Goal: Task Accomplishment & Management: Use online tool/utility

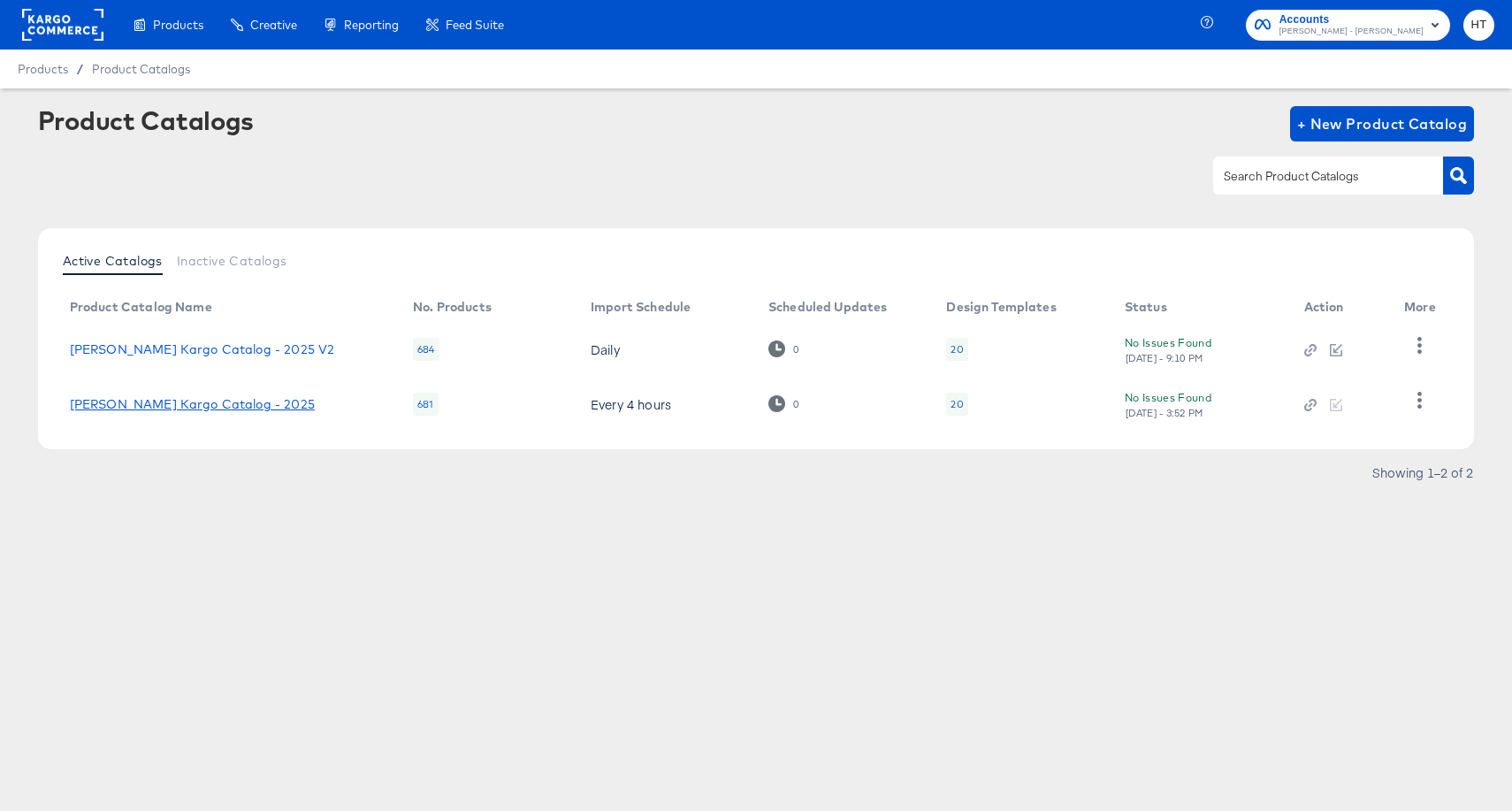
click at [227, 406] on link "[PERSON_NAME] Kargo Catalog - 2025" at bounding box center [192, 404] width 245 height 14
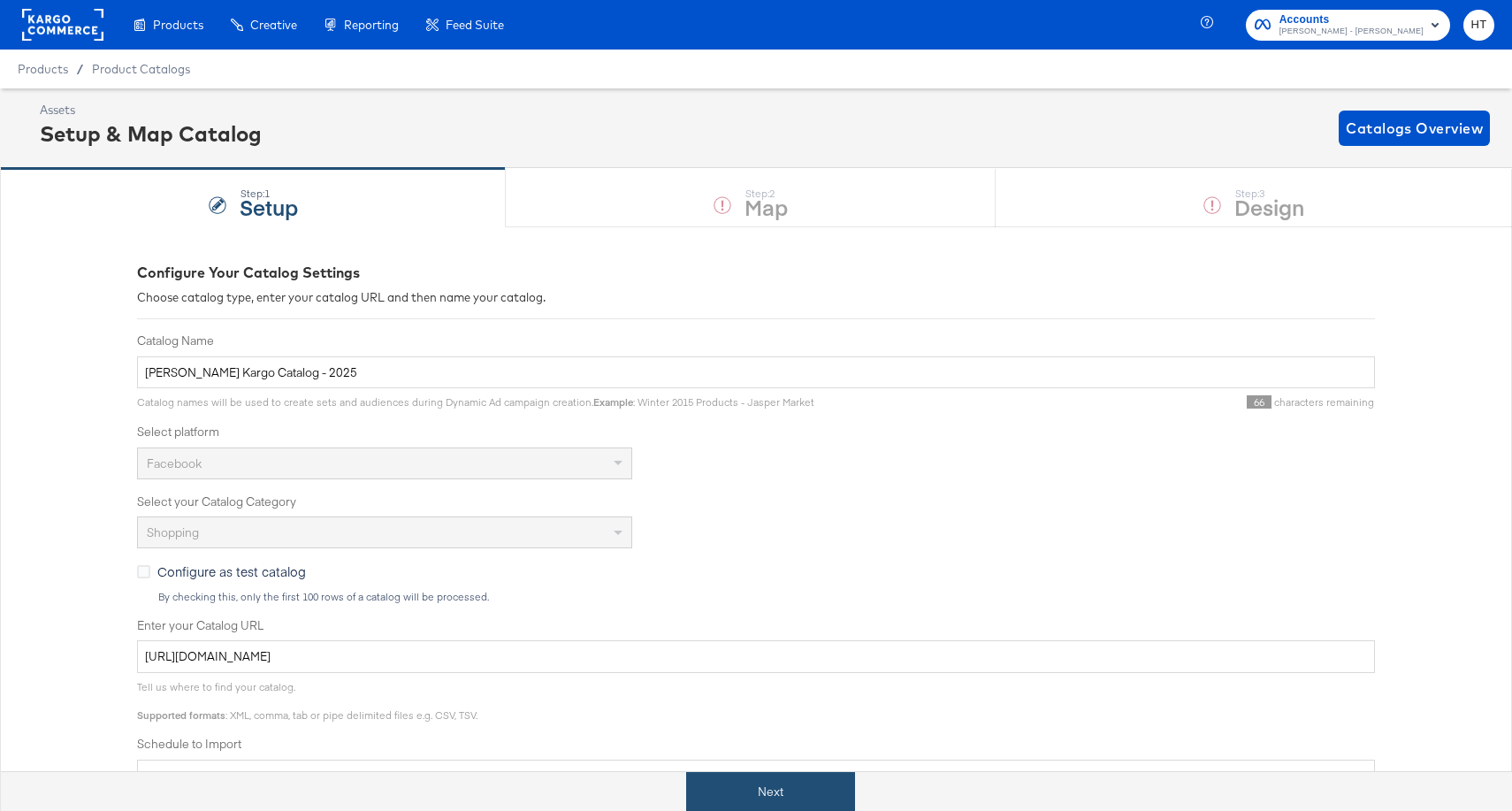
click at [752, 796] on button "Next" at bounding box center [770, 792] width 169 height 40
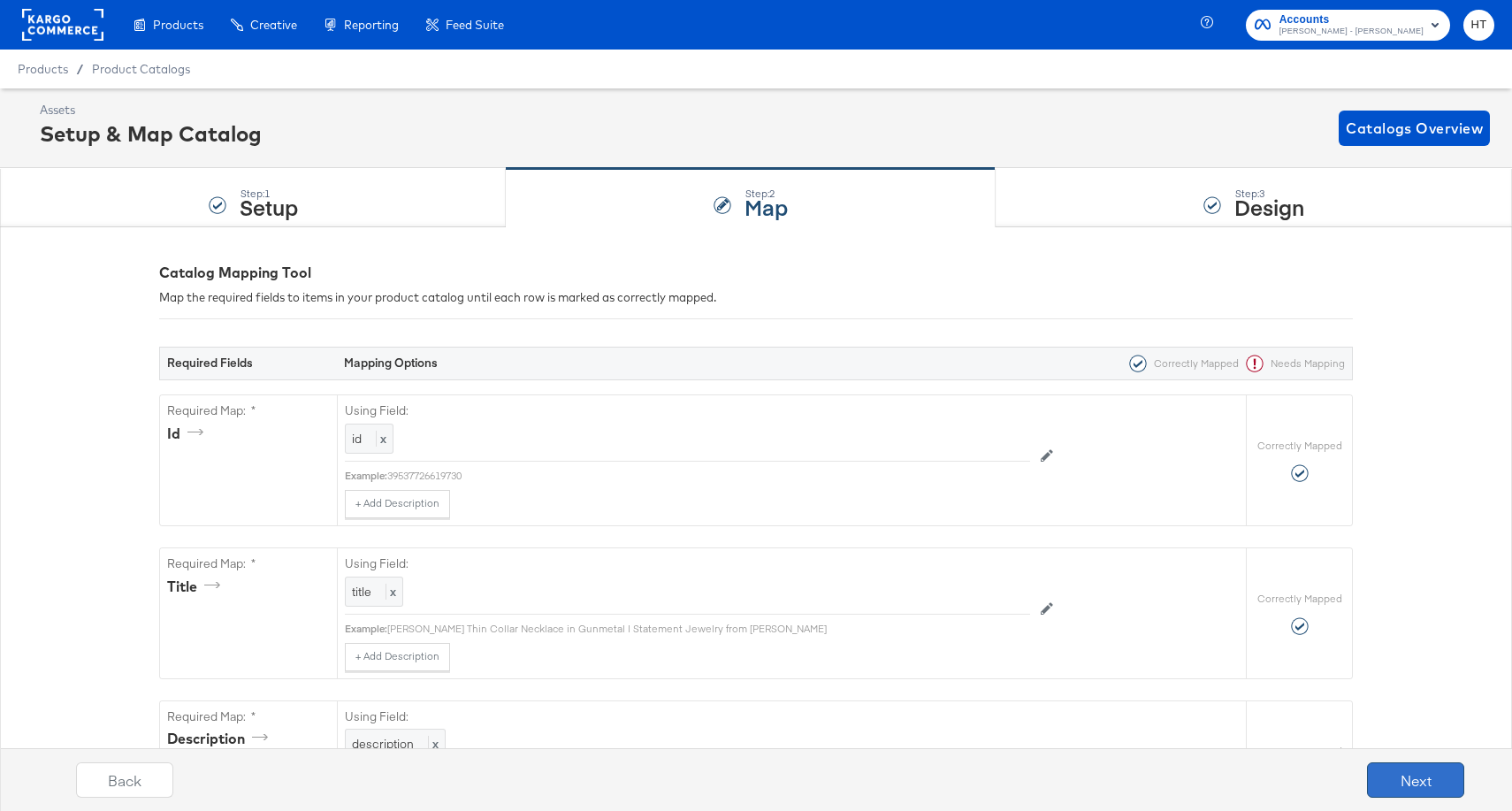
click at [1417, 780] on button "Next" at bounding box center [1416, 780] width 97 height 35
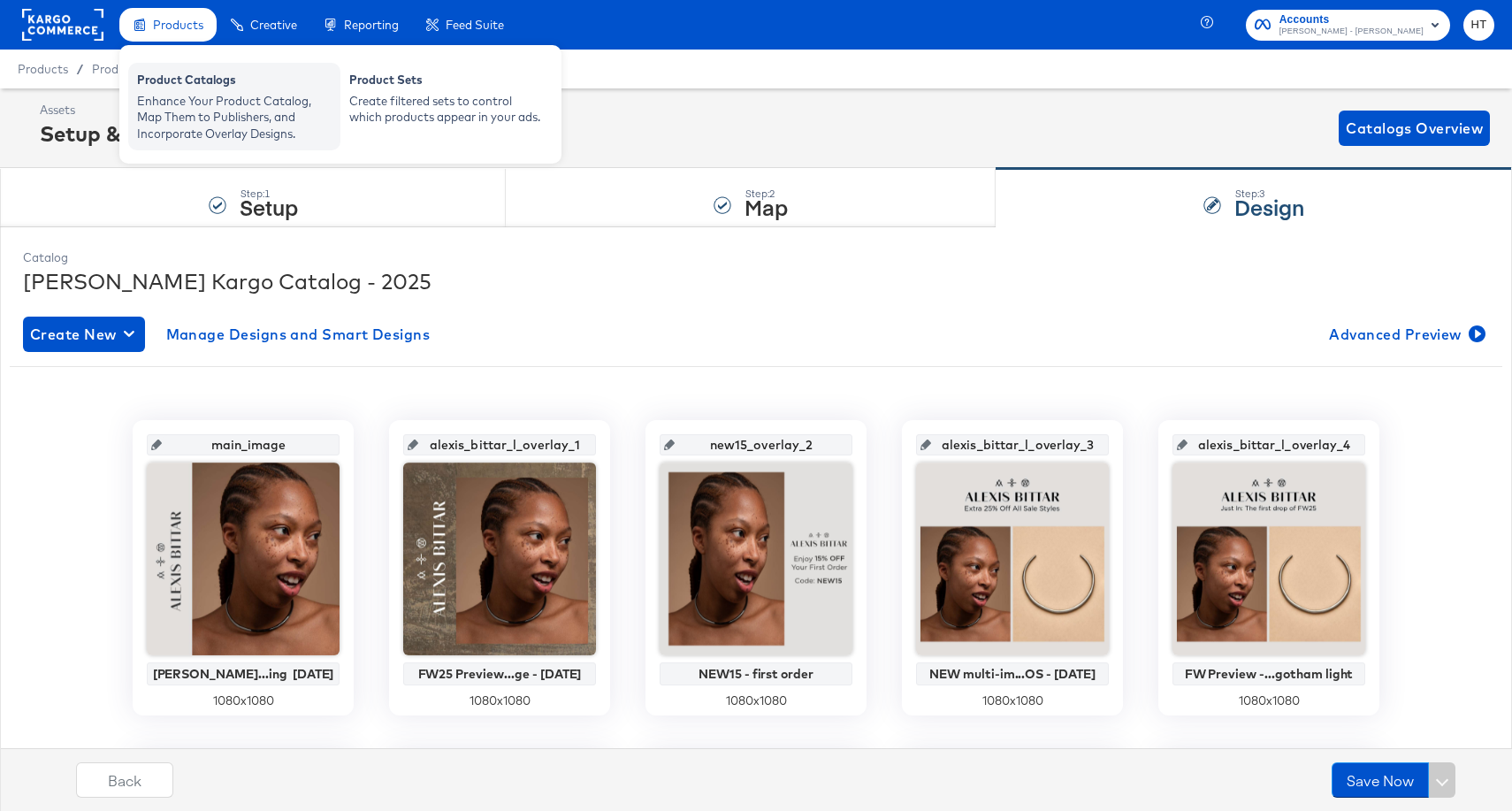
click at [197, 97] on div "Enhance Your Product Catalog, Map Them to Publishers, and Incorporate Overlay D…" at bounding box center [234, 118] width 195 height 49
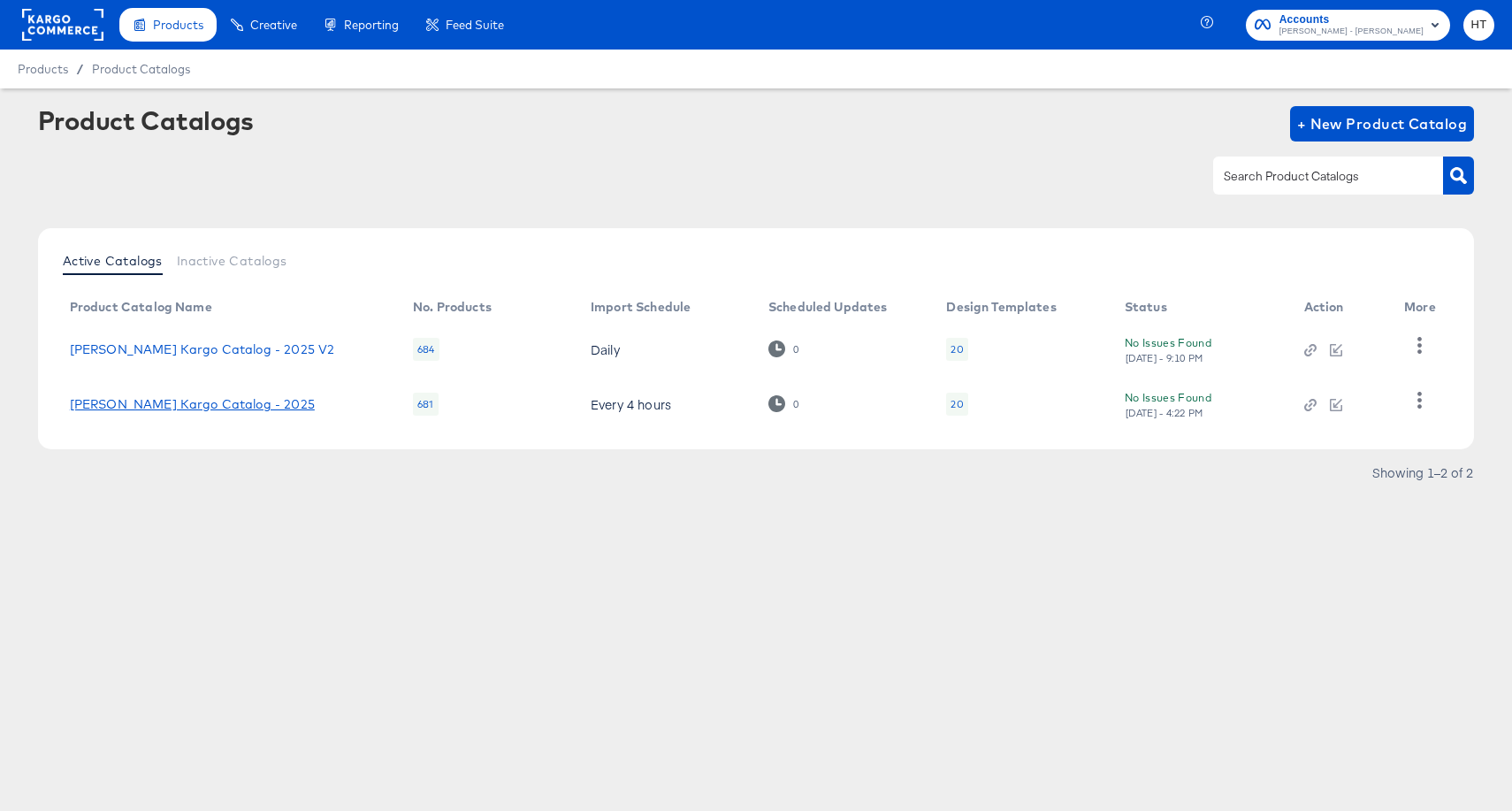
click at [215, 398] on link "[PERSON_NAME] Kargo Catalog - 2025" at bounding box center [192, 404] width 245 height 14
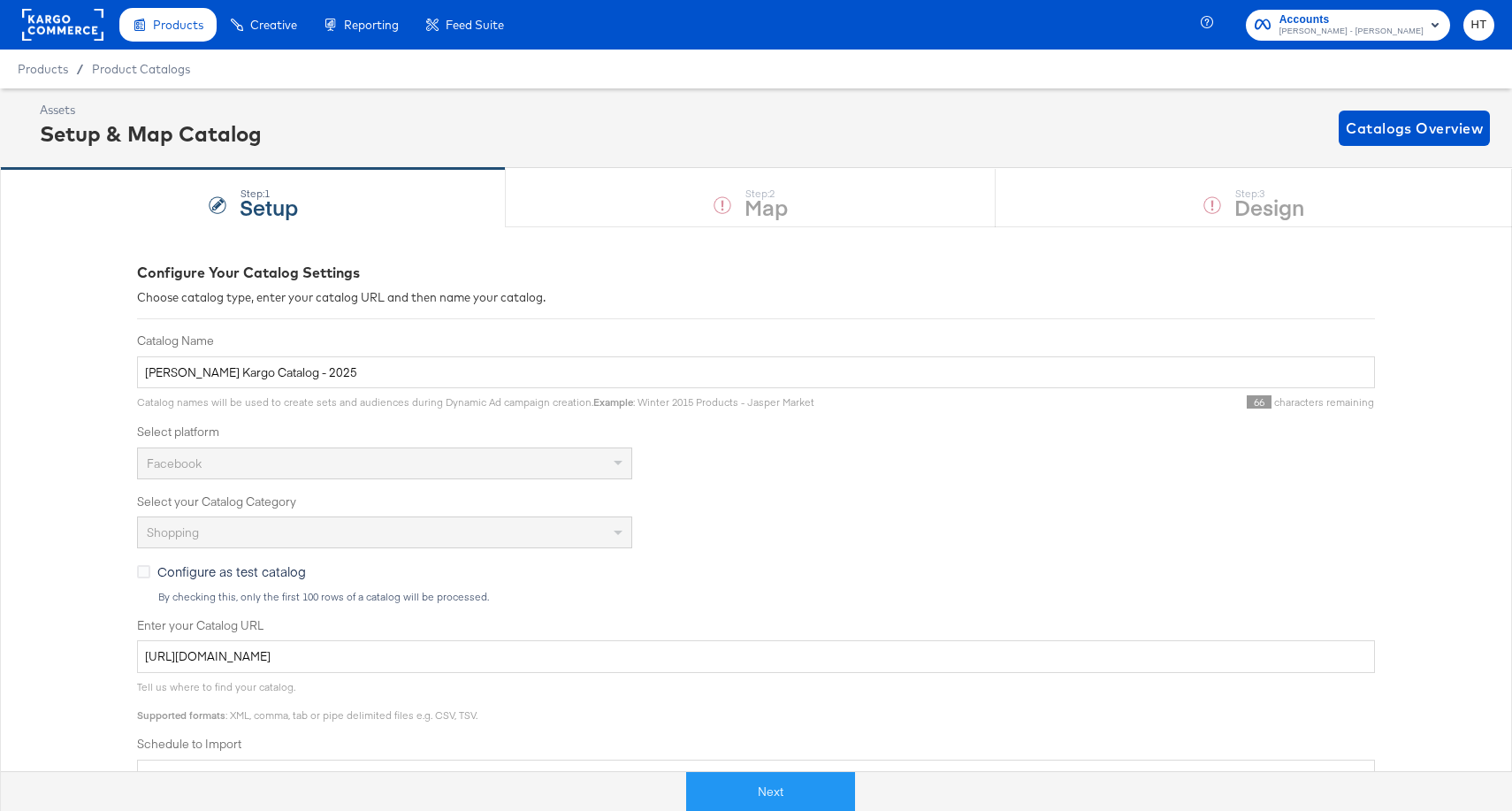
click at [62, 21] on rect at bounding box center [62, 24] width 81 height 32
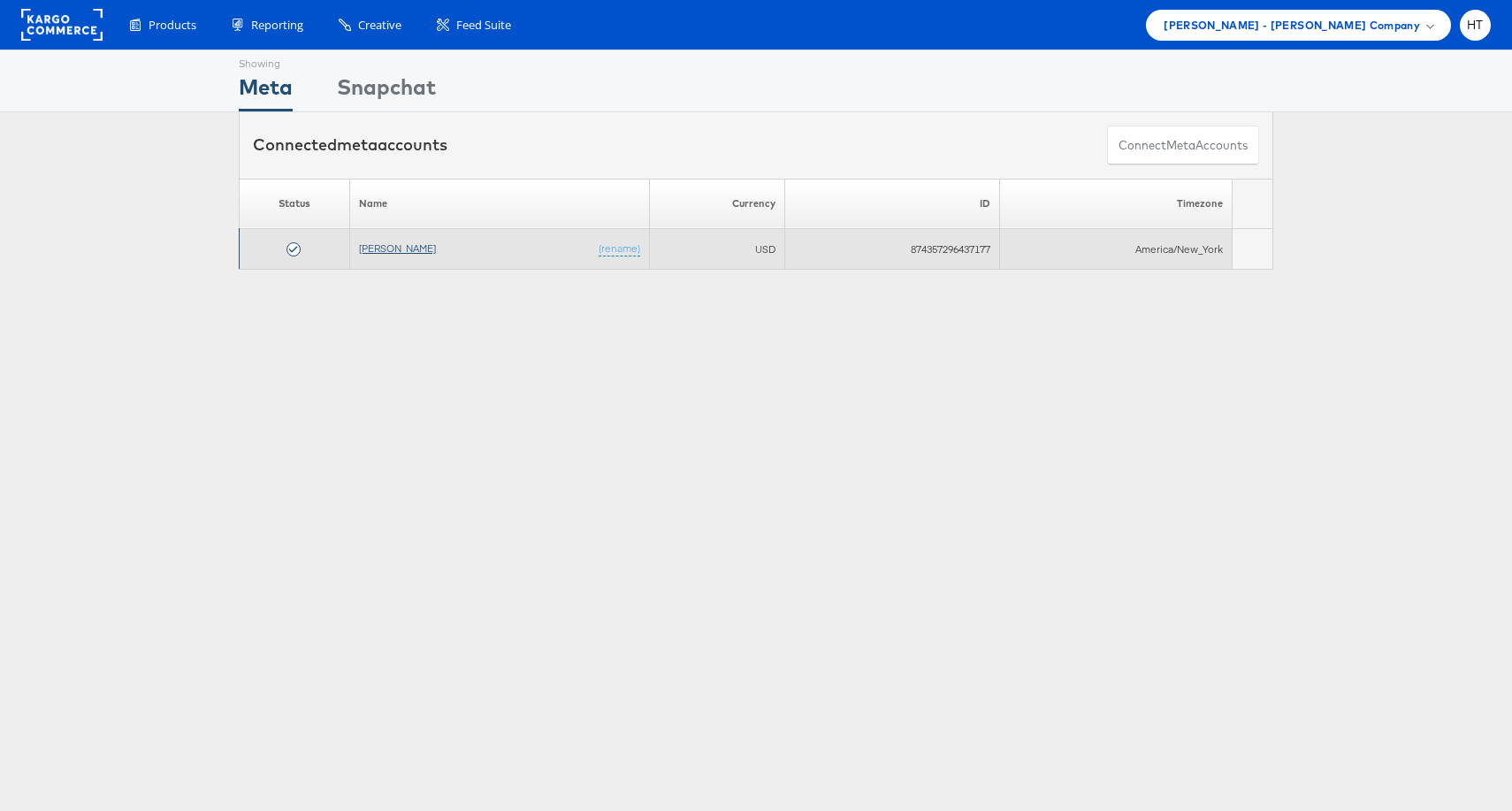
click at [393, 254] on link "[PERSON_NAME]" at bounding box center [397, 248] width 76 height 13
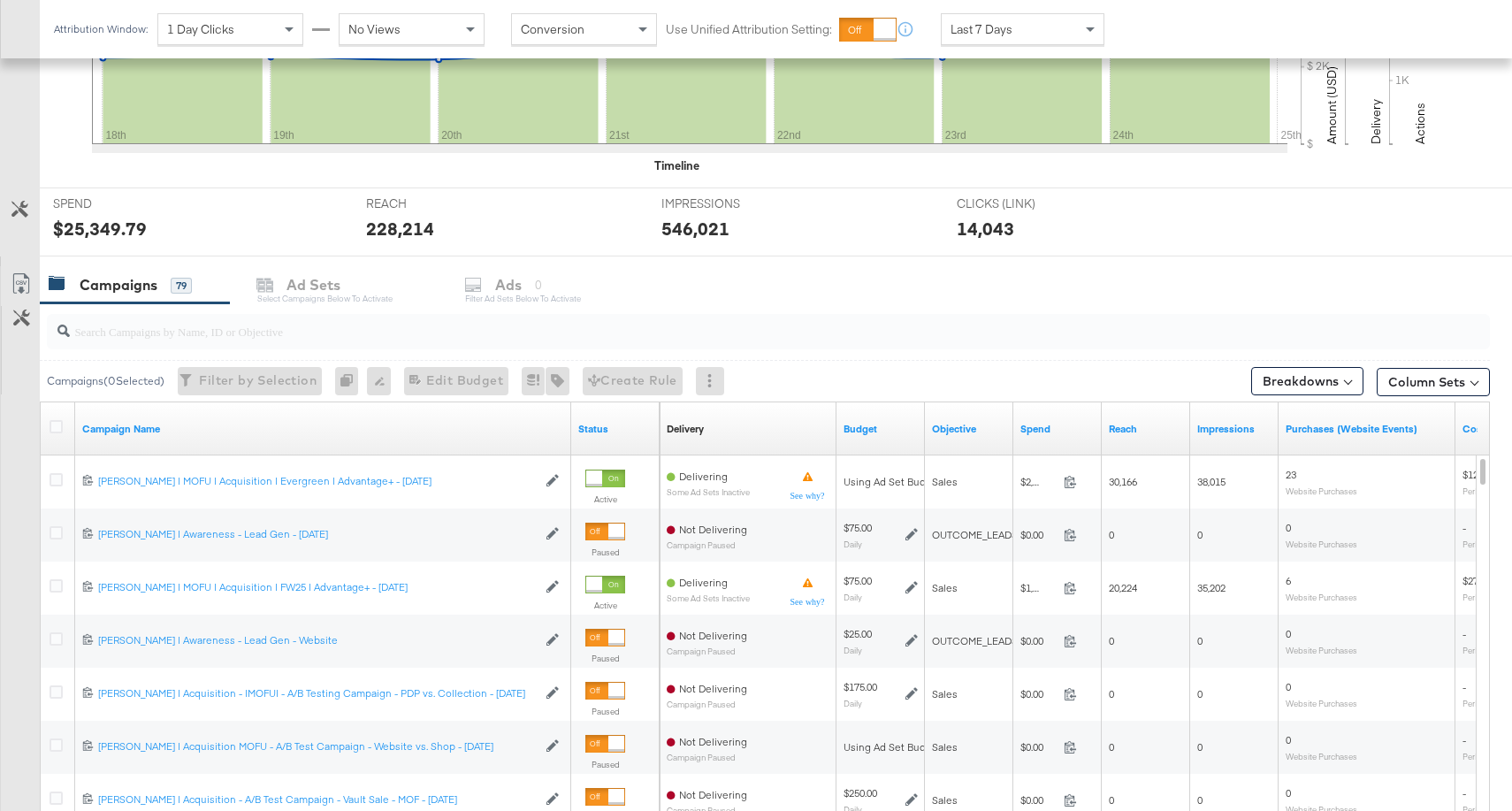
scroll to position [546, 0]
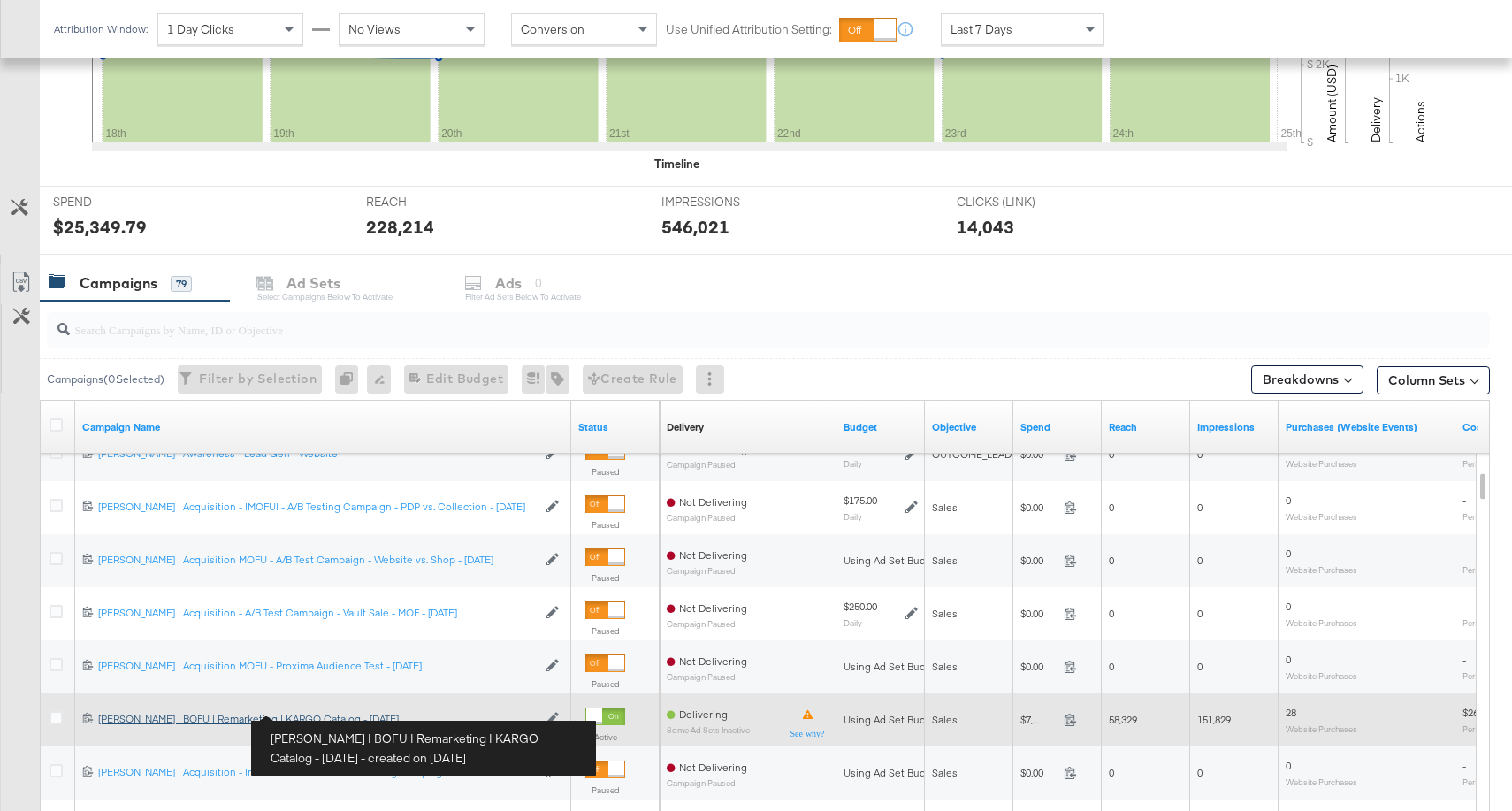
click at [275, 720] on div "Mason | BOFU | Remarketing | KARGO Catalog - March 2025 Mason | BOFU | Remarket…" at bounding box center [317, 719] width 438 height 14
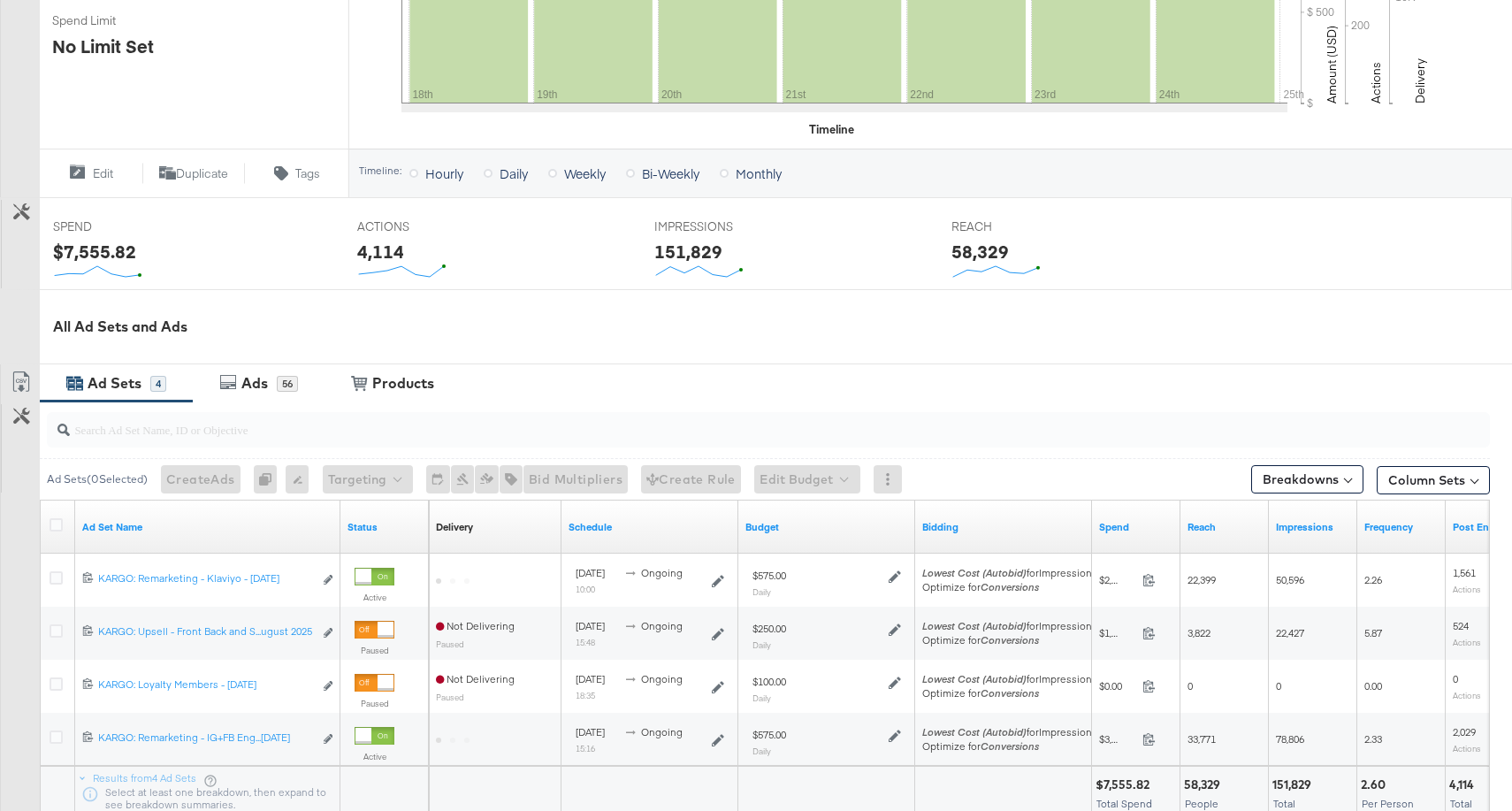
scroll to position [529, 0]
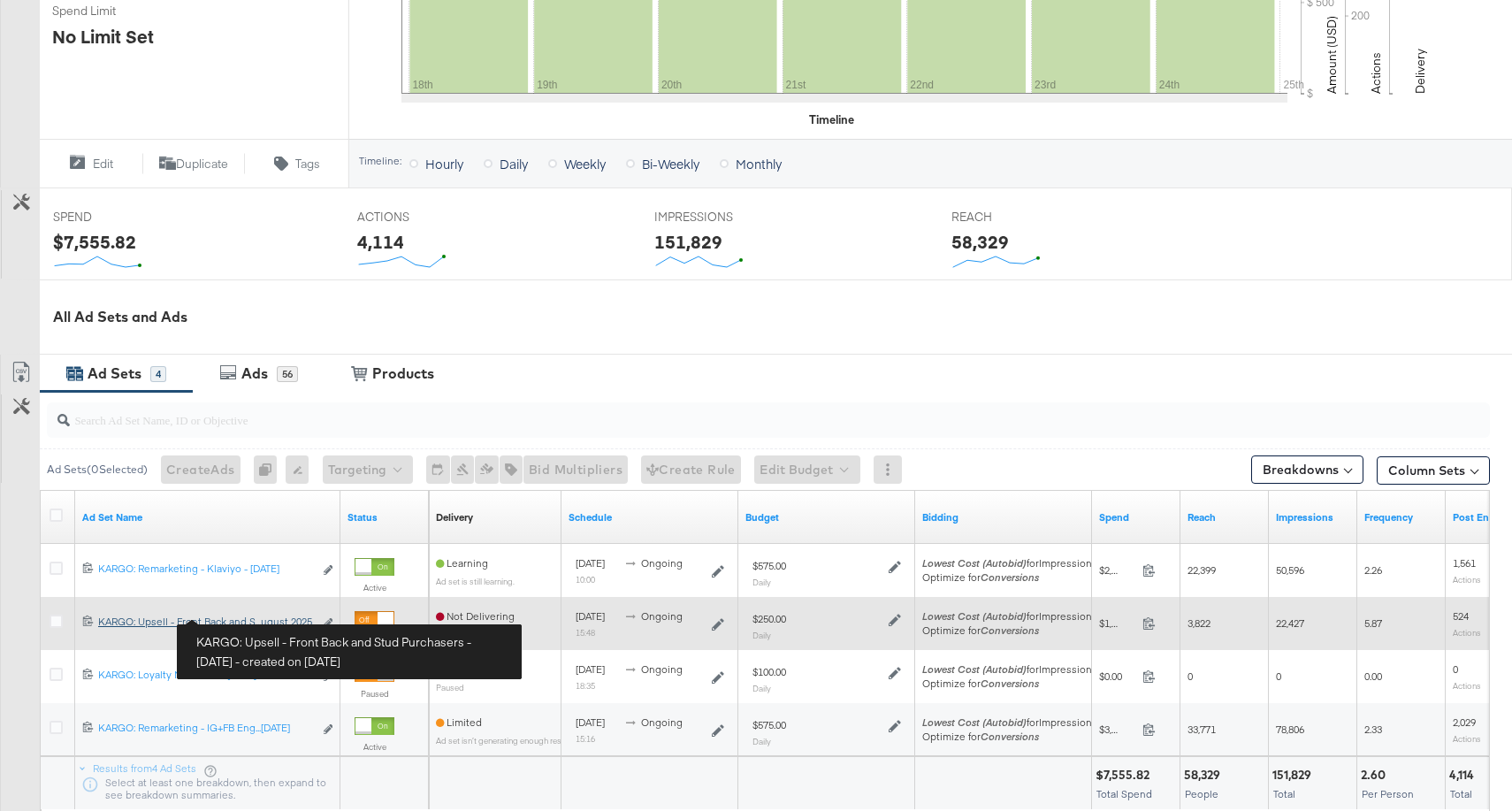
click at [243, 617] on div "KARGO: Upsell - Front Back and Stud Purchasers - August 2025 KARGO: Upsell - Fr…" at bounding box center [205, 622] width 215 height 14
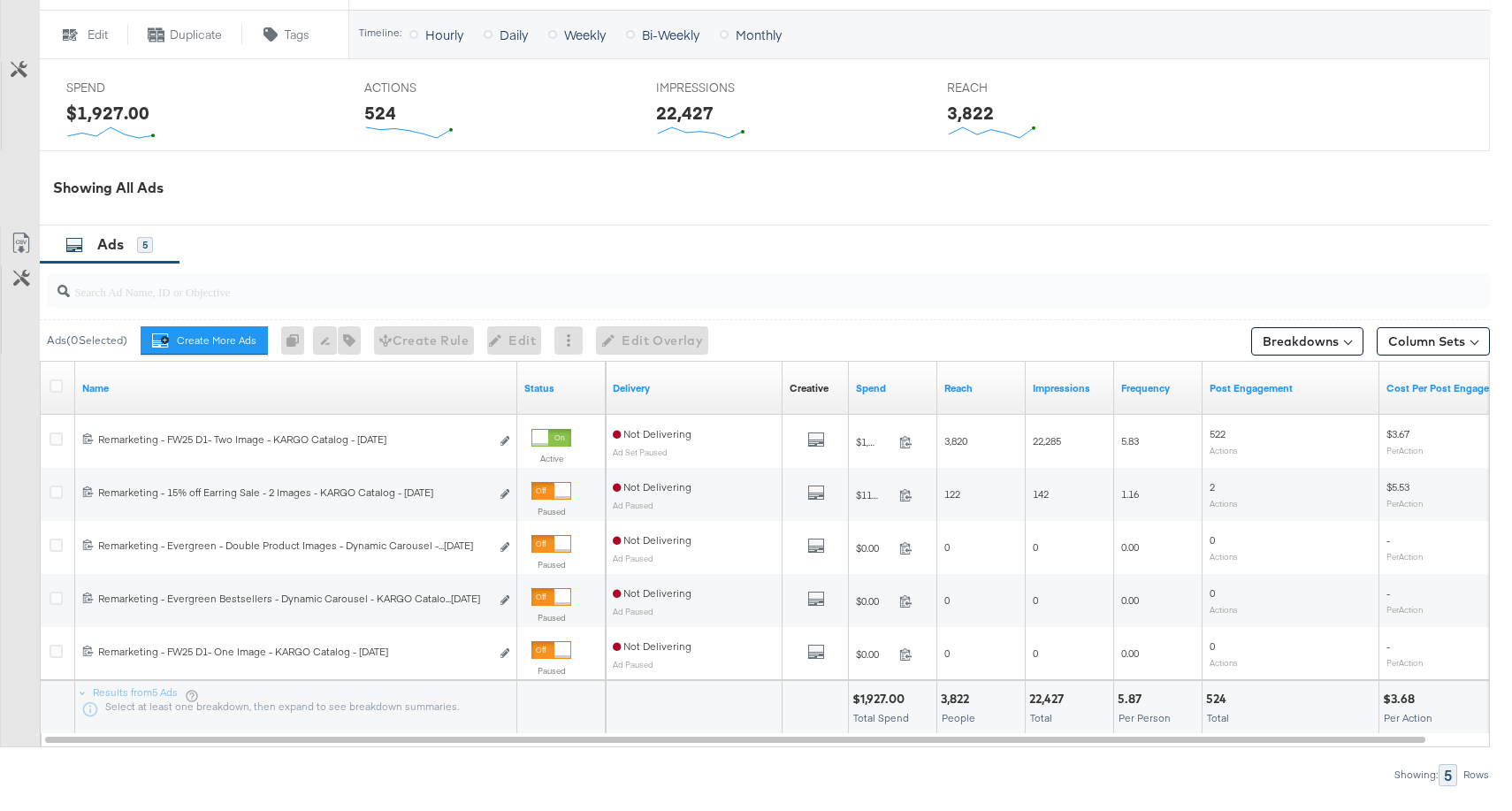
scroll to position [801, 0]
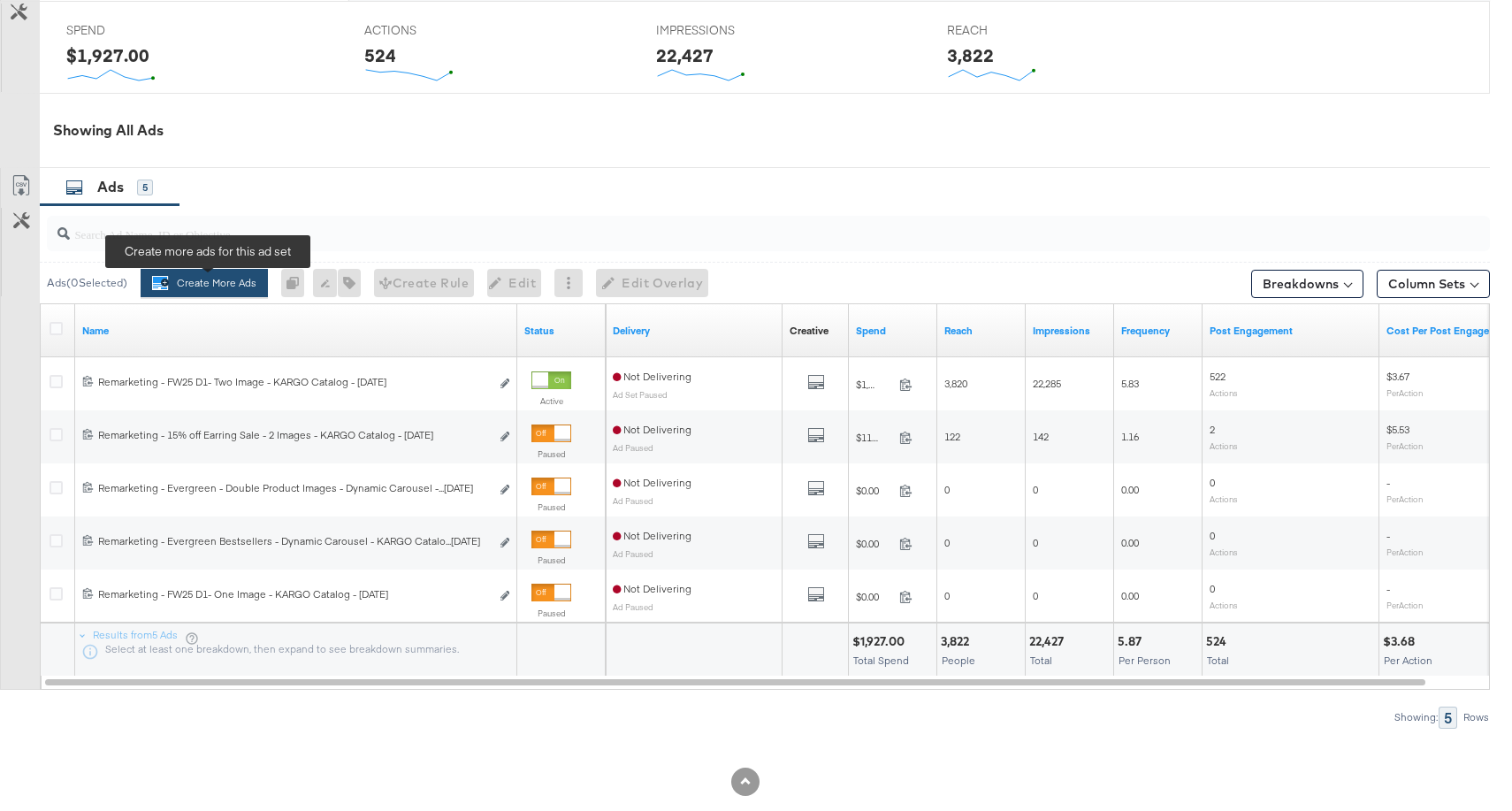
click at [191, 281] on button "Create More Ads Create more ads for this ad set" at bounding box center [204, 283] width 128 height 28
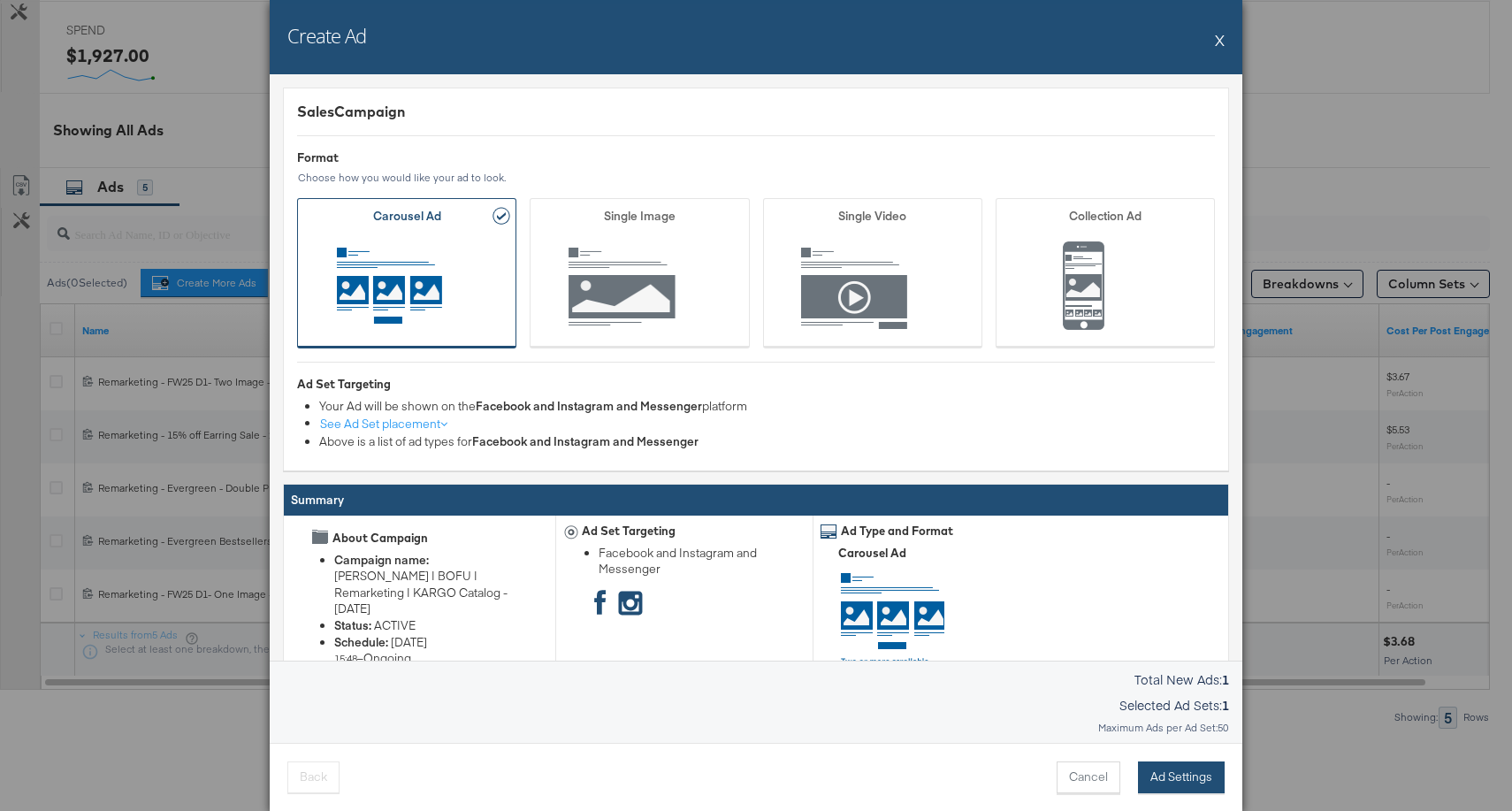
click at [1180, 775] on button "Ad Settings" at bounding box center [1181, 777] width 87 height 32
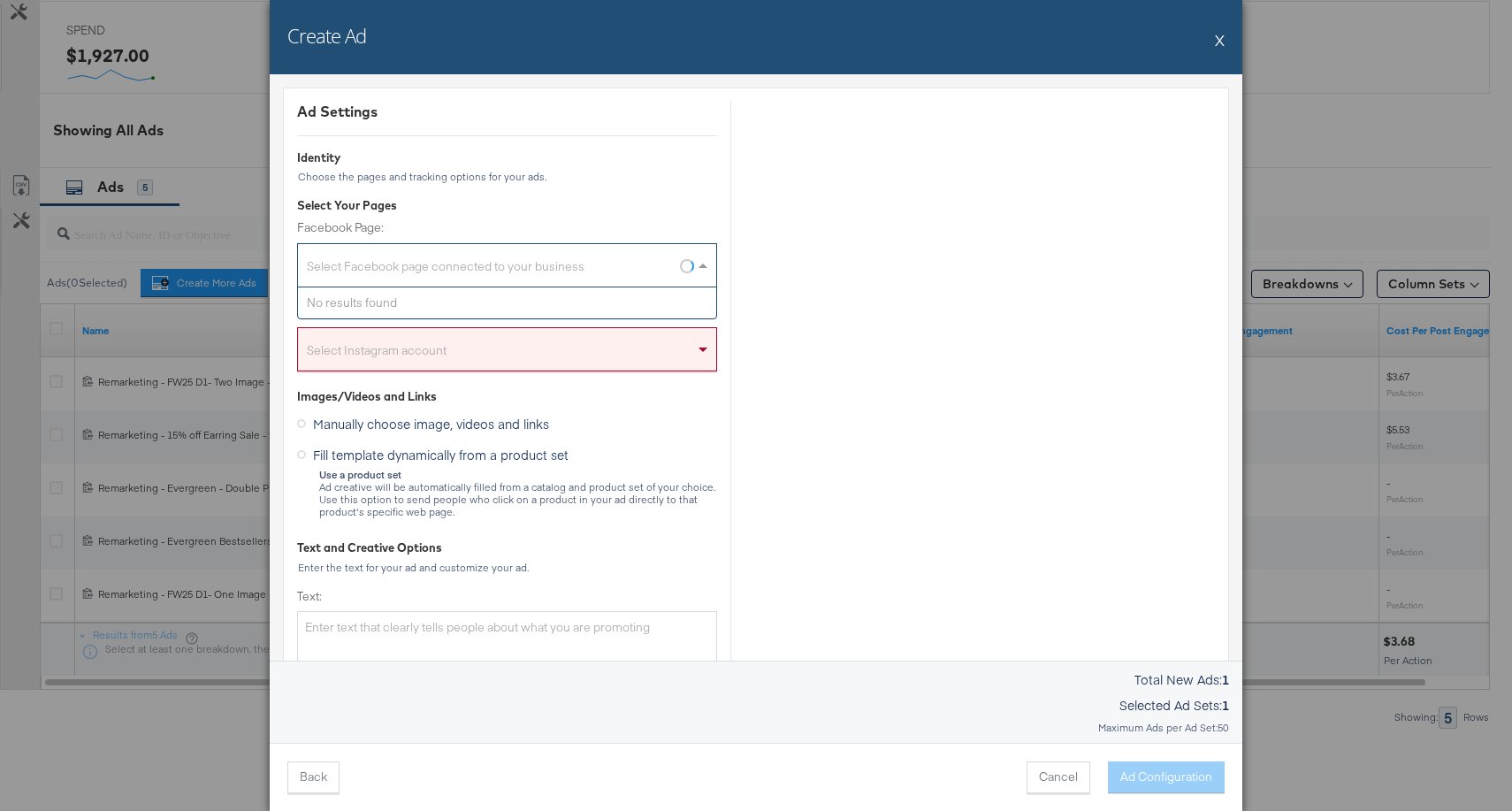
click at [590, 264] on div "Select Facebook page connected to your business" at bounding box center [507, 269] width 418 height 35
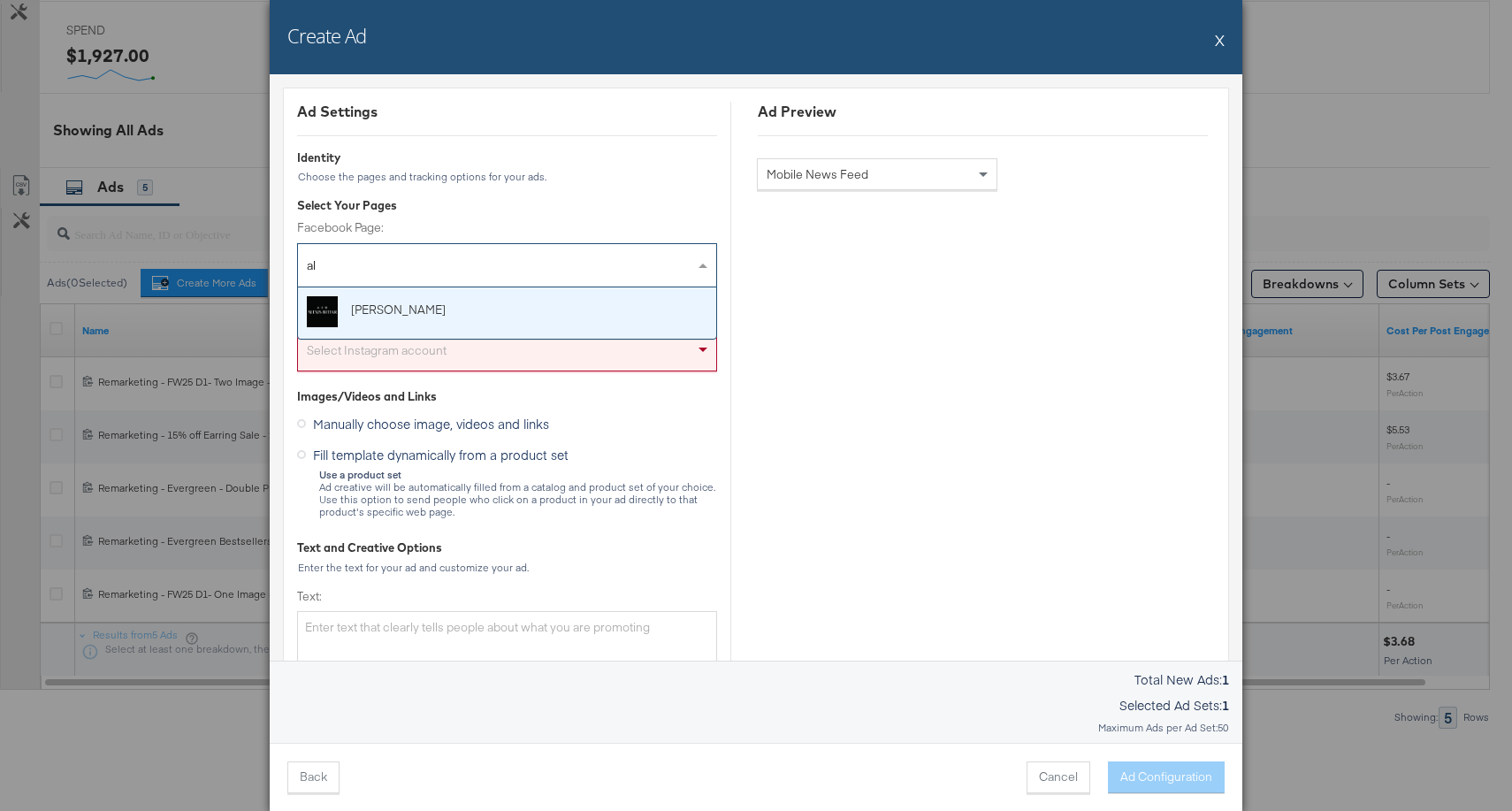
type input "ale"
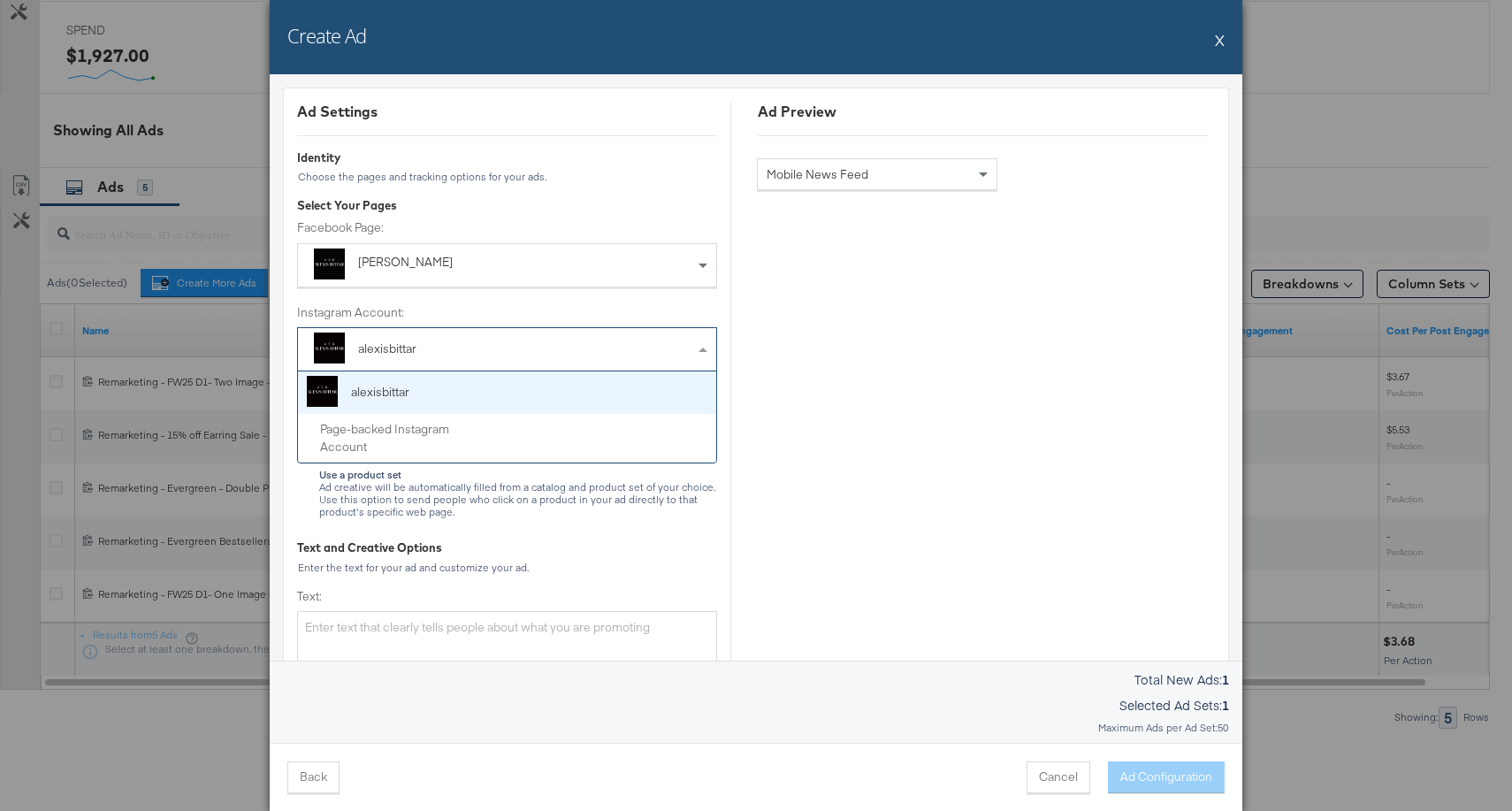
click at [438, 352] on span "alexisbittar" at bounding box center [379, 347] width 144 height 30
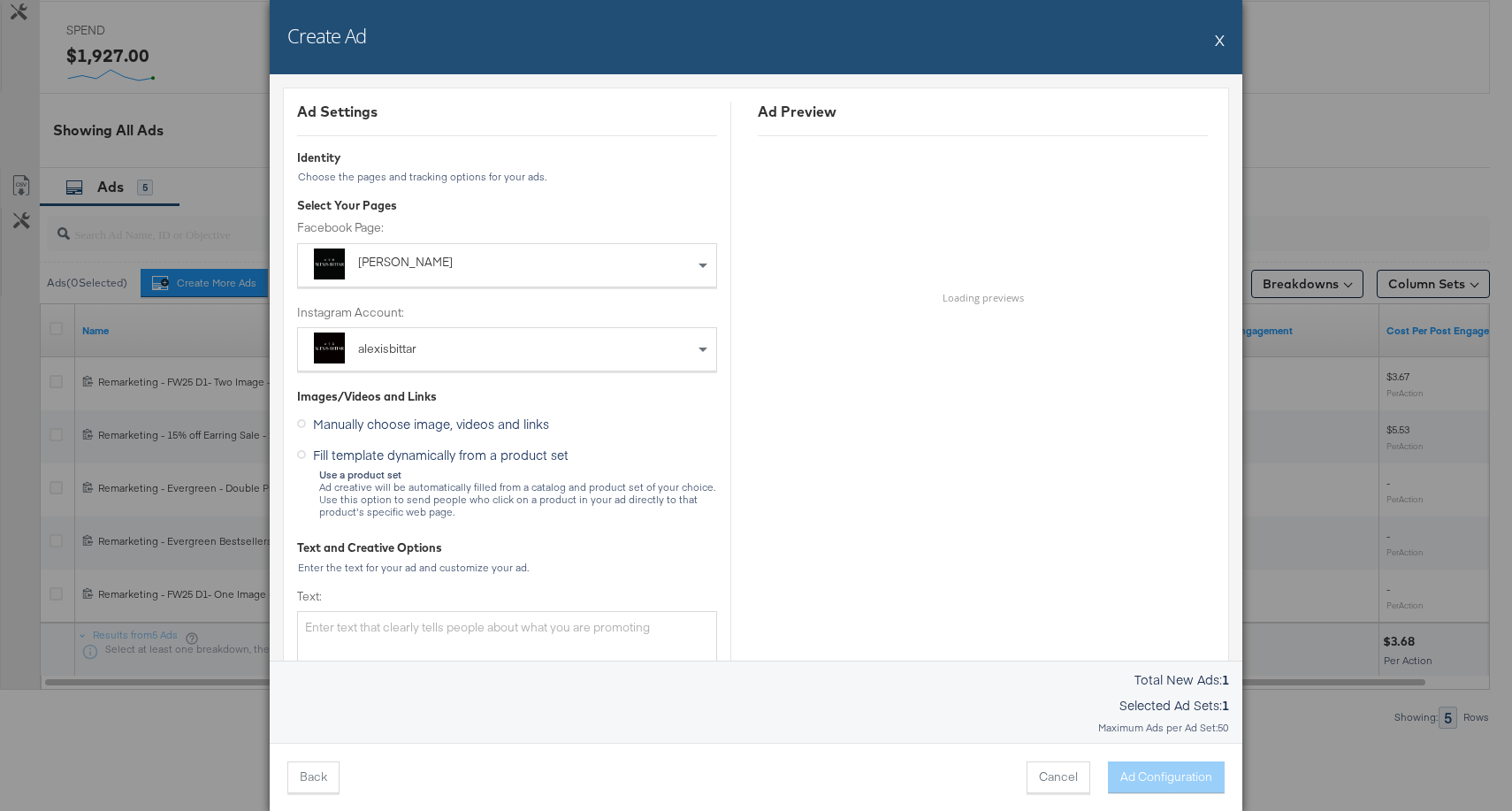
click at [470, 309] on label "Instagram Account:" at bounding box center [507, 313] width 420 height 17
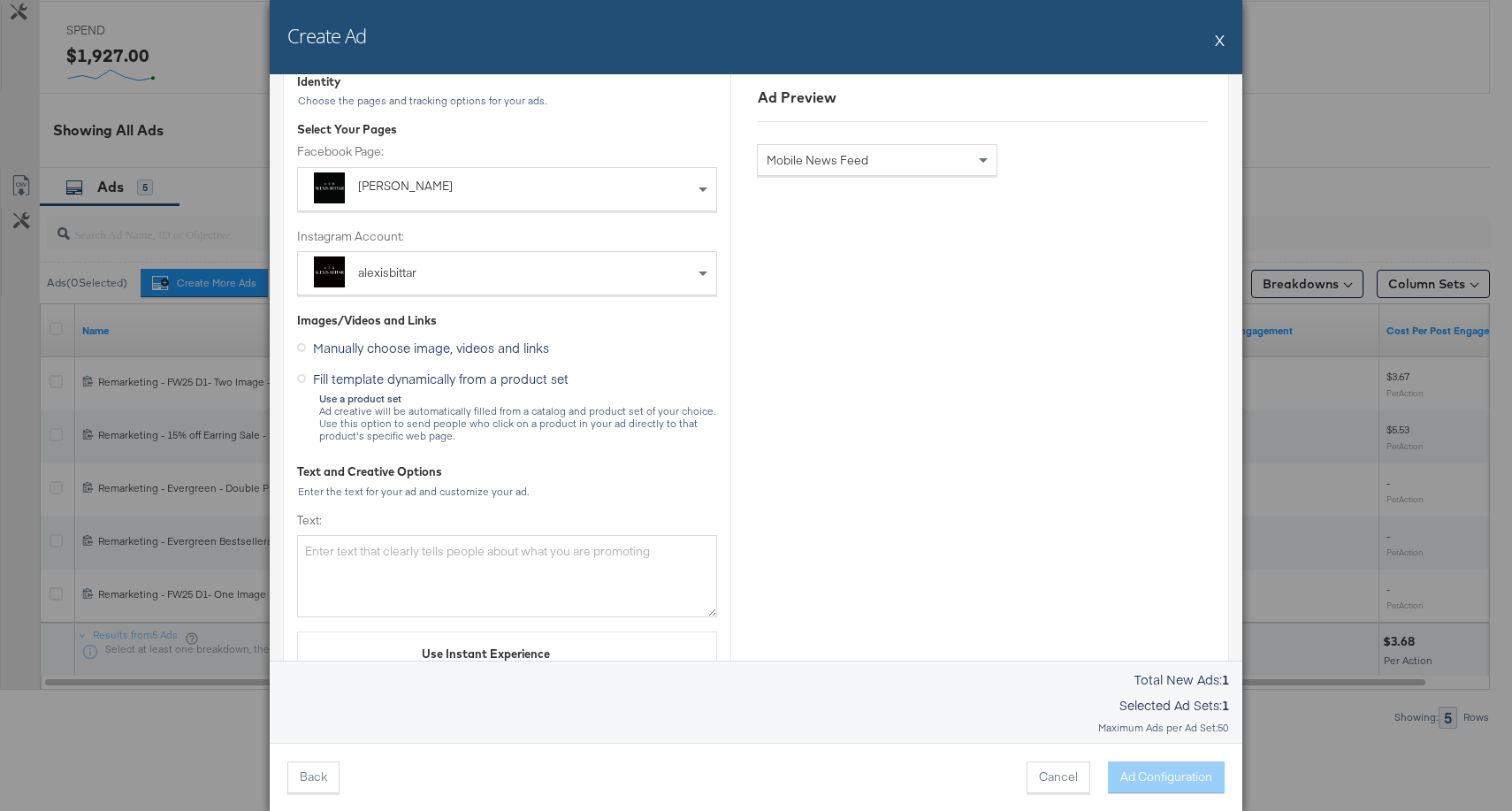
scroll to position [92, 0]
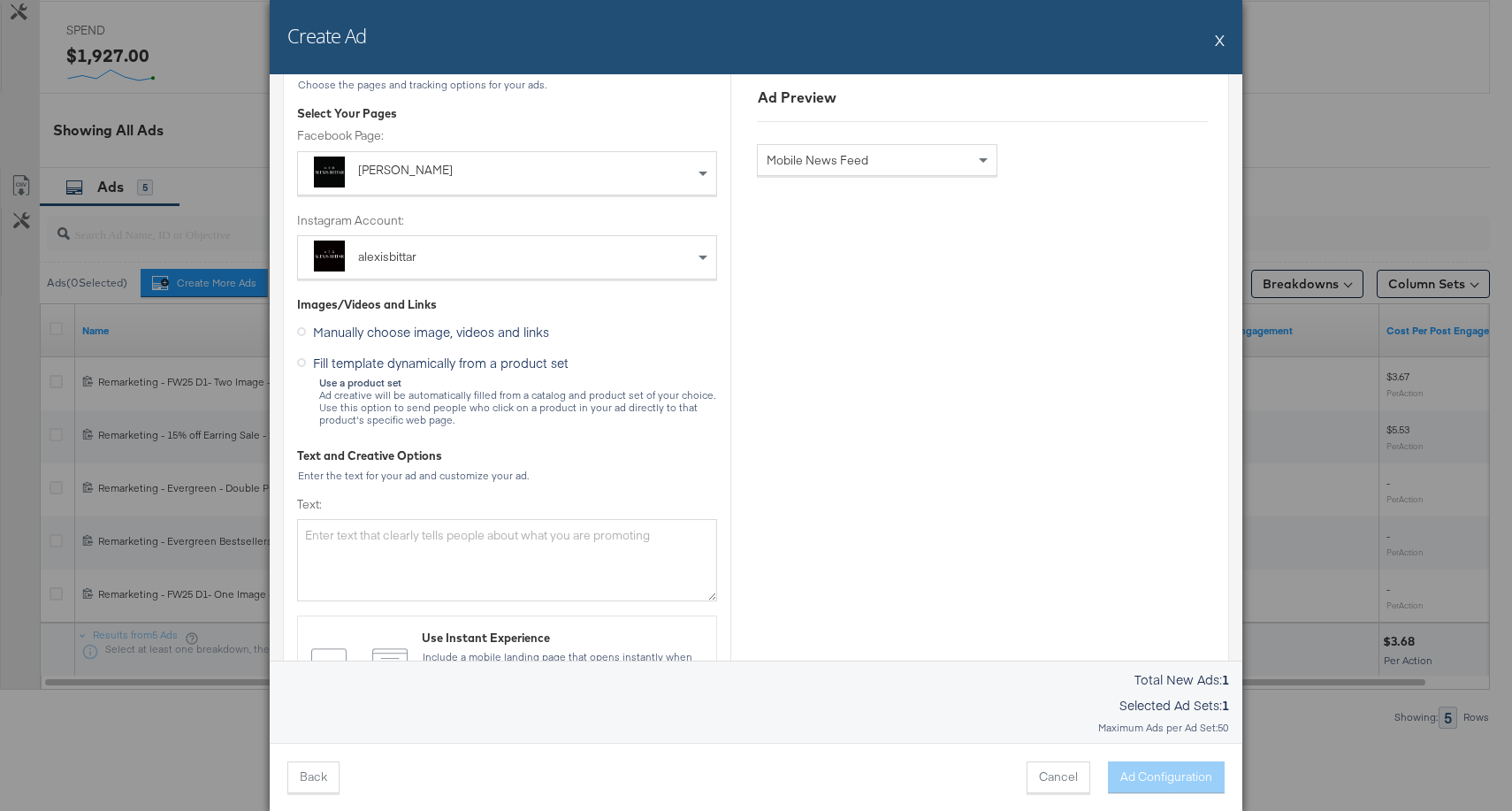
click at [300, 361] on icon at bounding box center [301, 362] width 8 height 8
click at [0, 0] on input "Fill template dynamically from a product set" at bounding box center [0, 0] width 0 height 0
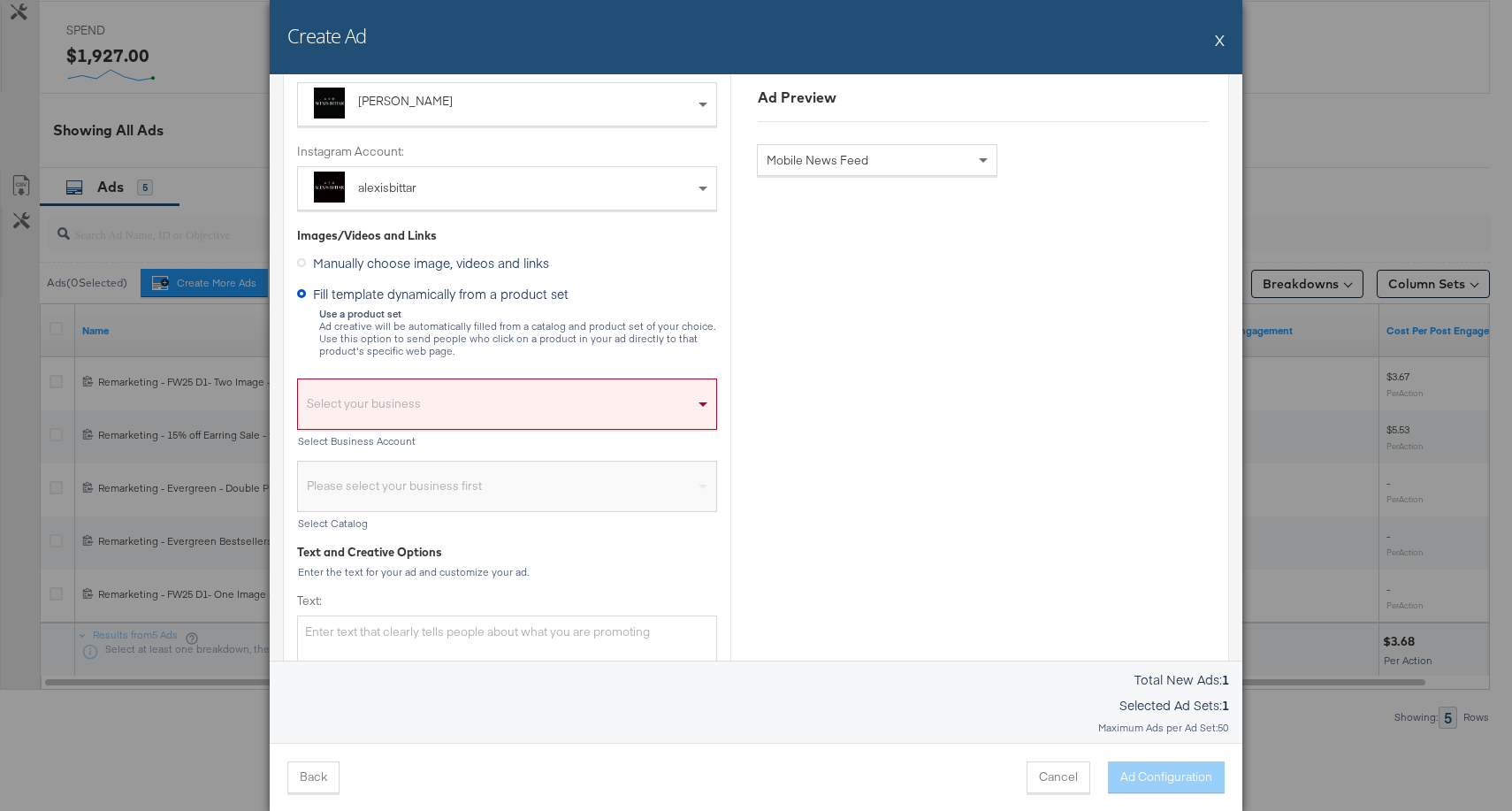
scroll to position [199, 0]
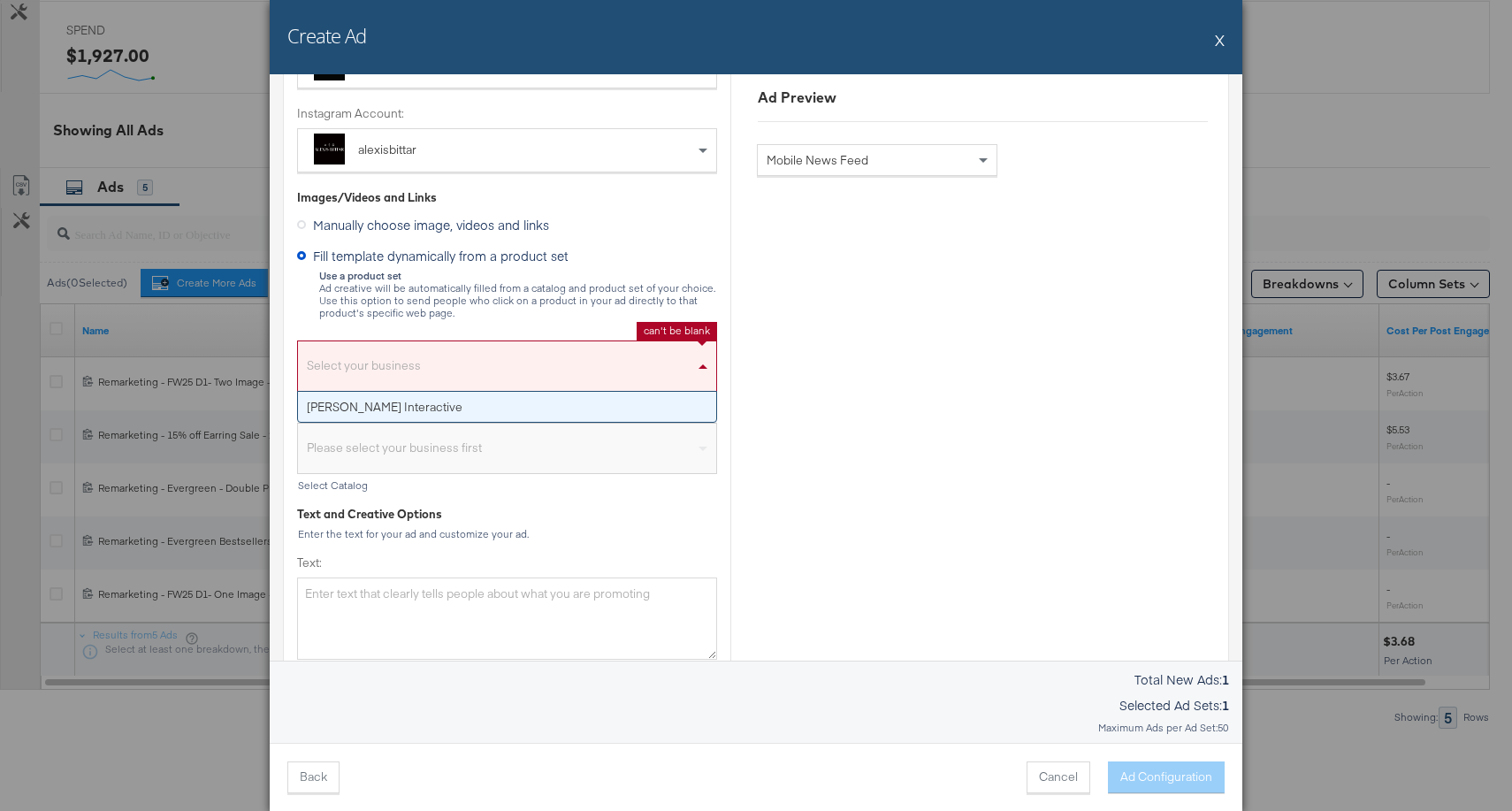
click at [452, 363] on div "Select your business" at bounding box center [507, 371] width 418 height 41
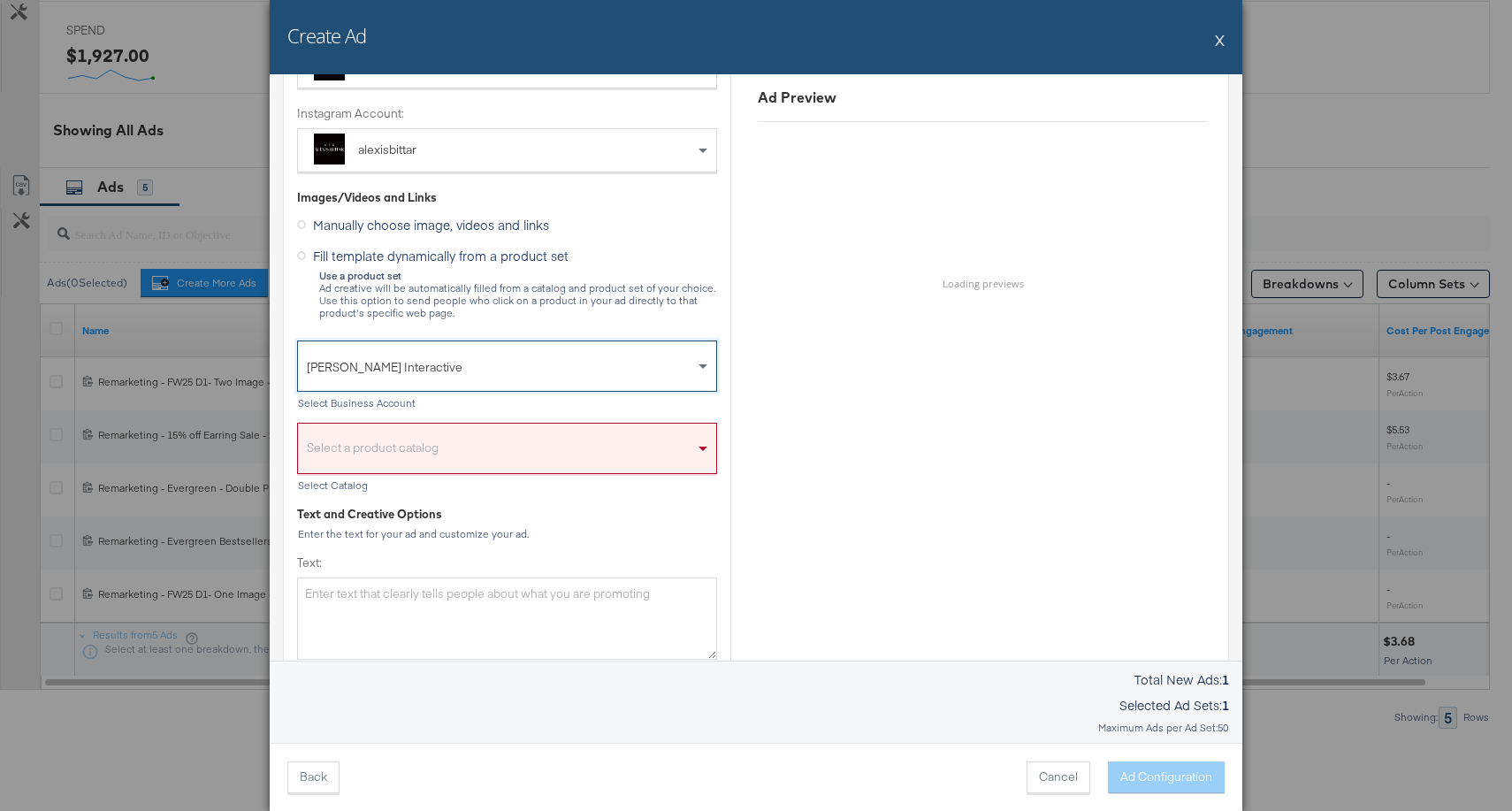
click at [451, 452] on div "Select a product catalog" at bounding box center [507, 454] width 418 height 41
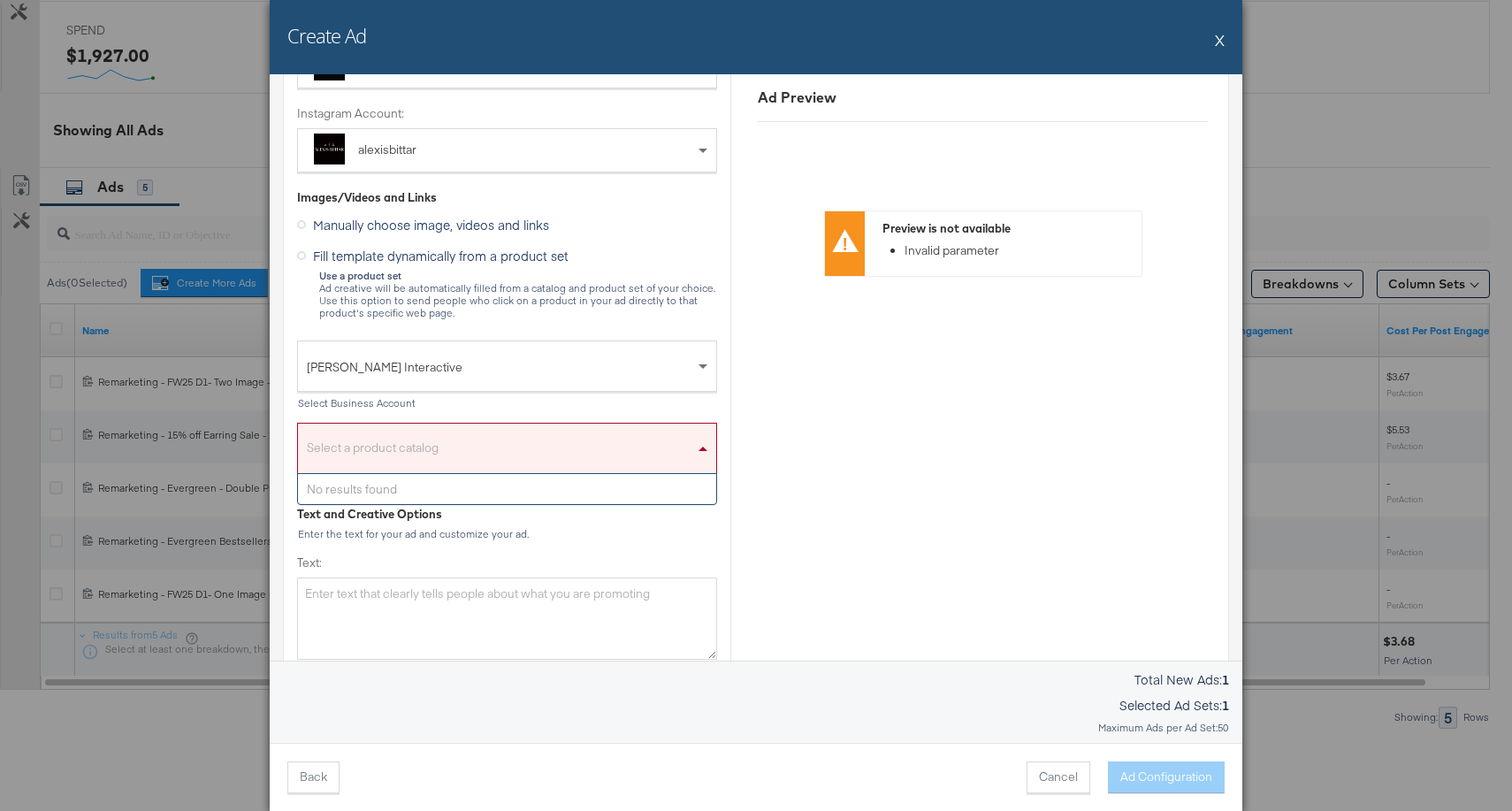
click at [573, 399] on div "Select Business Account" at bounding box center [507, 403] width 420 height 12
click at [533, 449] on div "Select a product catalog" at bounding box center [507, 454] width 418 height 41
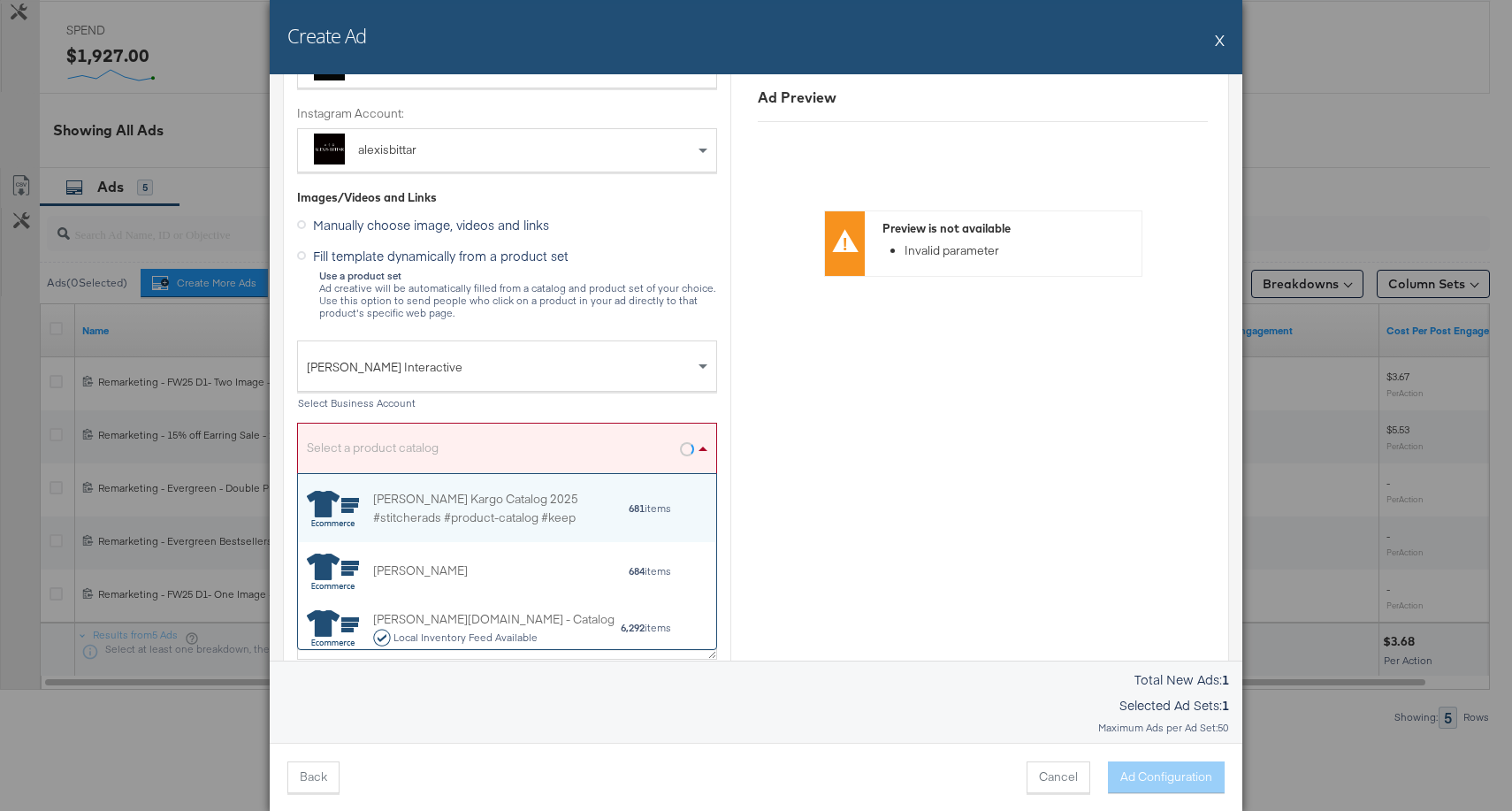
scroll to position [175, 418]
click at [495, 516] on div "Alexis Bittar Kargo Catalog 2025 #stitcherads #product-catalog #keep" at bounding box center [500, 508] width 255 height 37
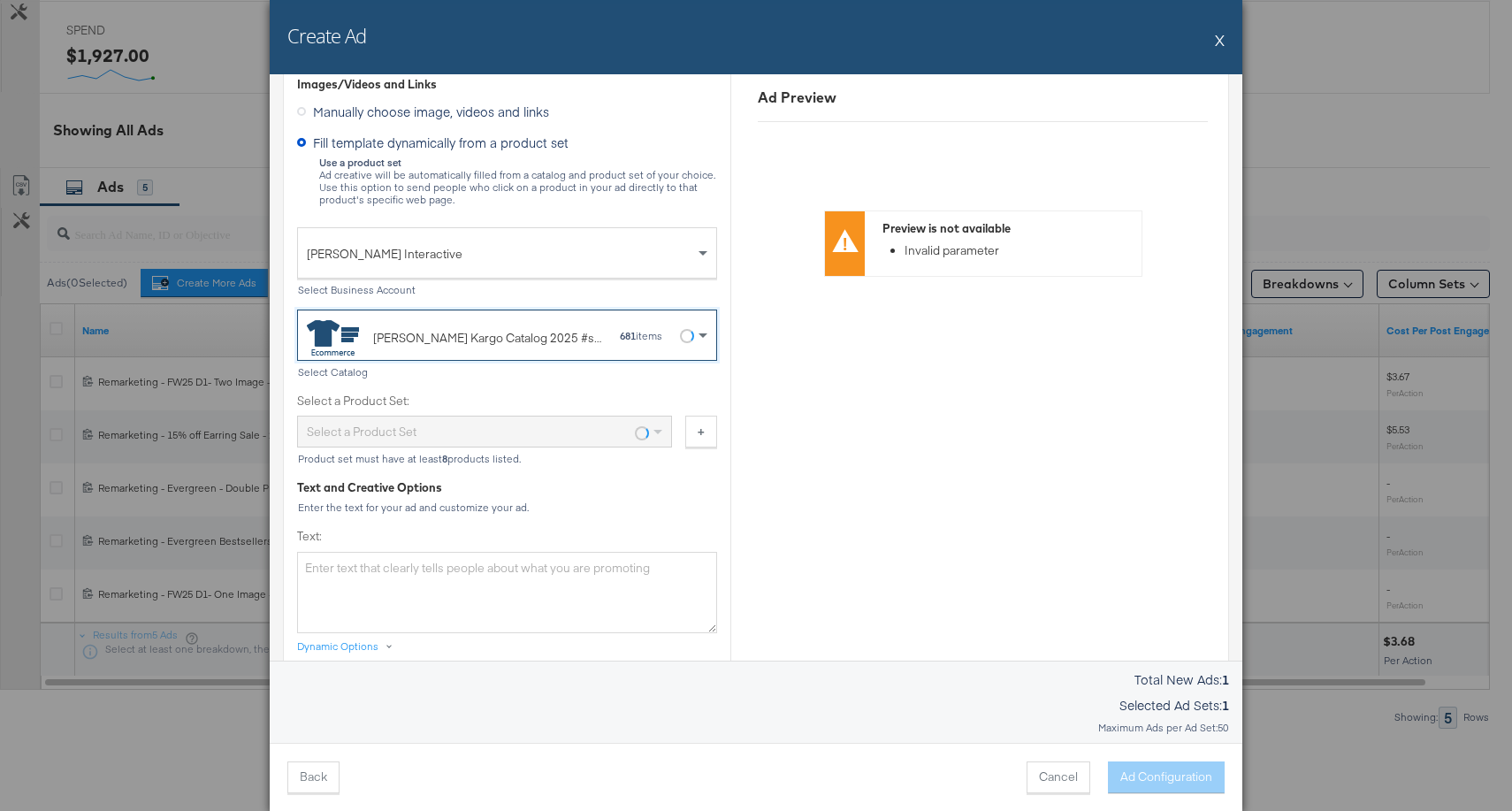
scroll to position [314, 0]
click at [574, 429] on div "All Shopping 681 items" at bounding box center [478, 431] width 342 height 30
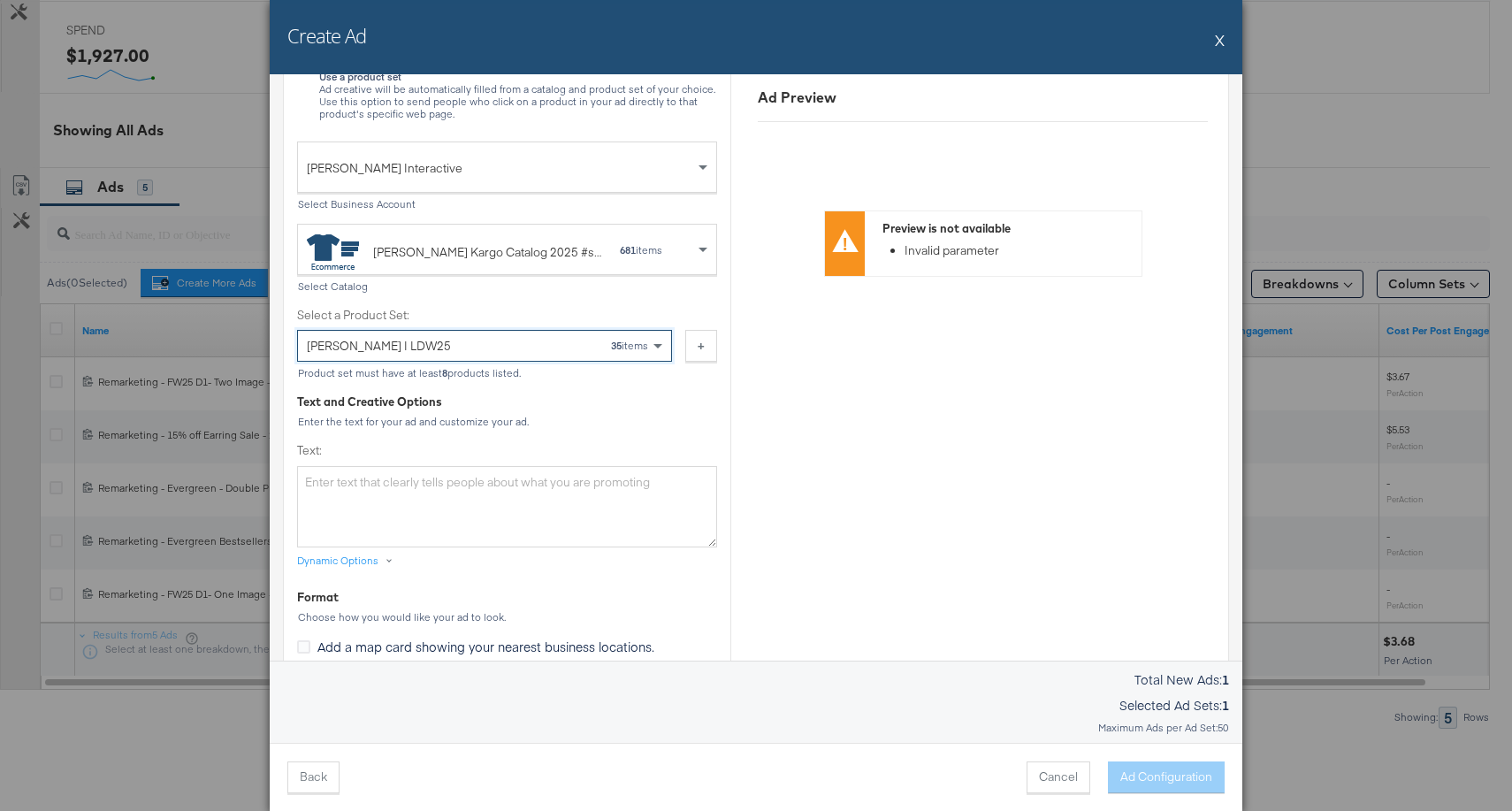
scroll to position [424, 0]
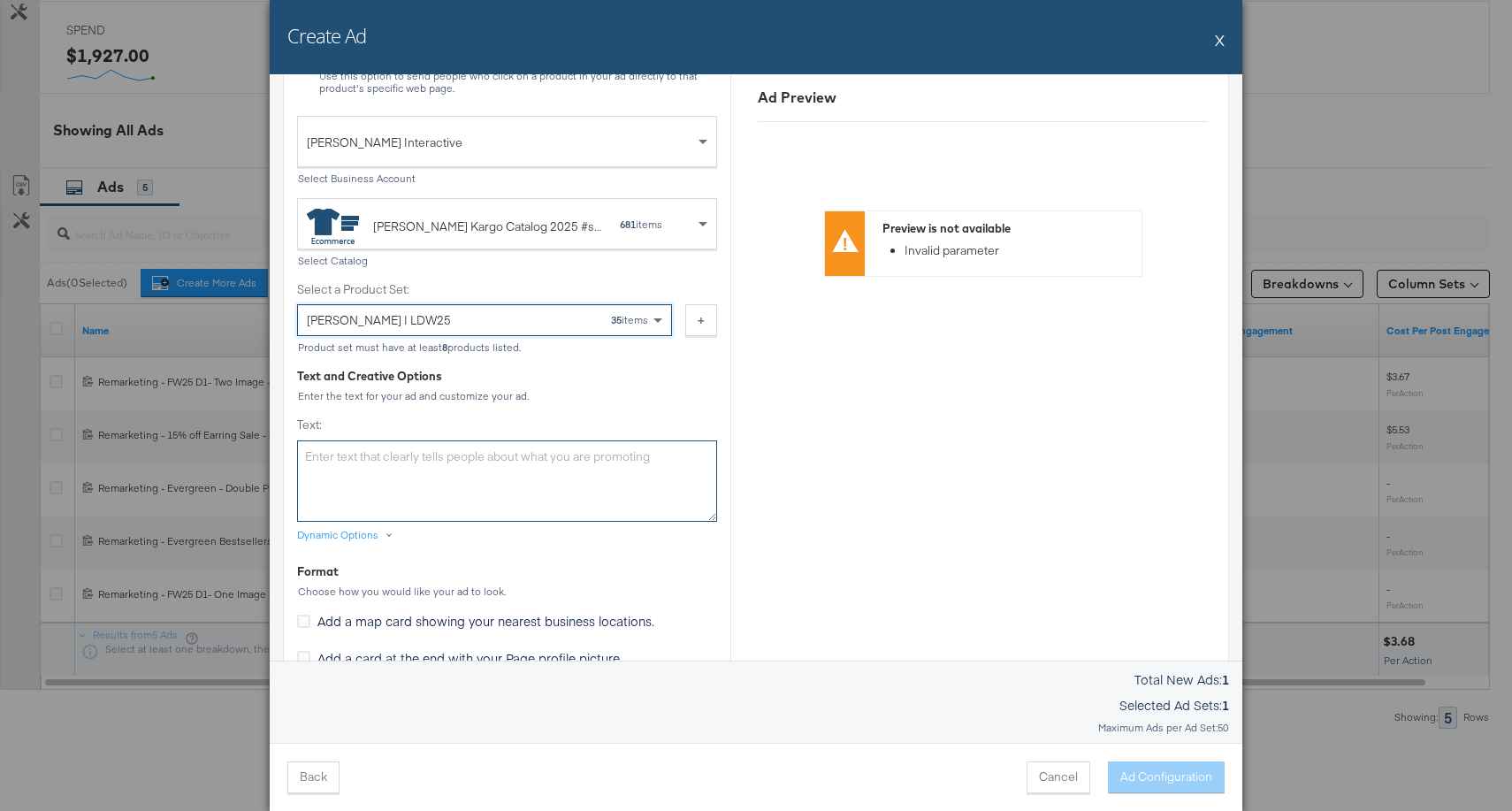
click at [565, 459] on textarea "Text:" at bounding box center [507, 481] width 420 height 81
paste textarea "Turn your studs into a full statement. Pair them with coordinating crystal brac…"
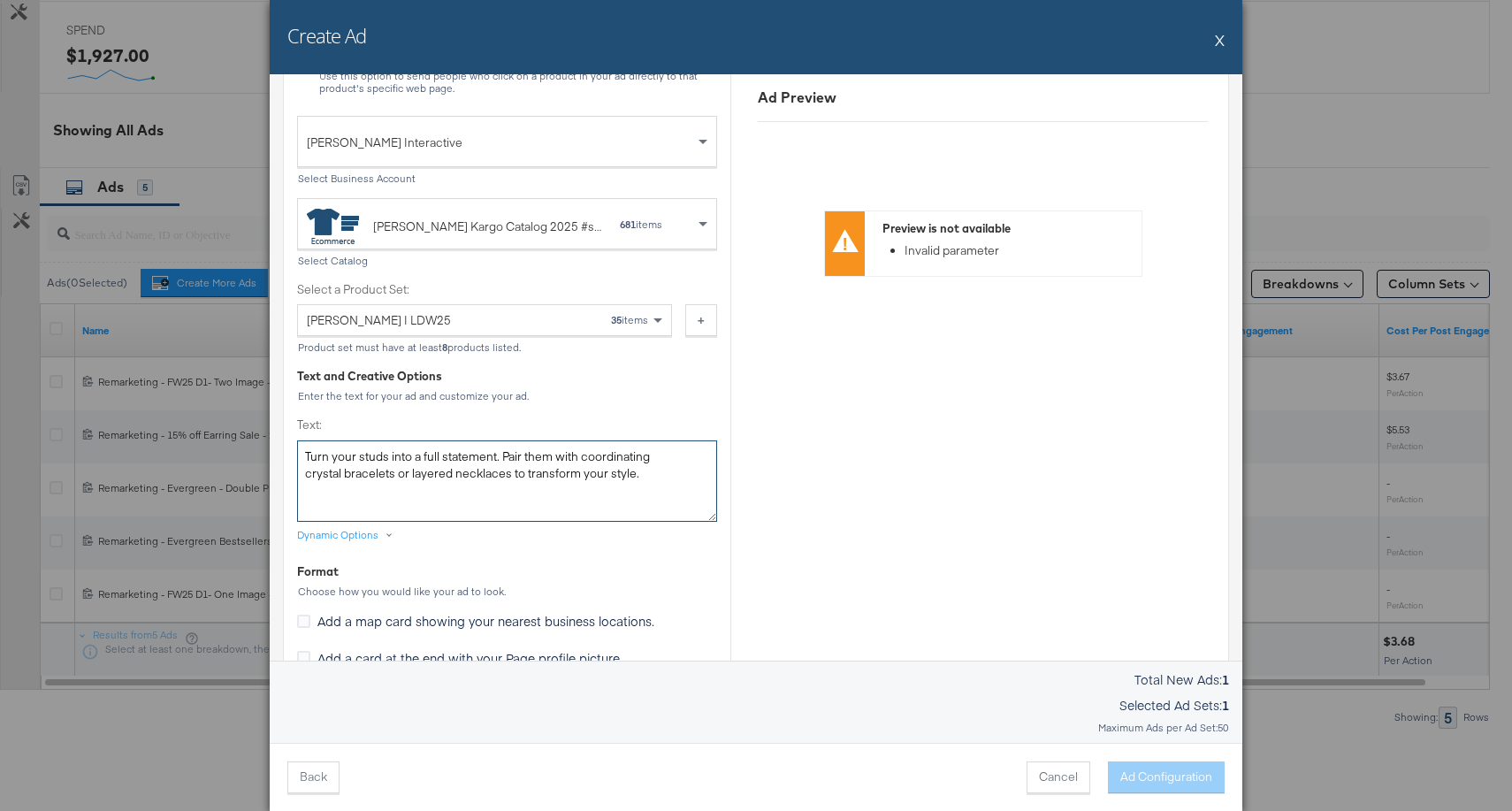
type textarea "Turn your studs into a full statement. Pair them with coordinating crystal brac…"
click at [793, 495] on div "Ad Preview Preview is not available Invalid parameter" at bounding box center [982, 702] width 504 height 2048
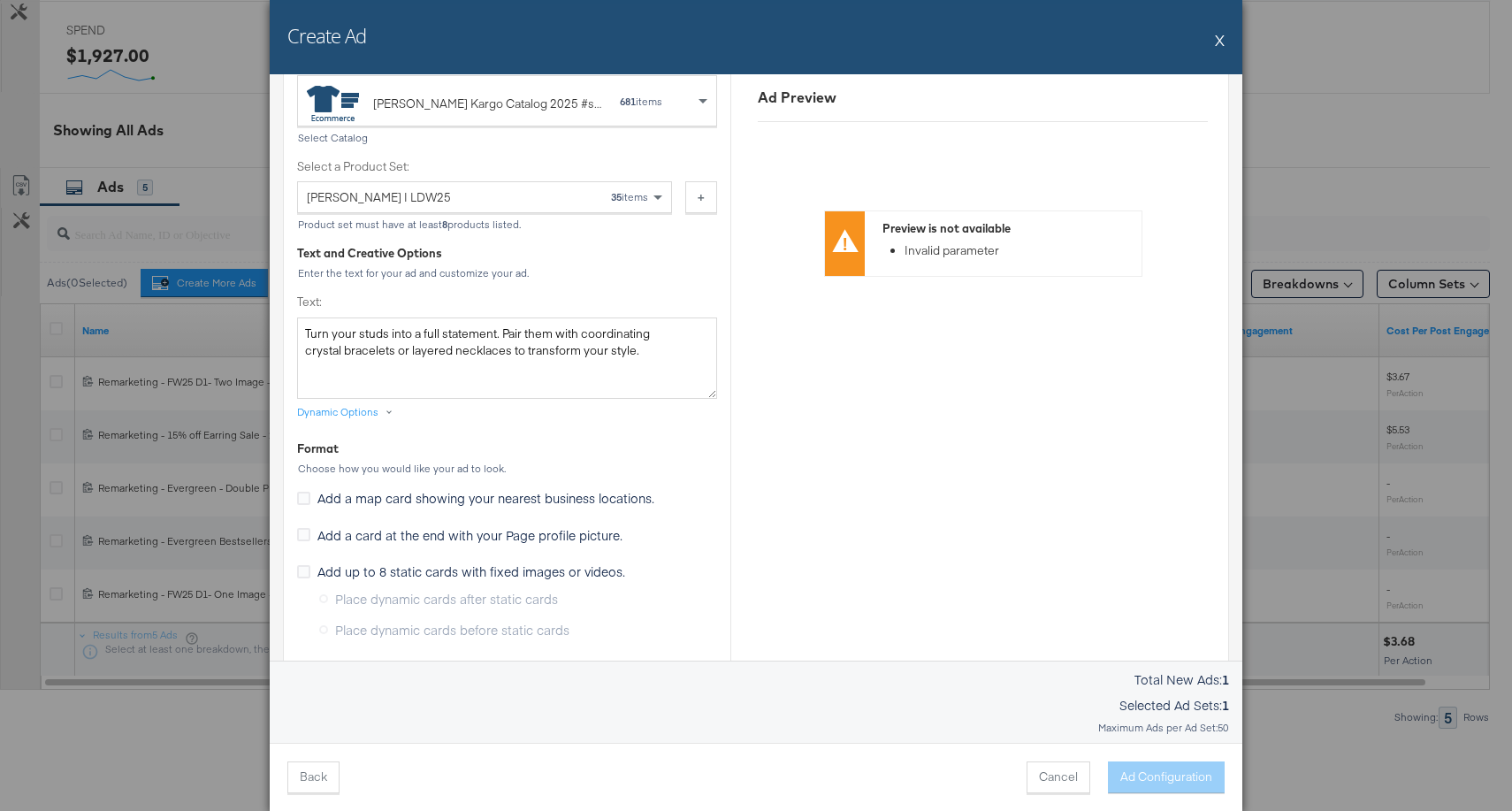
scroll to position [569, 0]
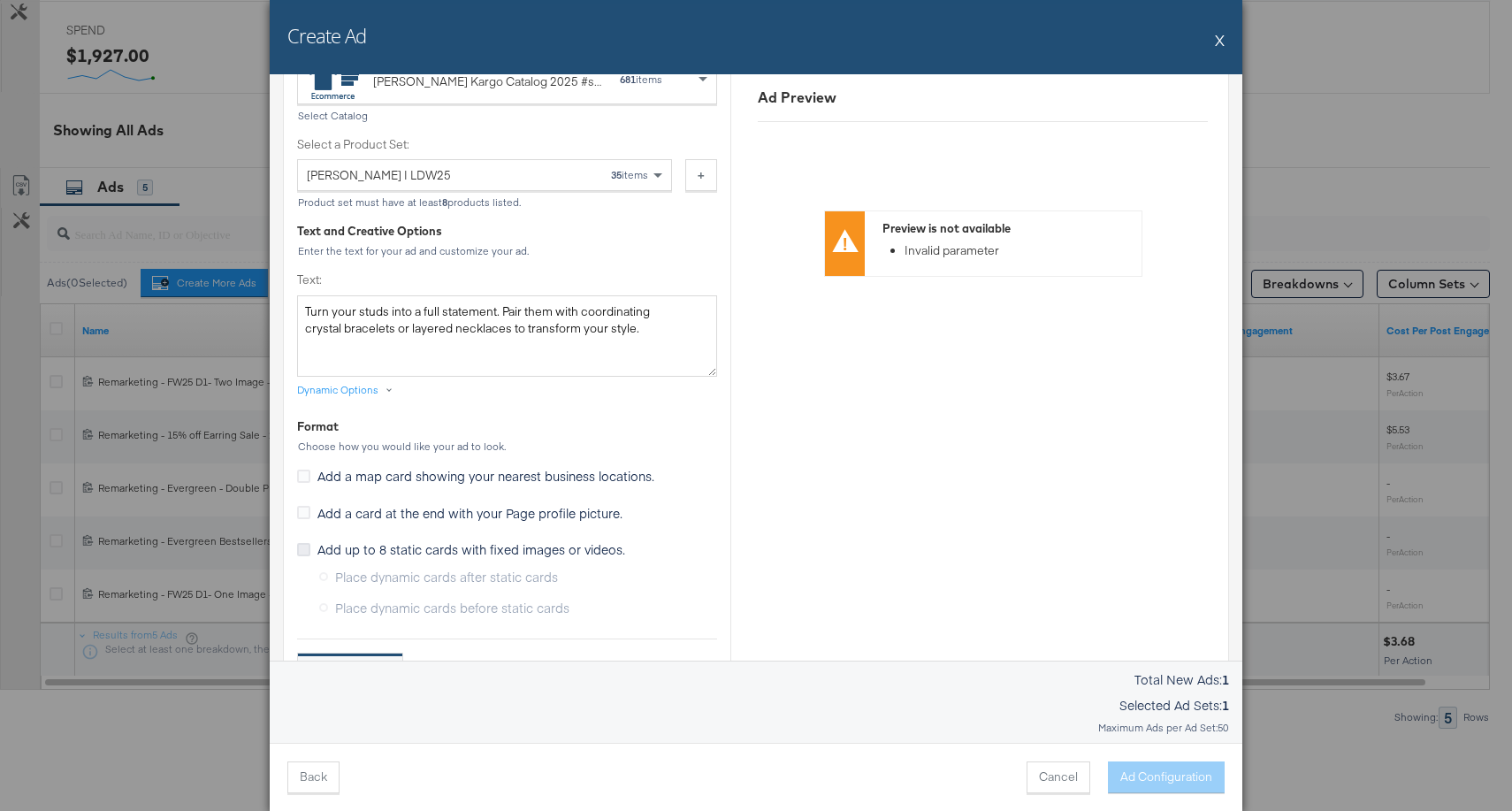
click at [302, 551] on icon at bounding box center [304, 550] width 13 height 13
click at [0, 0] on input "Add up to 8 static cards with fixed images or videos." at bounding box center [0, 0] width 0 height 0
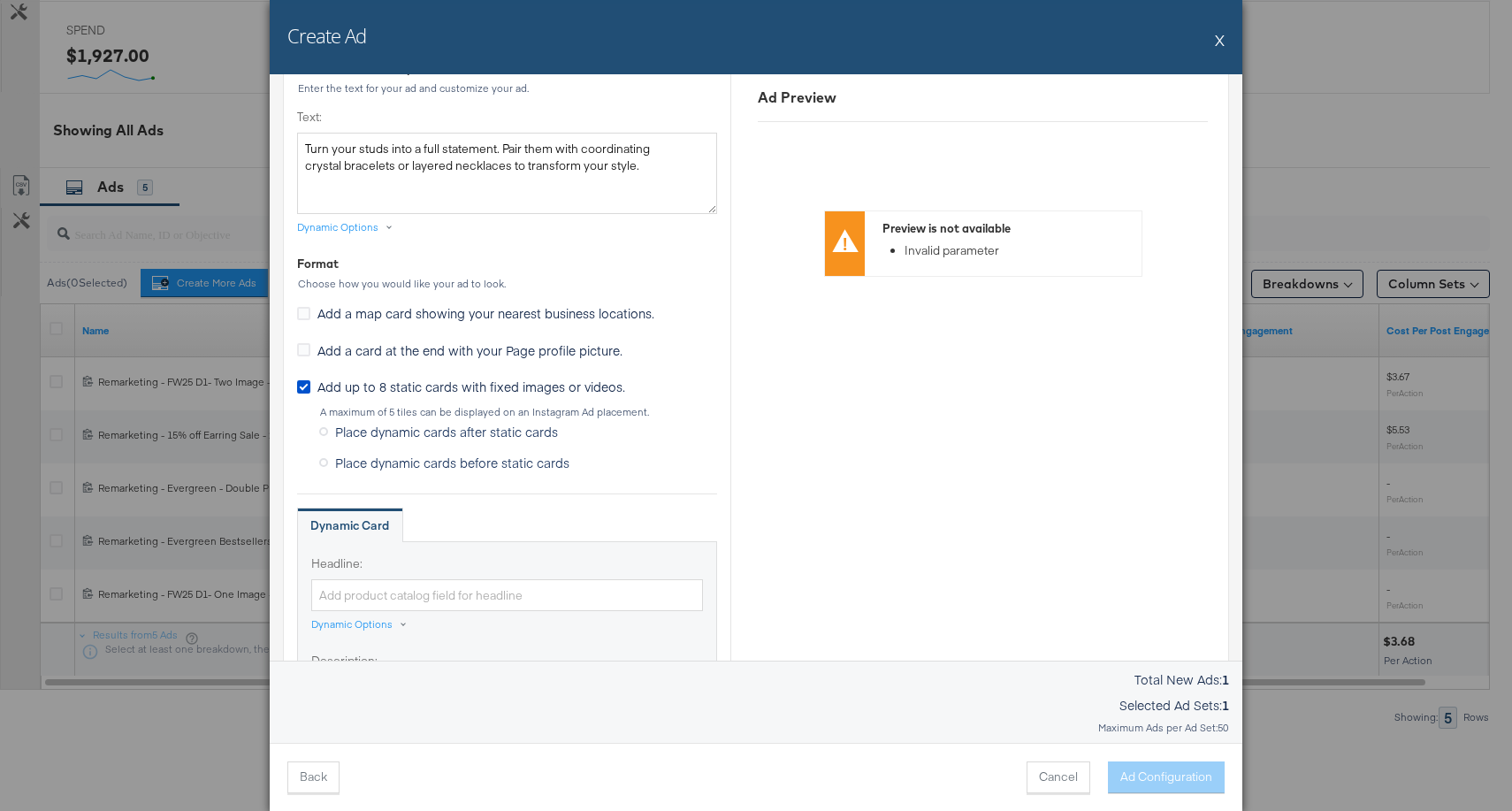
scroll to position [640, 0]
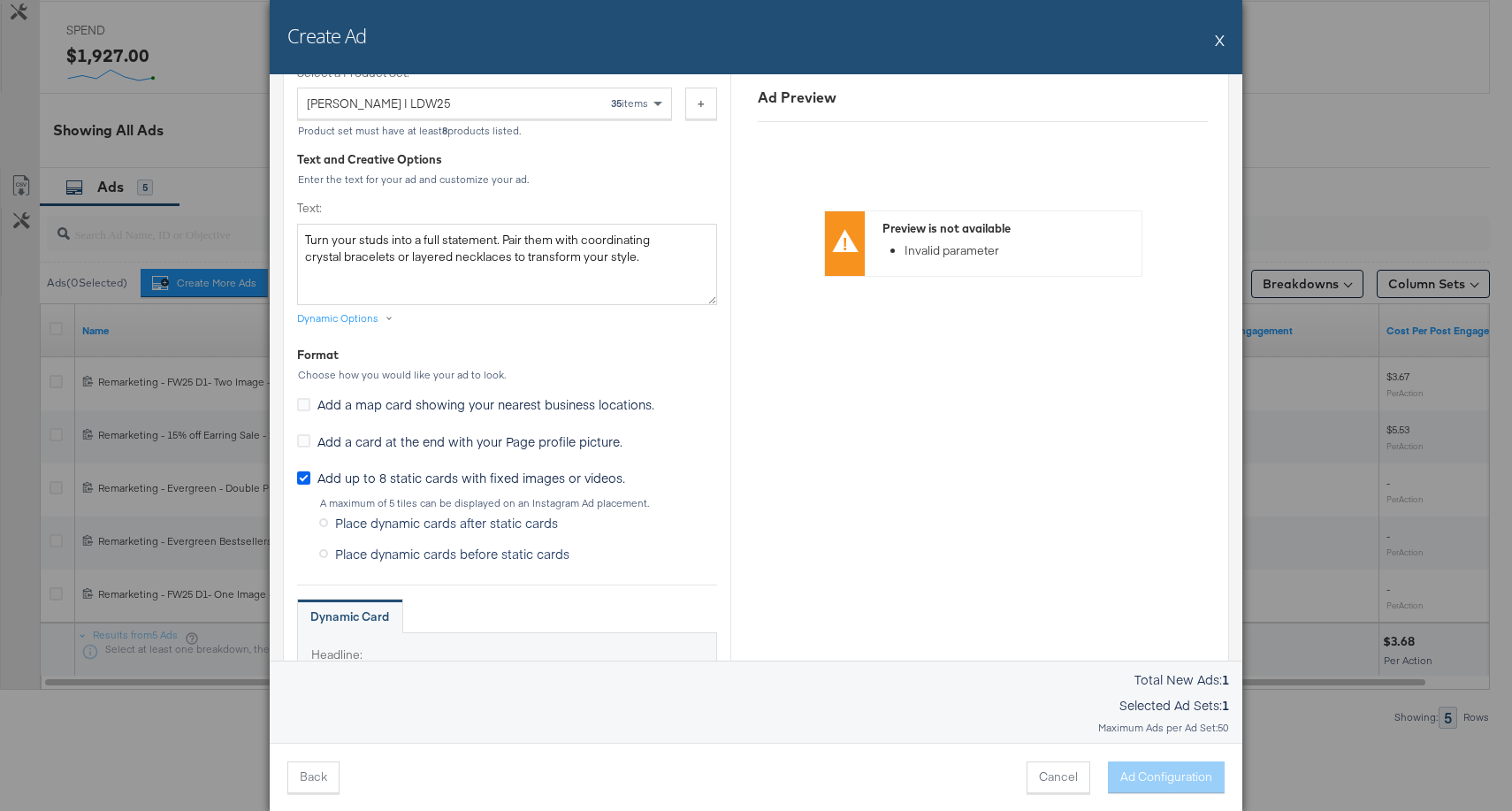
click at [299, 482] on icon at bounding box center [304, 478] width 13 height 13
click at [0, 0] on input "Add up to 8 static cards with fixed images or videos." at bounding box center [0, 0] width 0 height 0
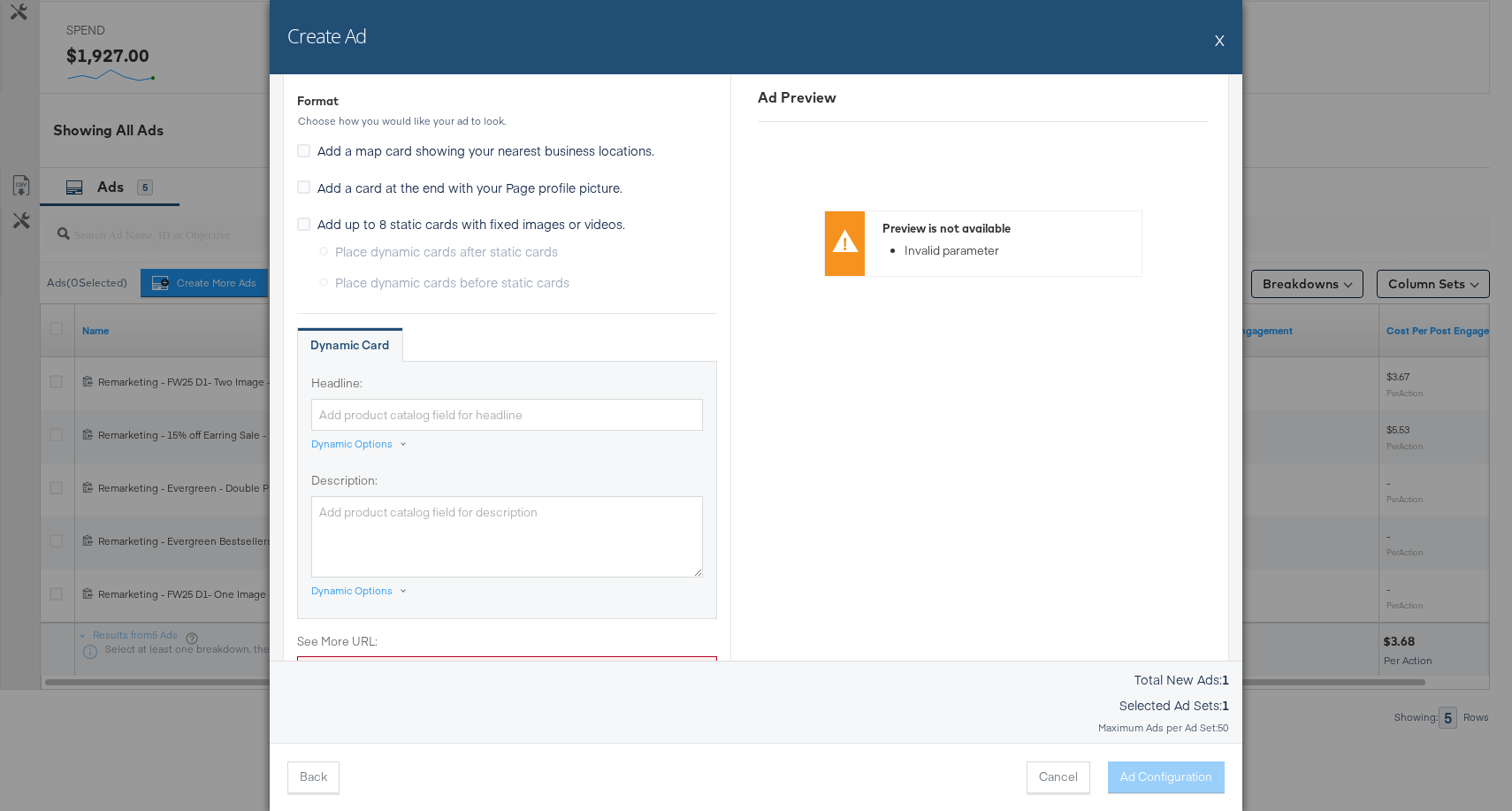
scroll to position [895, 0]
click at [372, 443] on div "Dynamic Options" at bounding box center [352, 442] width 81 height 14
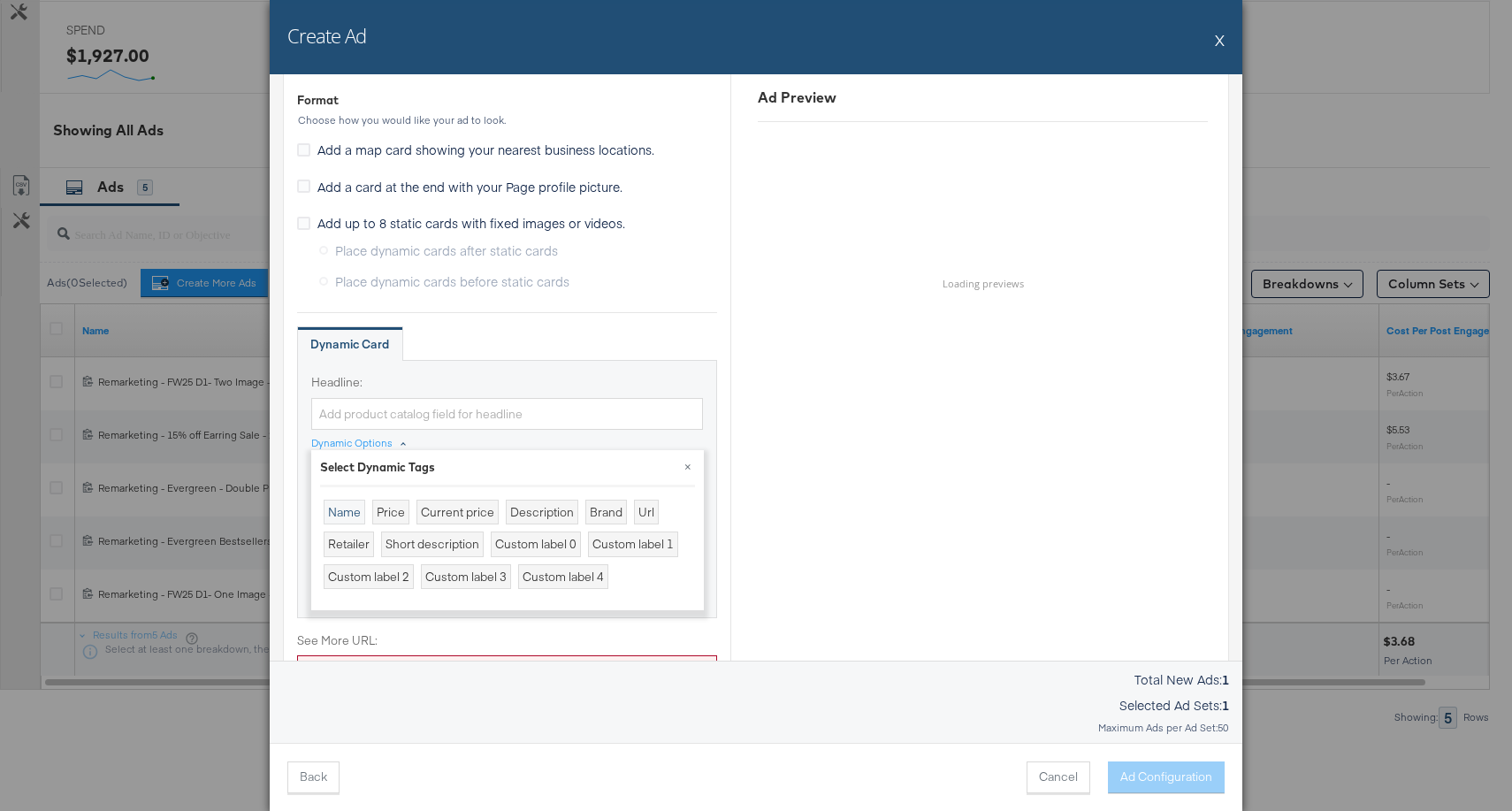
click at [331, 510] on div "Name" at bounding box center [344, 512] width 42 height 25
type input "{{product.name}}"
click at [685, 465] on button "×" at bounding box center [688, 467] width 32 height 32
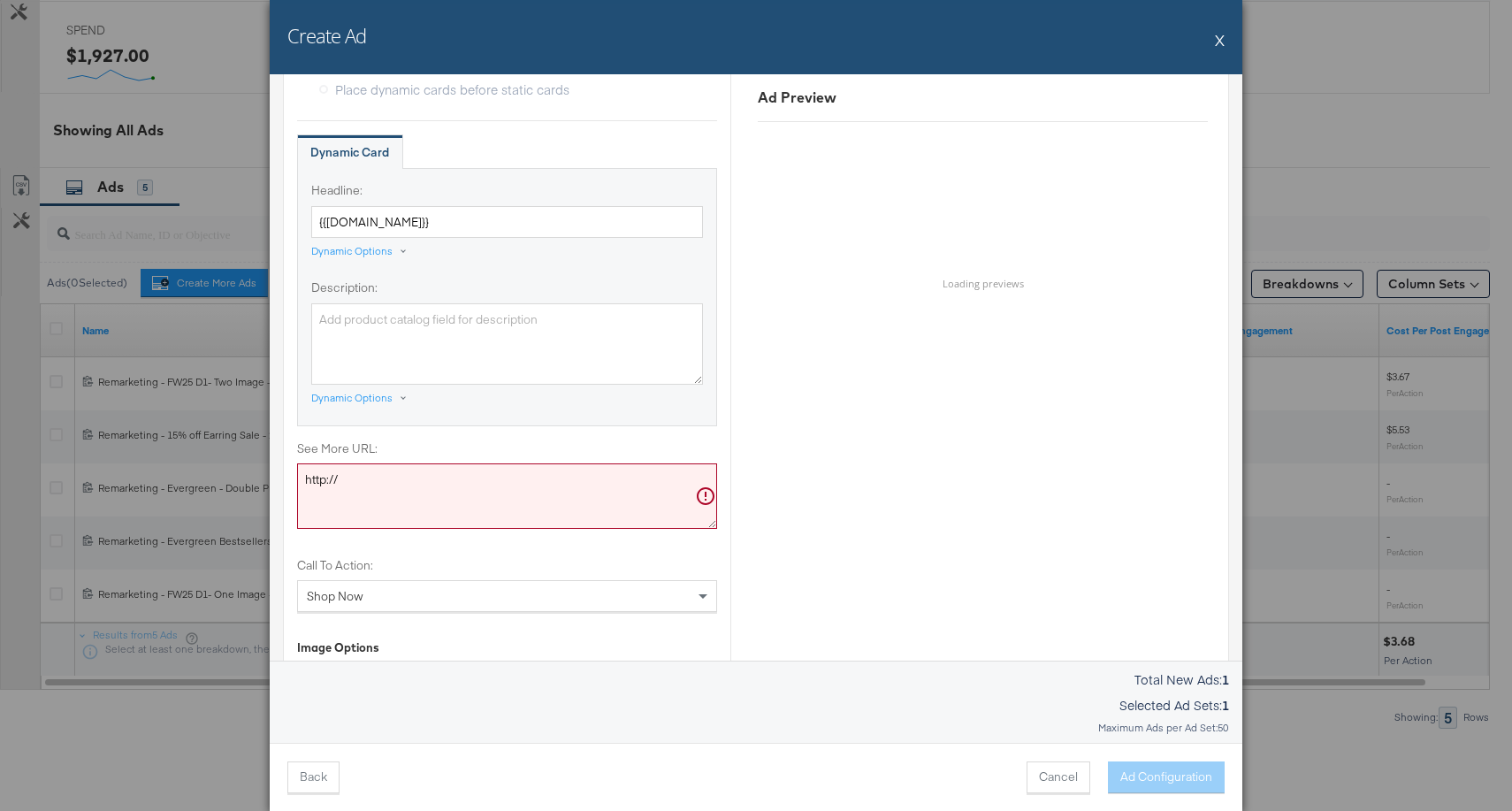
scroll to position [1104, 0]
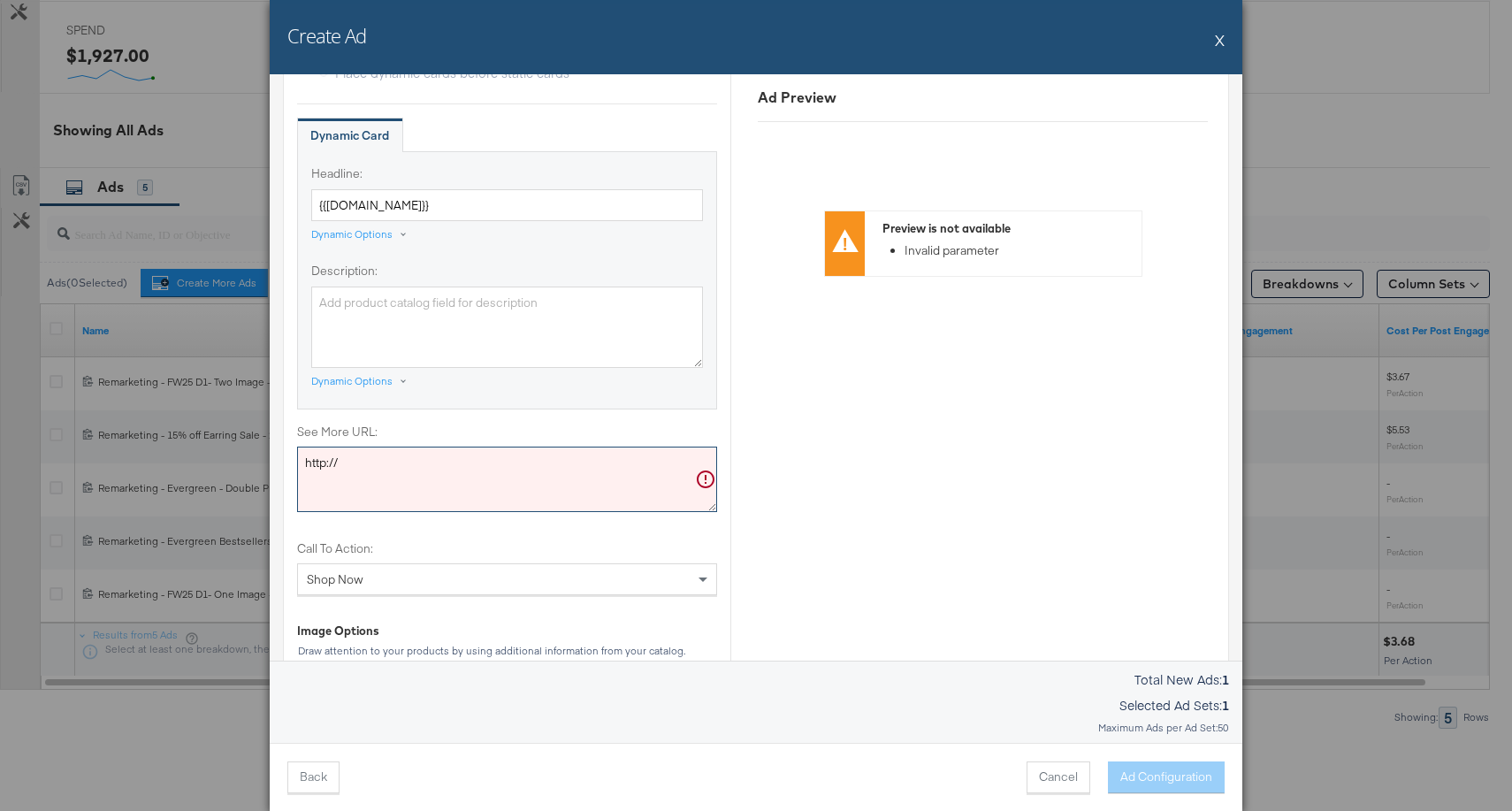
click at [577, 468] on textarea "http://" at bounding box center [507, 480] width 420 height 65
paste textarea "s://www.alexisbittar.com/collections/solanales-asterales"
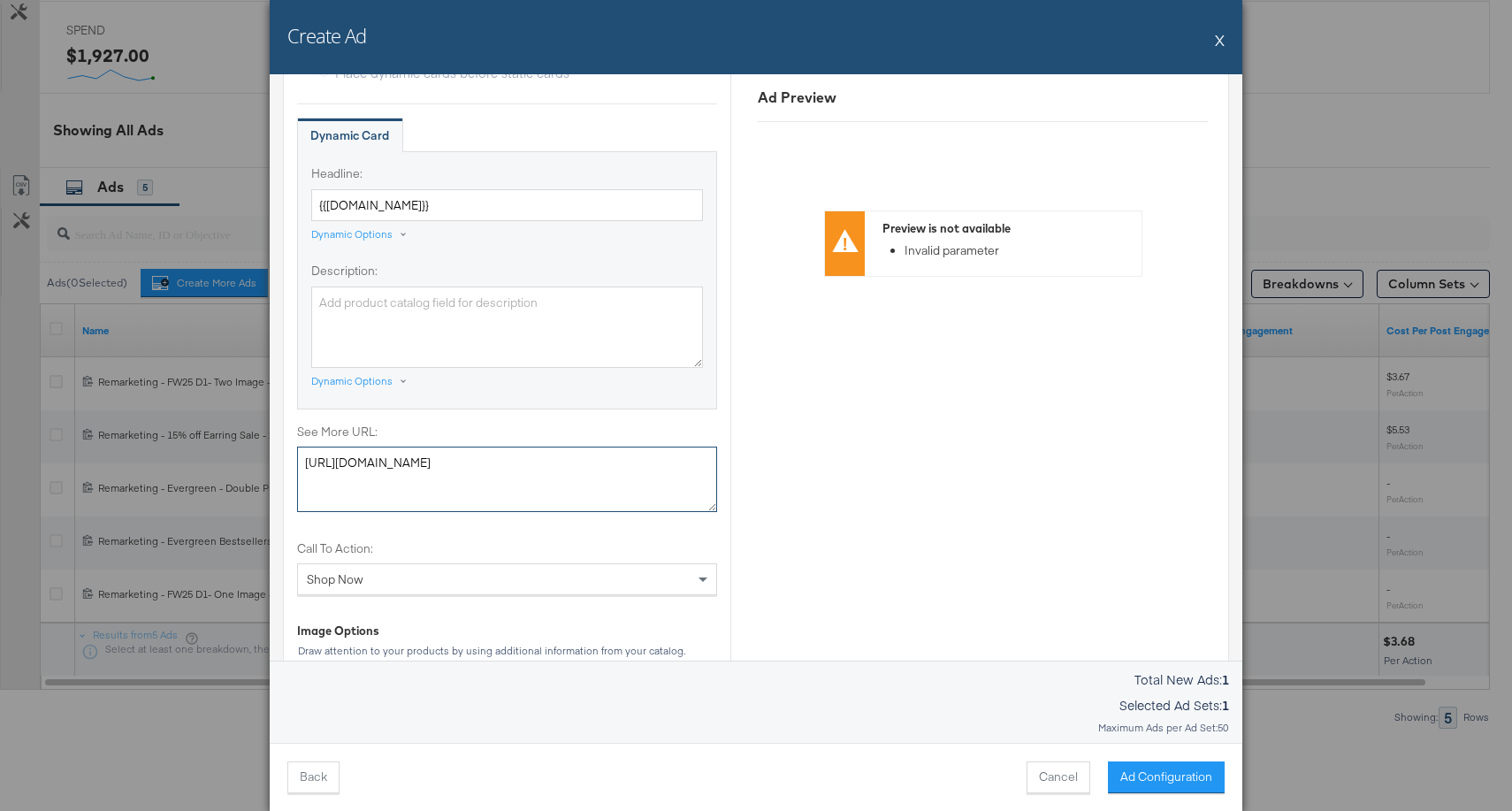
type textarea "https://www.alexisbittar.com/collections/solanales-asterales"
click at [872, 499] on div "Ad Preview Preview is not available Invalid parameter" at bounding box center [982, 21] width 504 height 2048
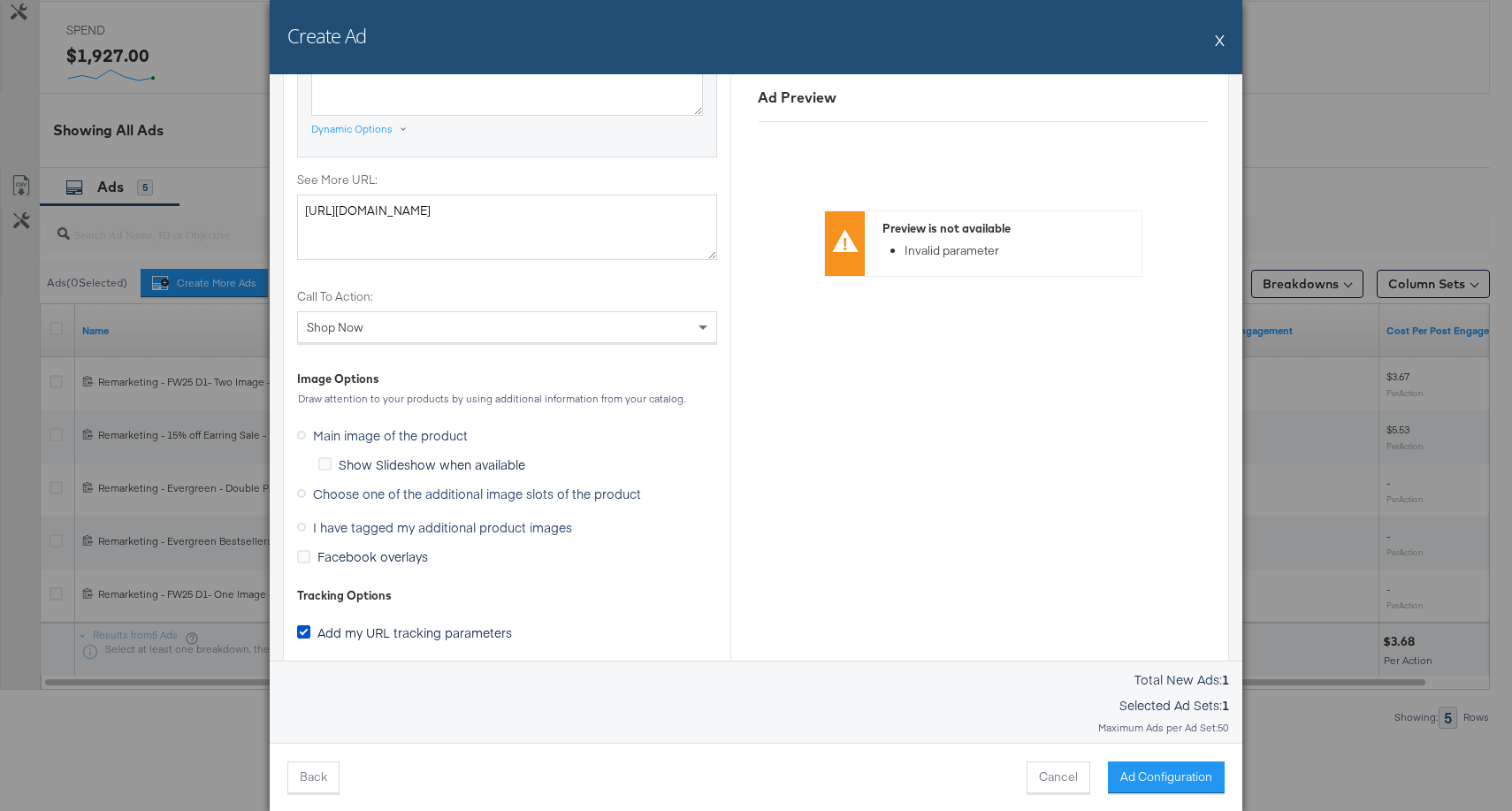
scroll to position [1367, 0]
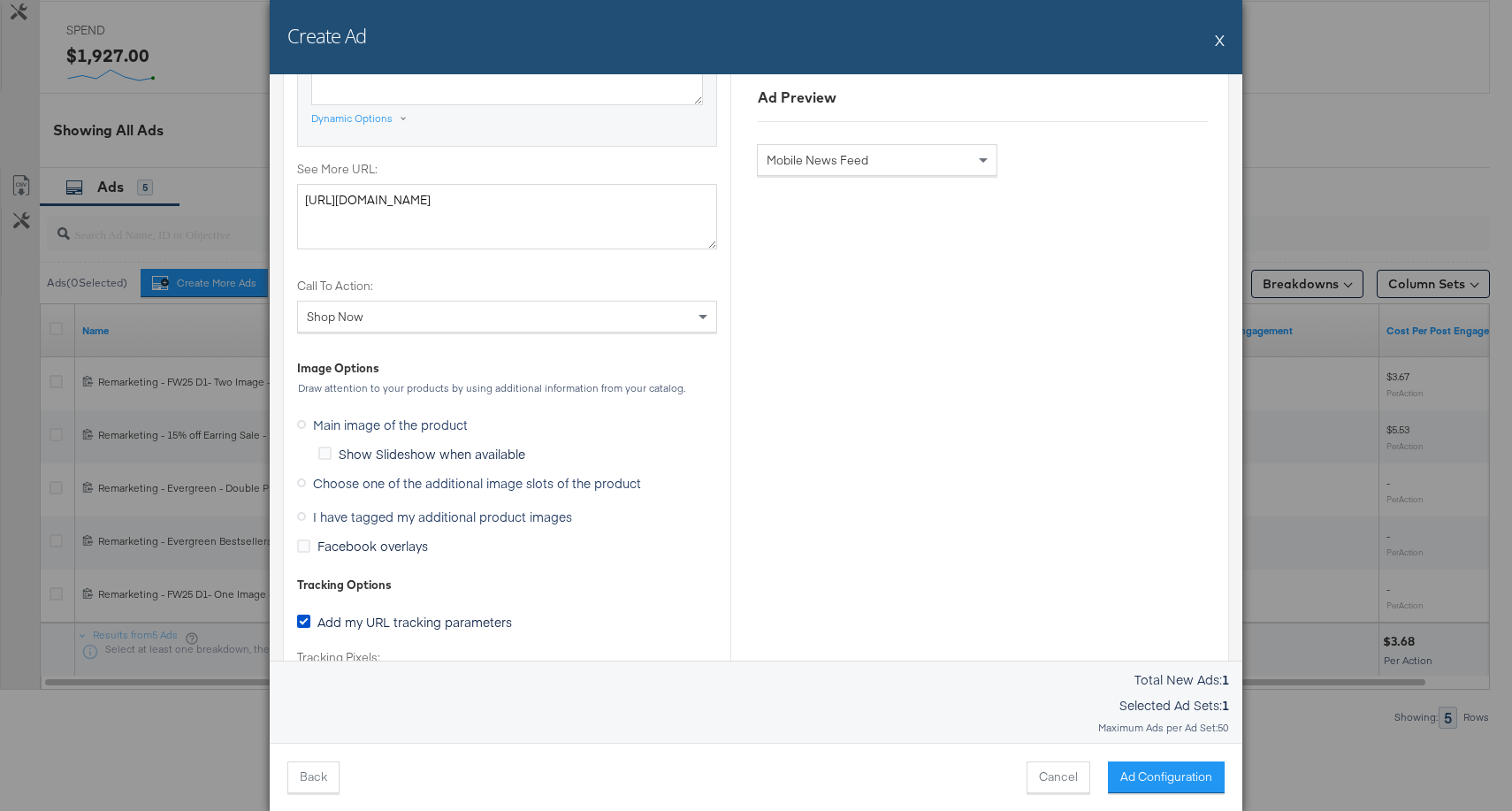
click at [301, 514] on icon at bounding box center [301, 516] width 8 height 8
click at [0, 0] on input "I have tagged my additional product images" at bounding box center [0, 0] width 0 height 0
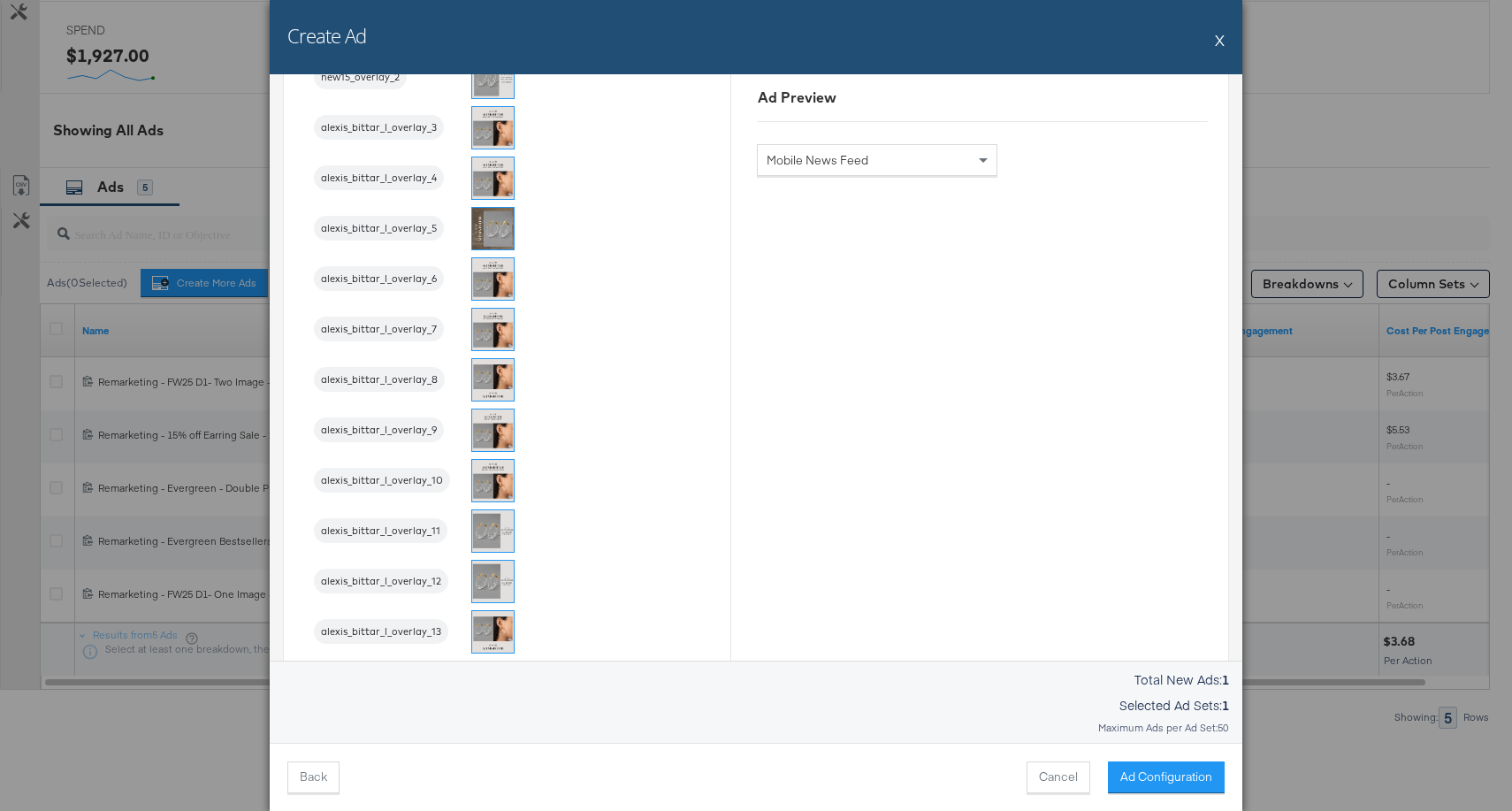
scroll to position [1682, 0]
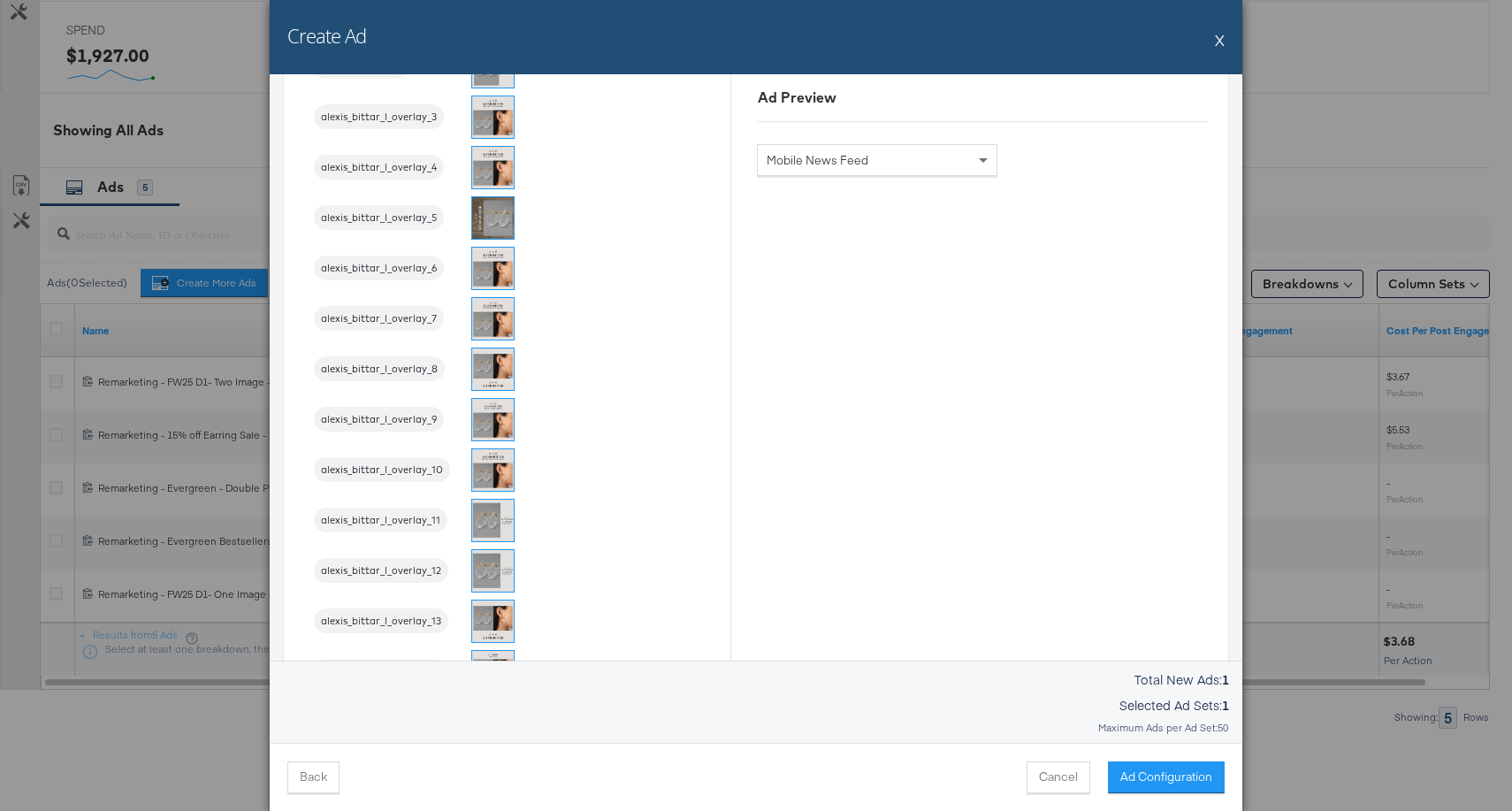
click at [503, 428] on img at bounding box center [492, 420] width 42 height 42
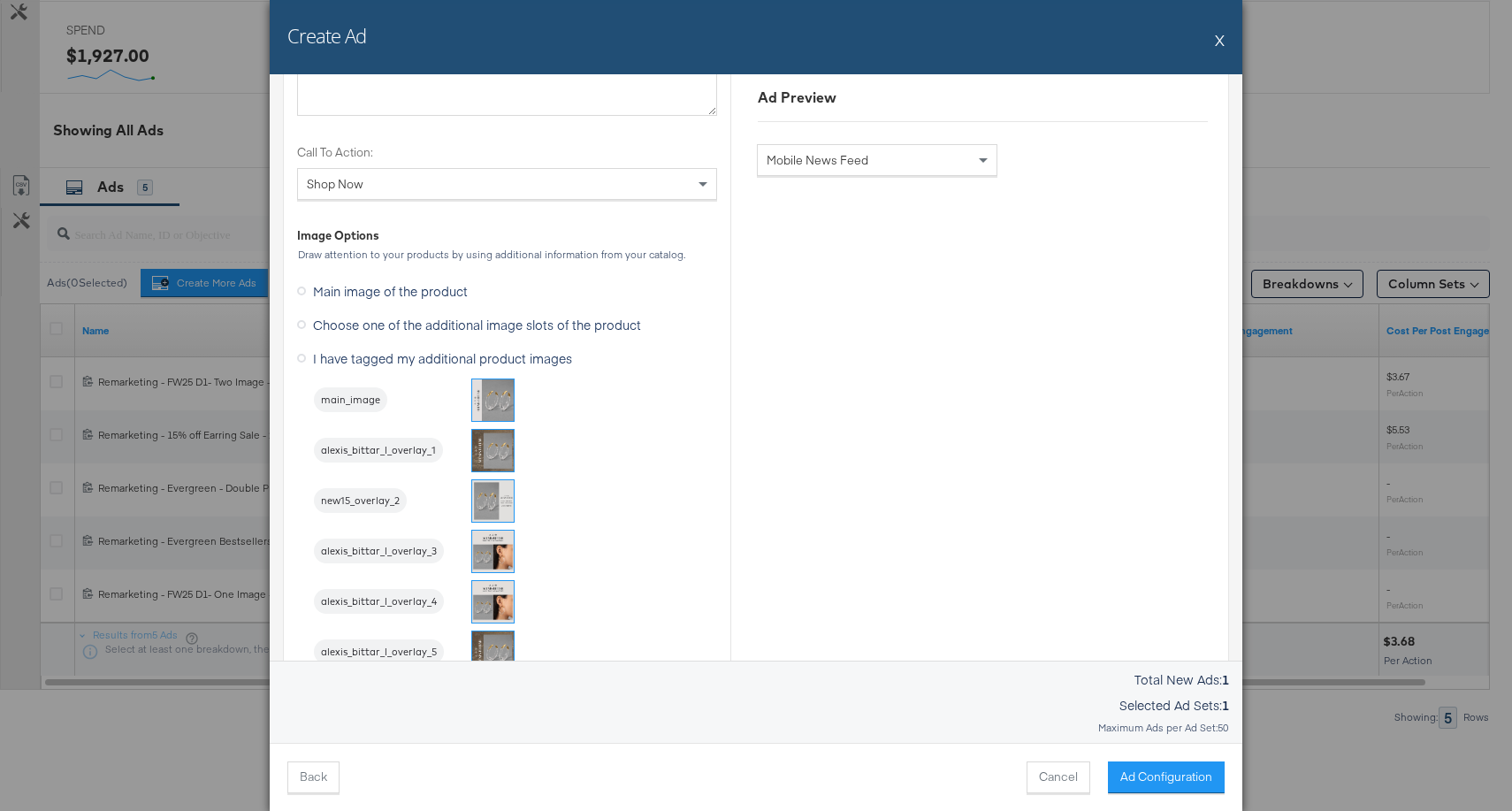
scroll to position [1224, 0]
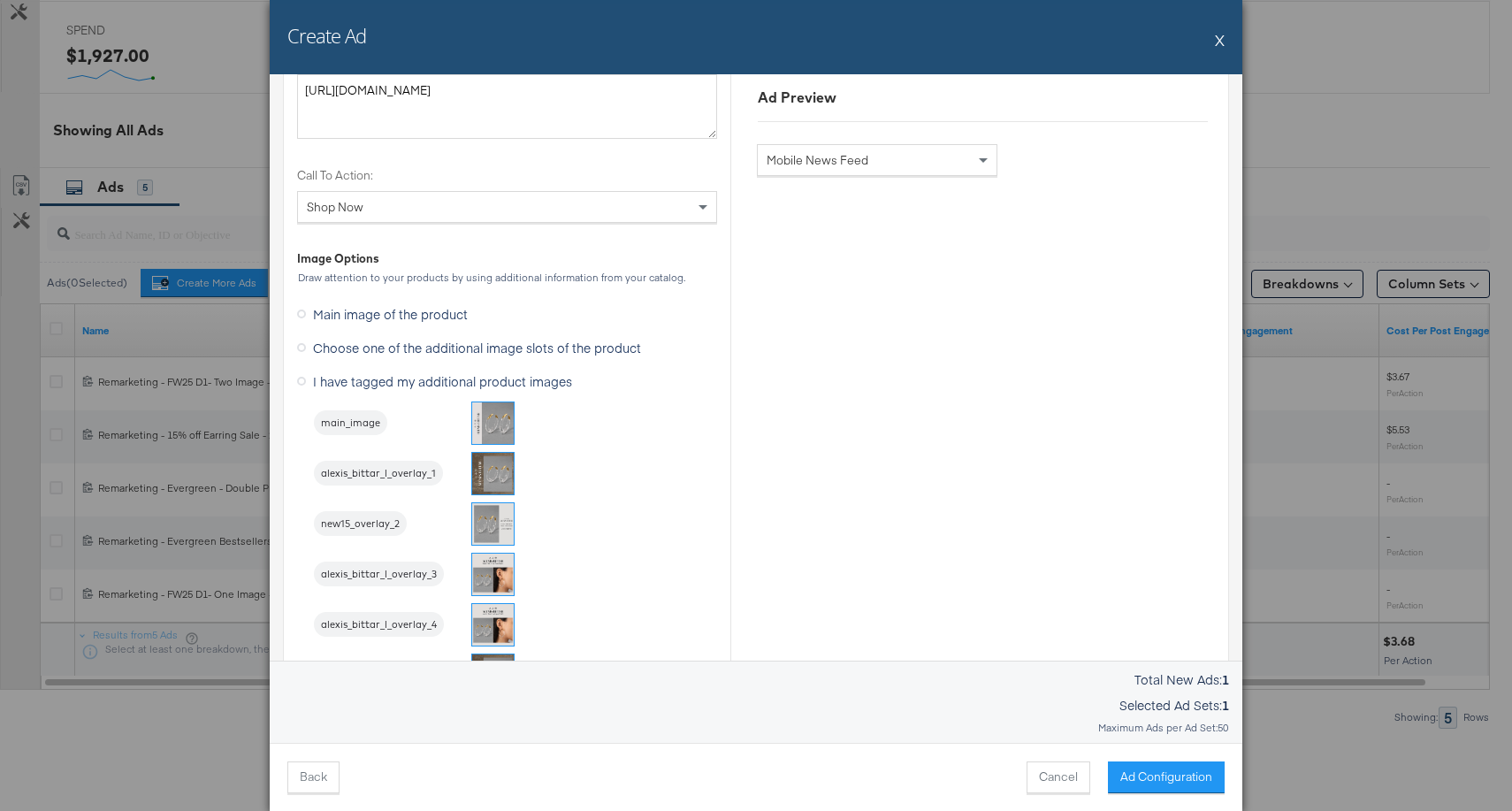
click at [299, 344] on icon at bounding box center [301, 347] width 8 height 8
click at [0, 0] on input "Choose one of the additional image slots of the product" at bounding box center [0, 0] width 0 height 0
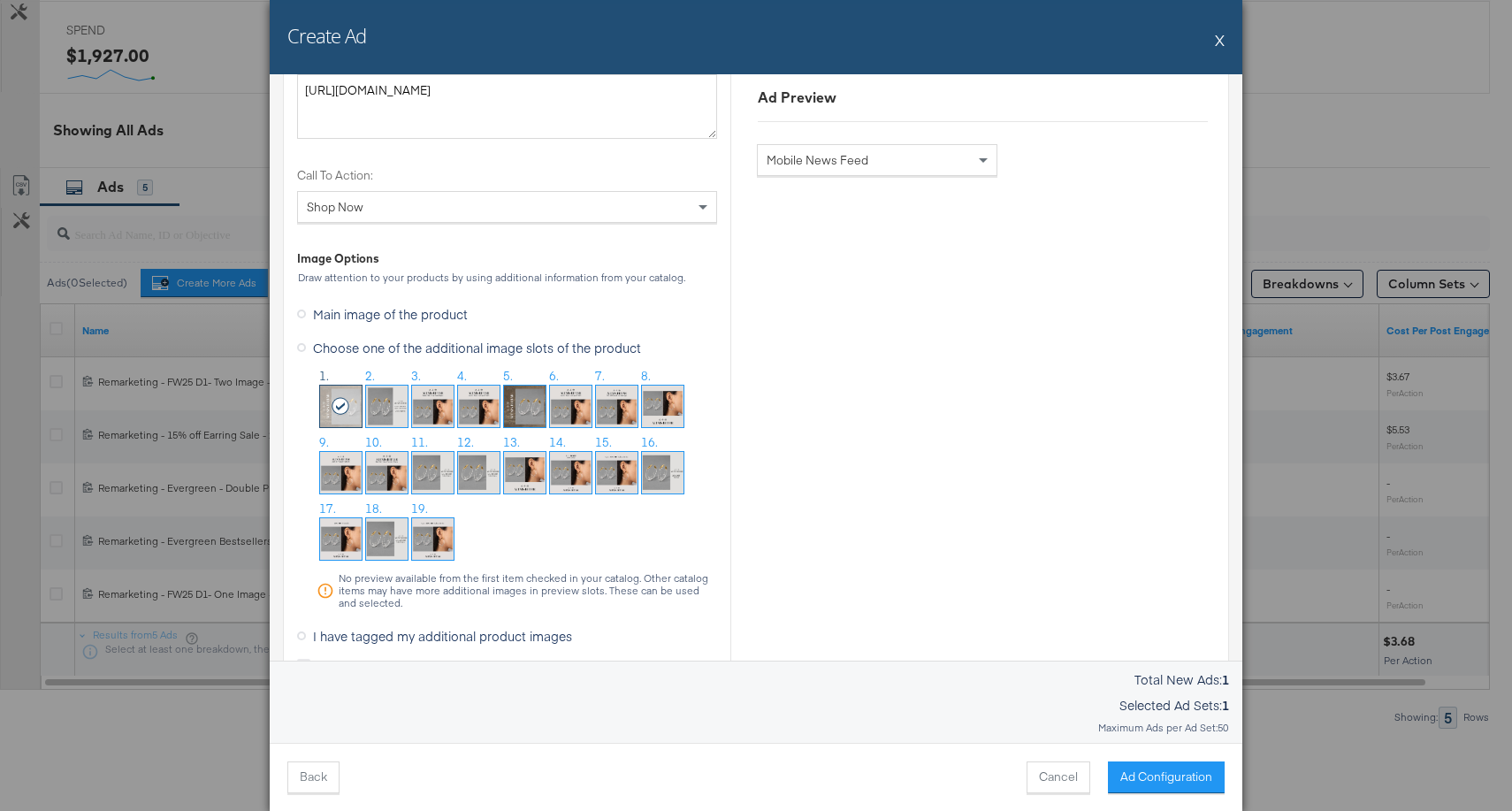
click at [344, 463] on img at bounding box center [340, 472] width 42 height 42
click at [383, 476] on img at bounding box center [387, 472] width 42 height 42
click at [430, 472] on img at bounding box center [433, 472] width 42 height 42
click at [397, 470] on img at bounding box center [387, 472] width 42 height 42
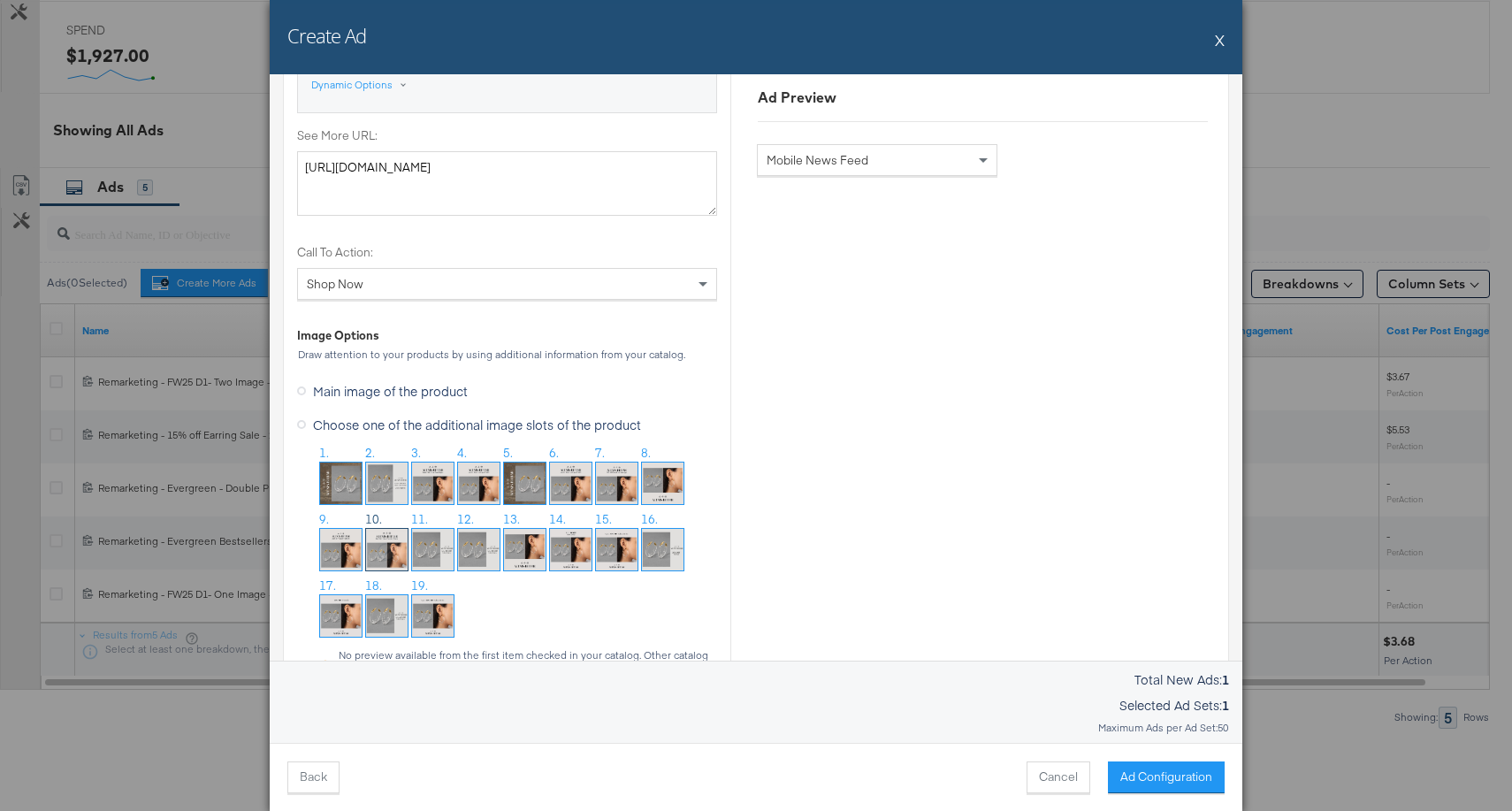
scroll to position [1253, 0]
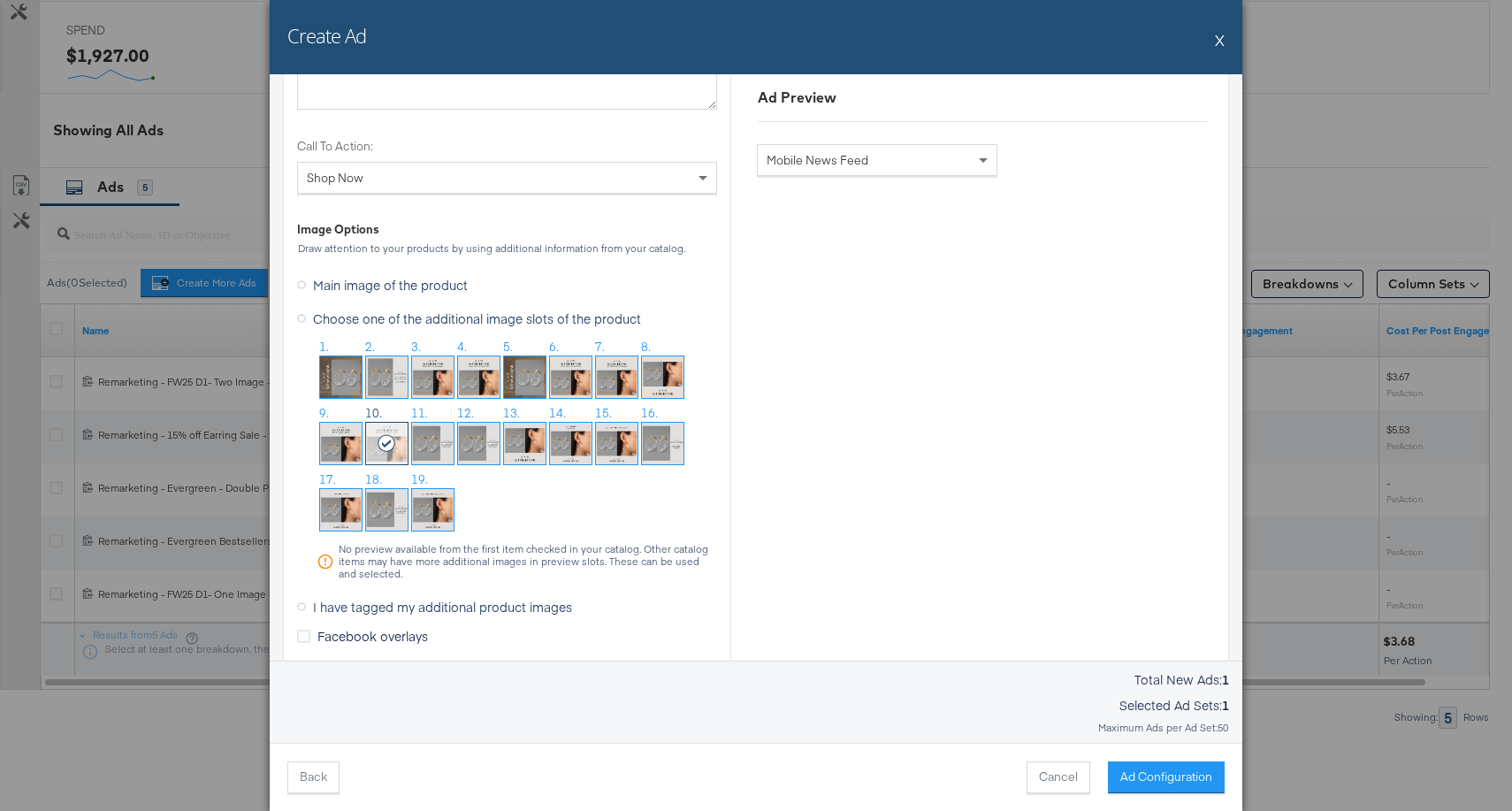
click at [300, 606] on icon at bounding box center [301, 607] width 8 height 8
click at [0, 0] on input "I have tagged my additional product images" at bounding box center [0, 0] width 0 height 0
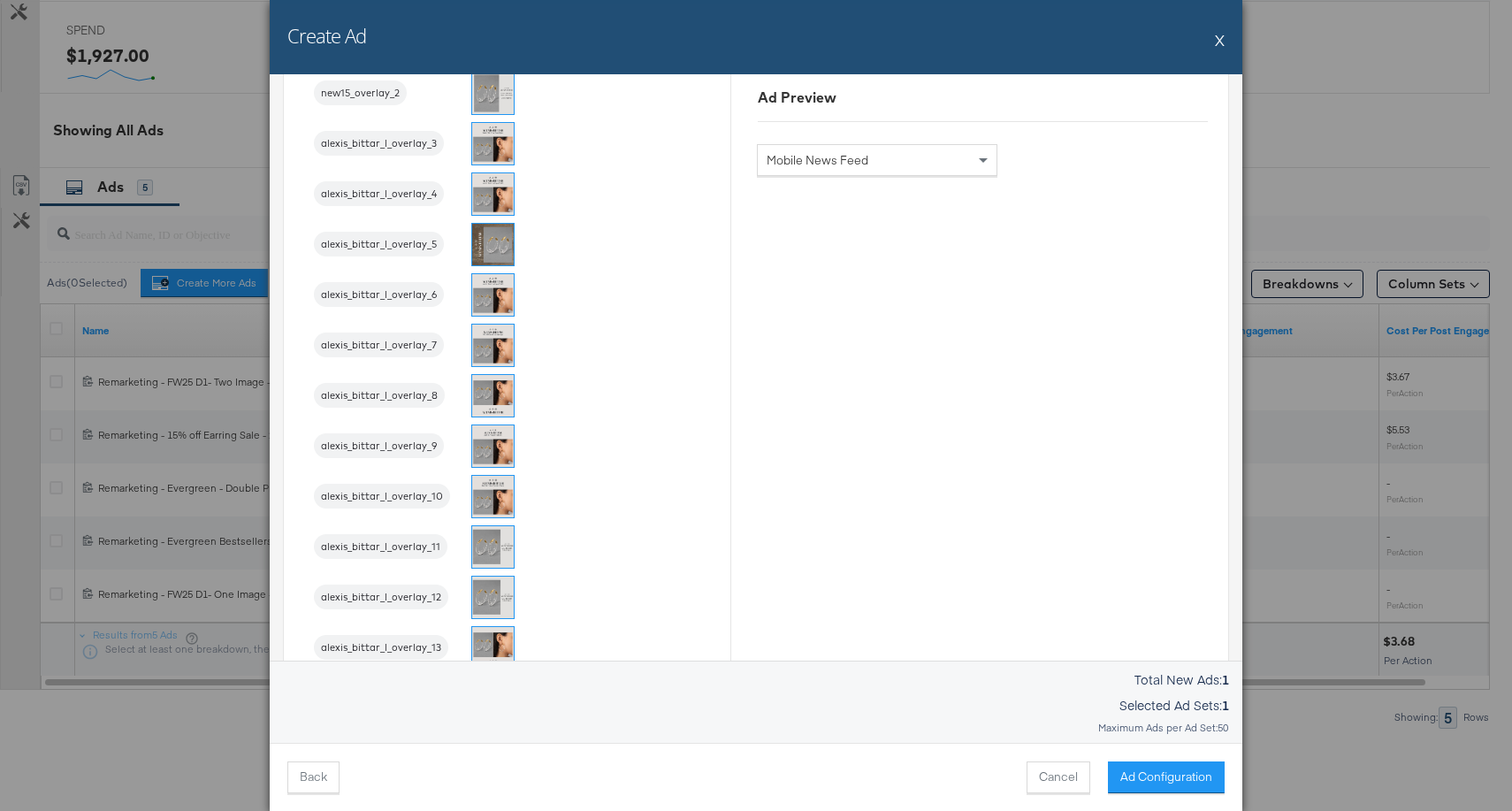
scroll to position [1658, 0]
click at [494, 491] on img at bounding box center [492, 494] width 42 height 42
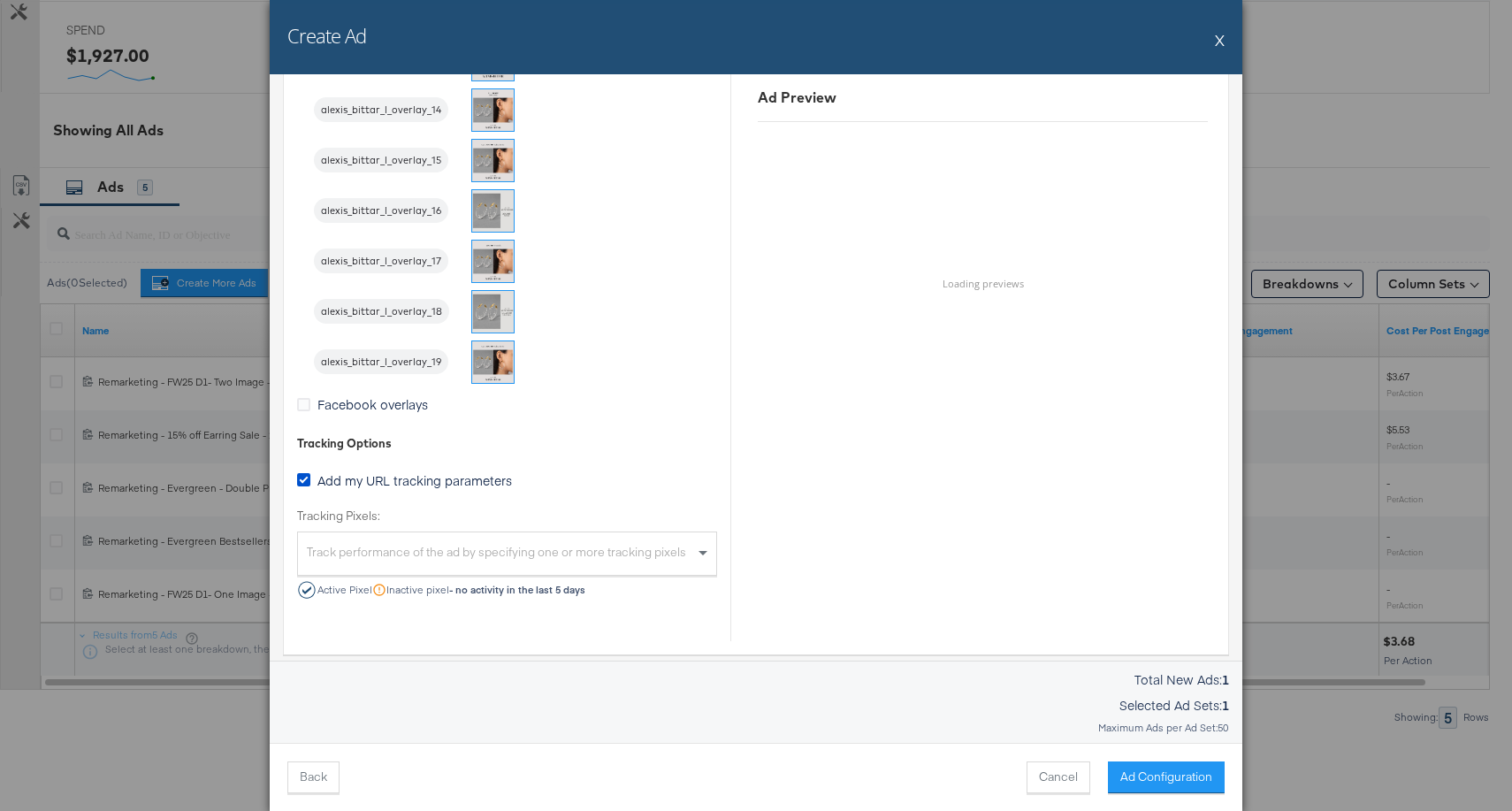
scroll to position [2283, 0]
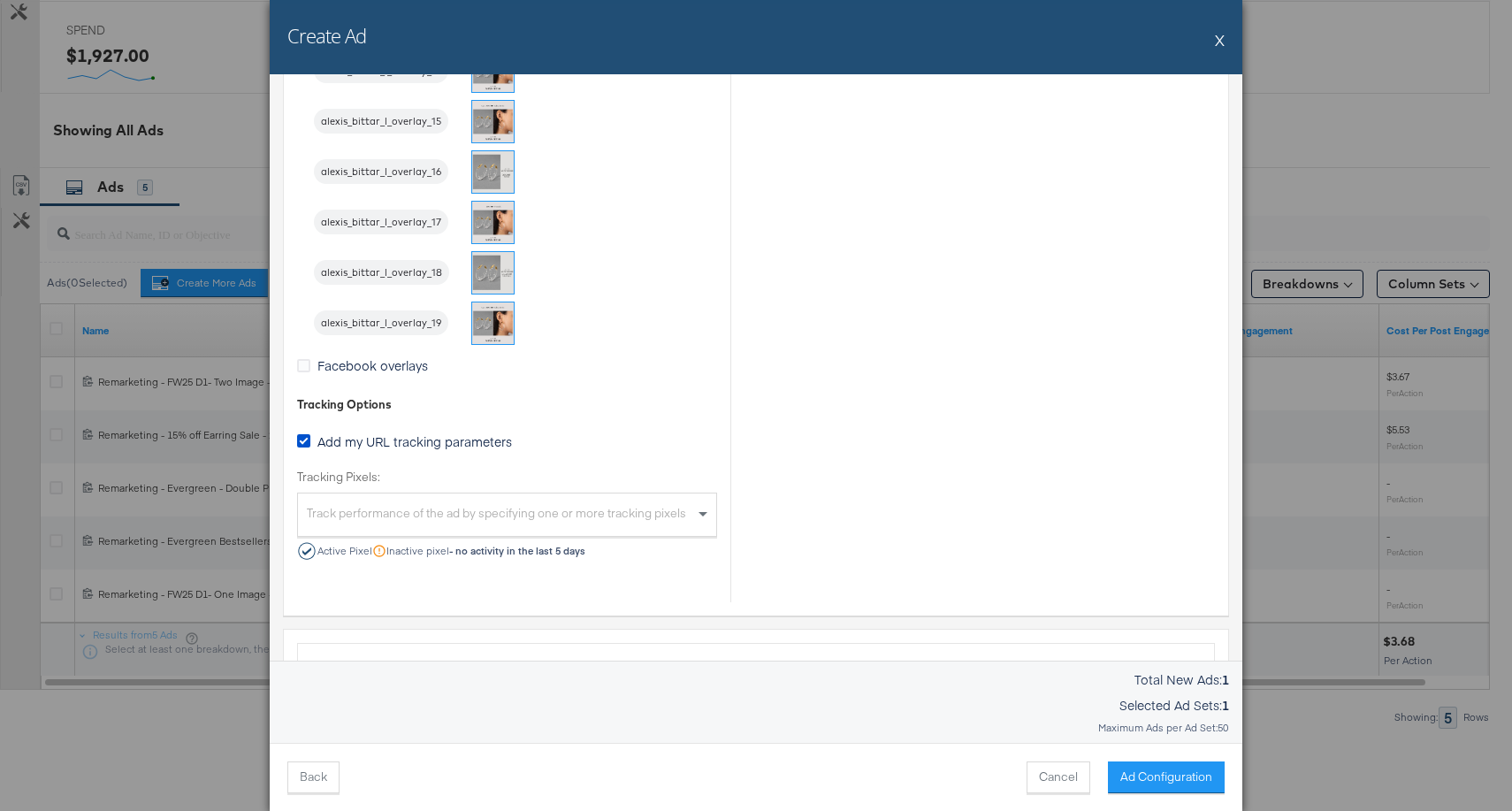
click at [578, 506] on div "Track performance of the ad by specifying one or more tracking pixels" at bounding box center [507, 517] width 418 height 38
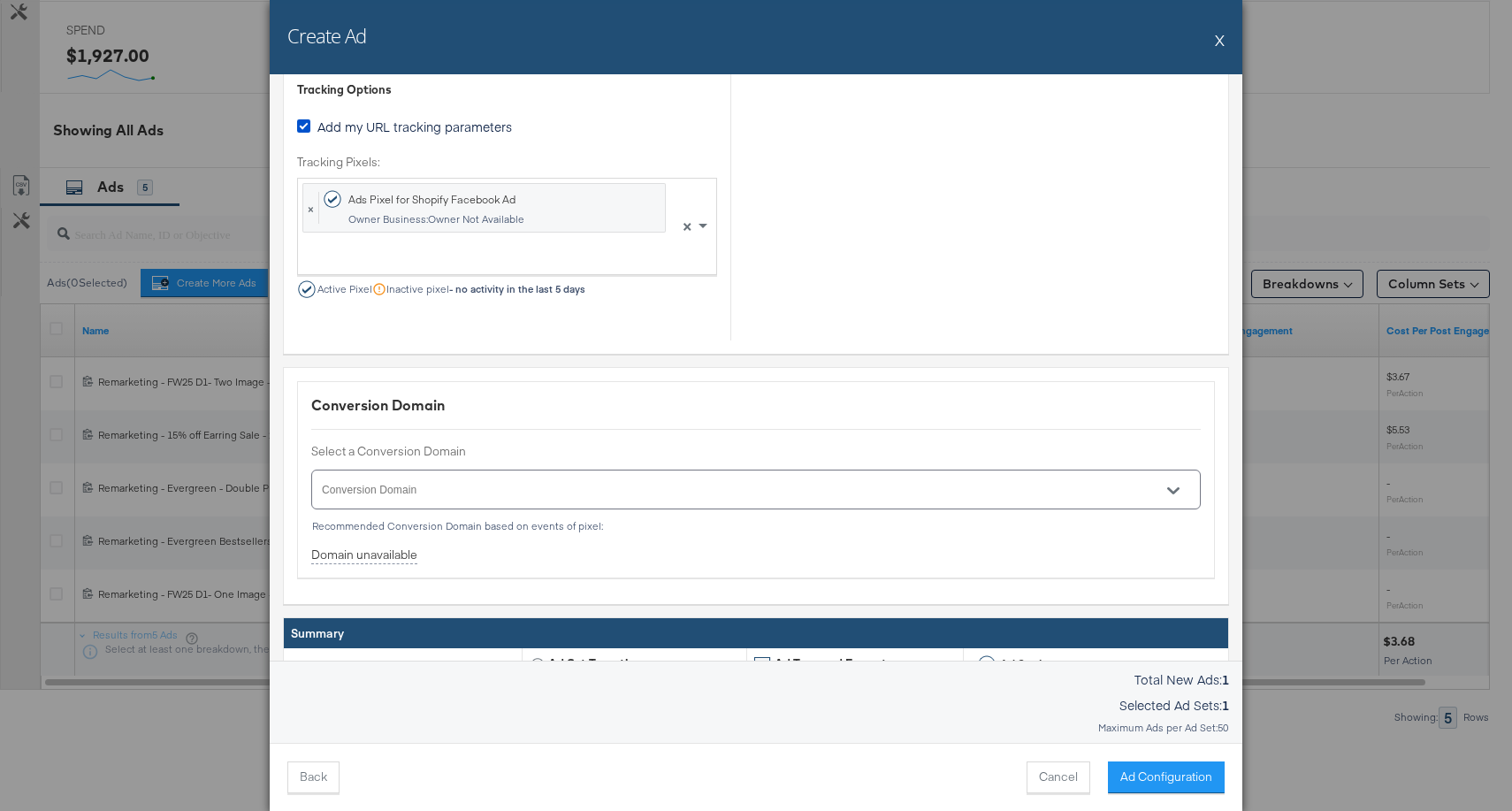
scroll to position [2626, 0]
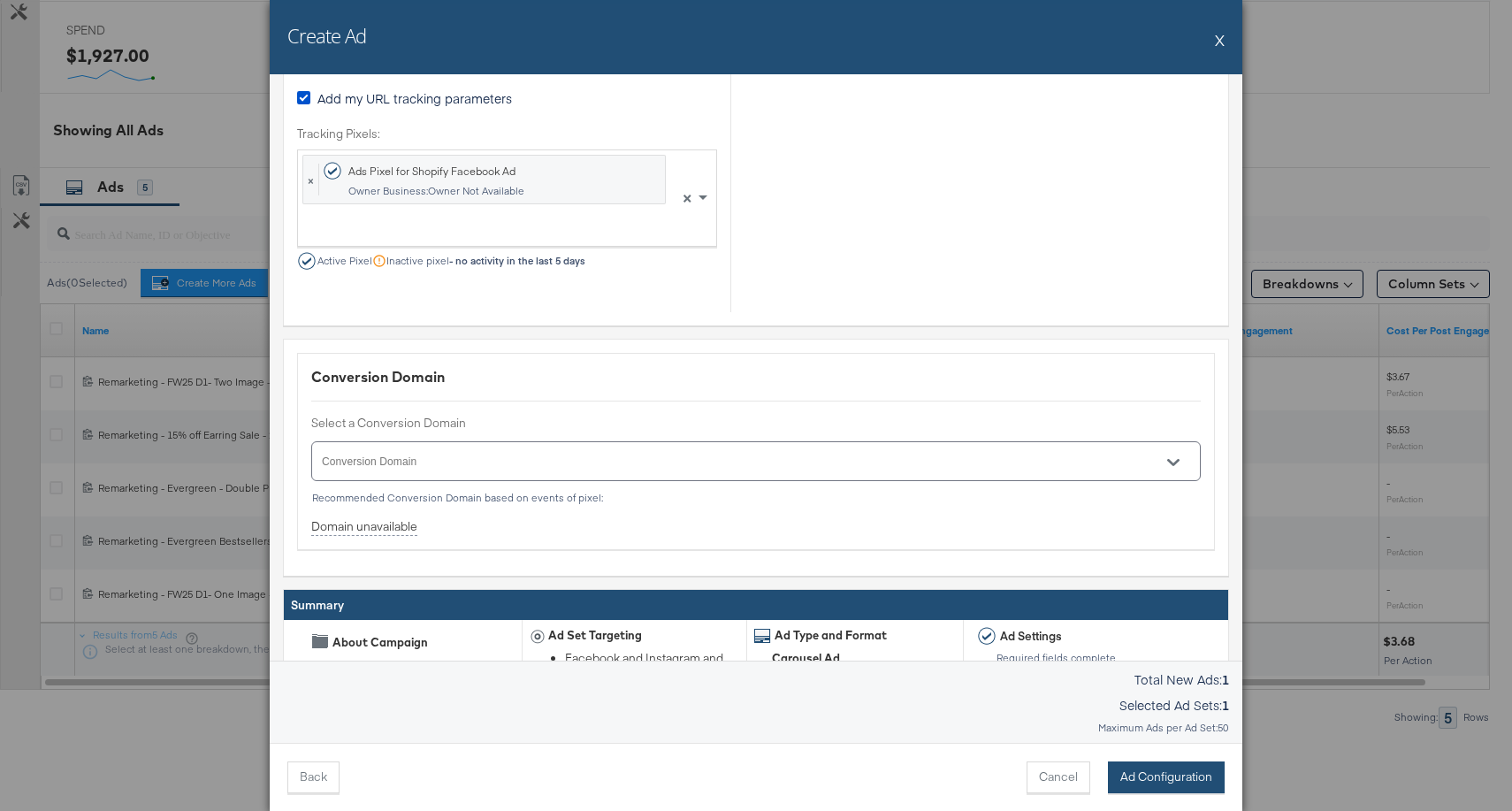
click at [1134, 784] on button "Ad Configuration" at bounding box center [1166, 777] width 117 height 32
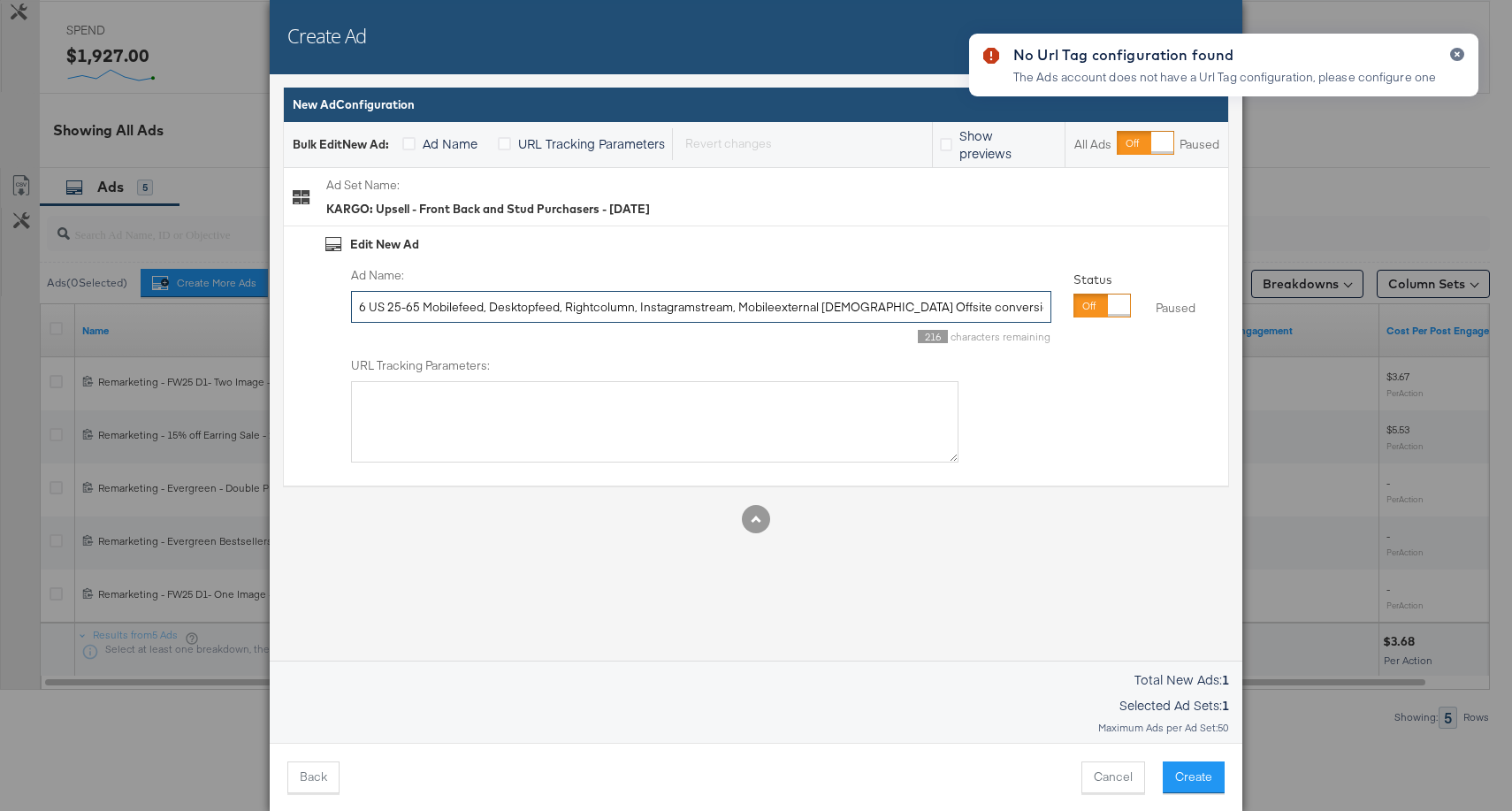
click at [637, 302] on input "6 US 25-65 Mobilefeed, Desktopfeed, Rightcolumn, Instagramstream, Mobileexterna…" at bounding box center [701, 307] width 701 height 33
paste input "Remarketing - L14D Stud Purchasers - KARGO Catalog - Dynamic Carousel - August …"
type input "Remarketing - L14D Stud Purchasers - KARGO Catalog - Dynamic Carousel - August …"
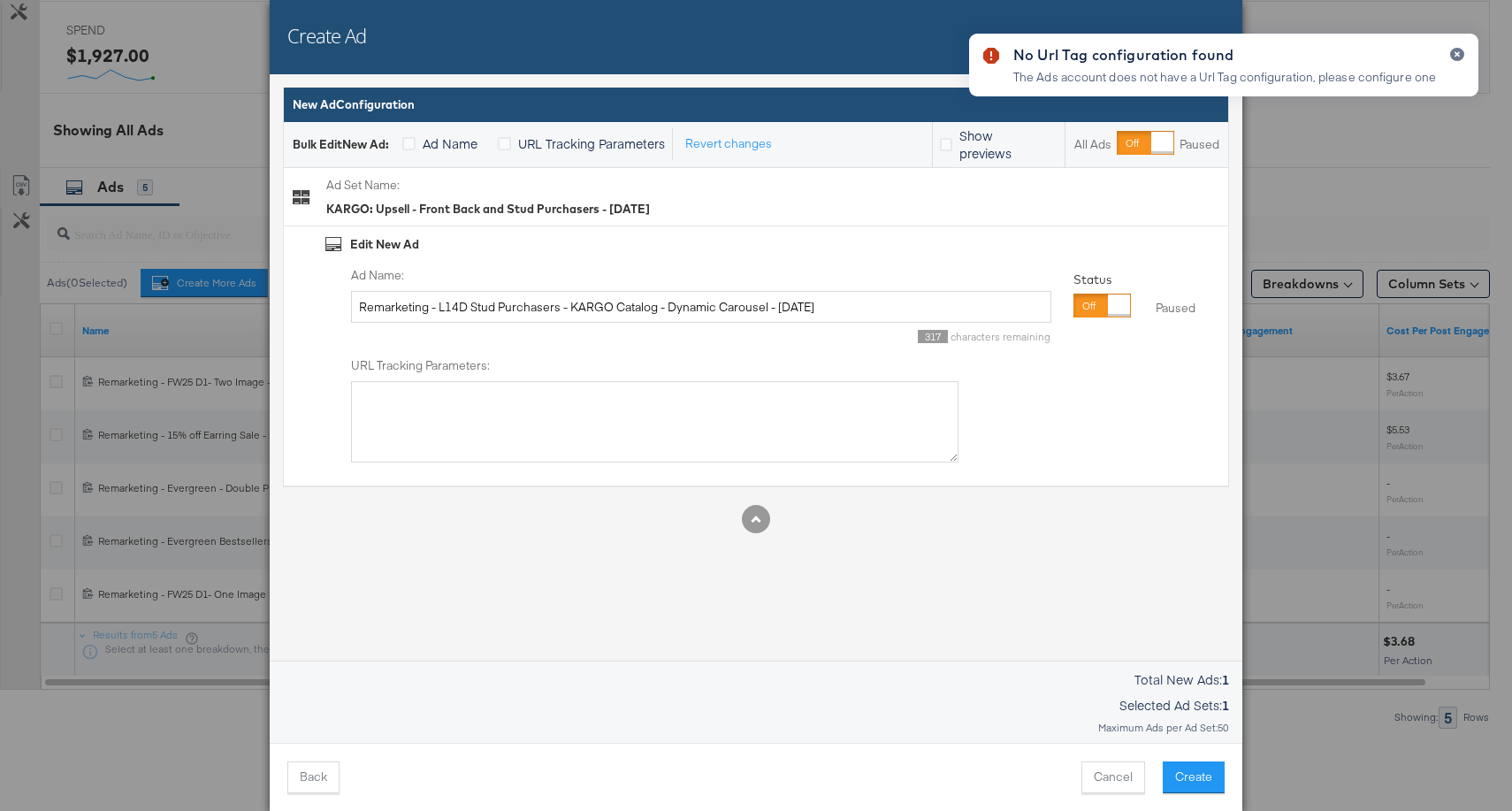
click at [1093, 428] on div "No Url Tag configuration found The Ads account does not have a Url Tag configur…" at bounding box center [1224, 373] width 545 height 716
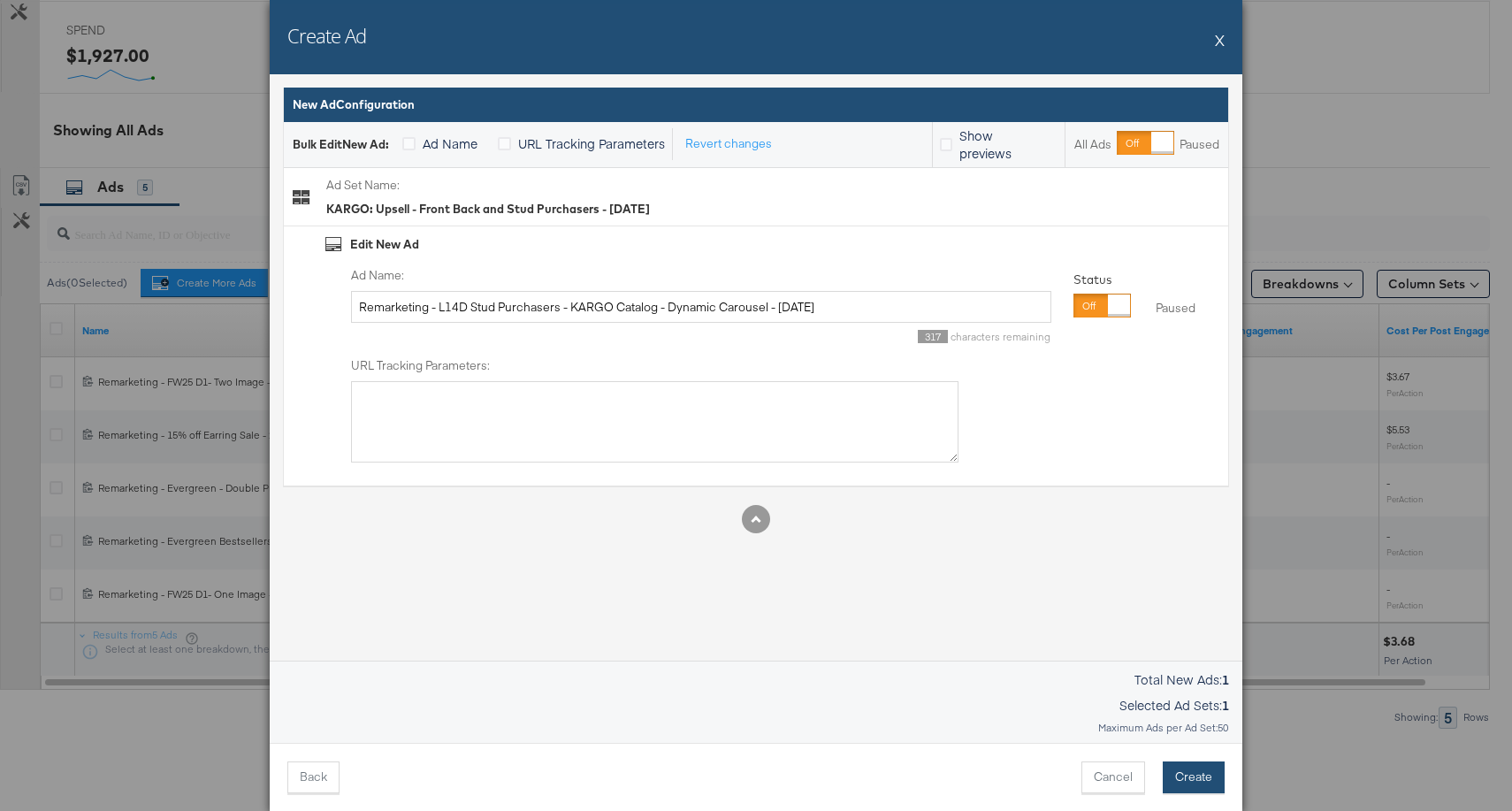
click at [1183, 786] on button "Create" at bounding box center [1194, 777] width 62 height 32
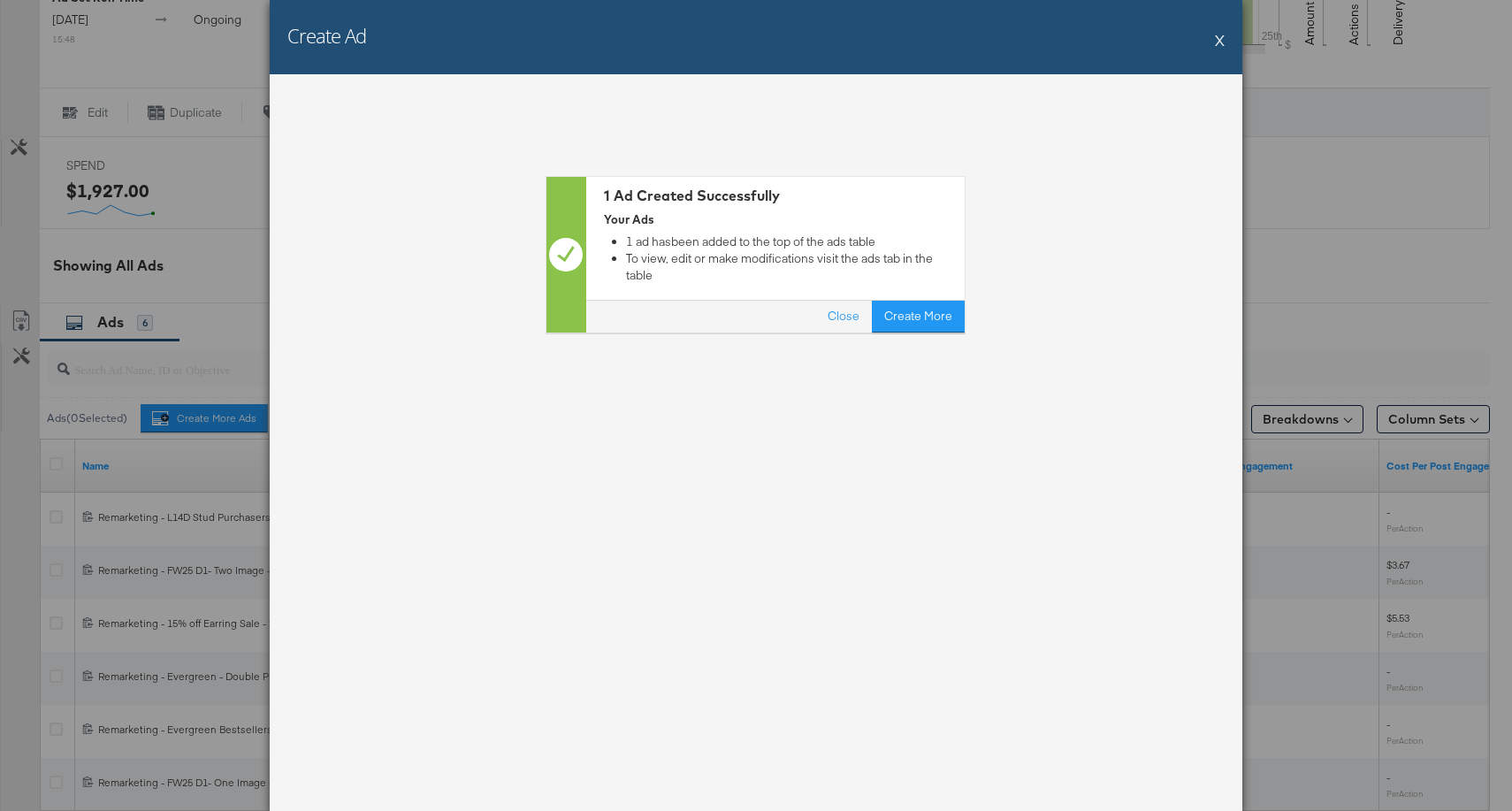
scroll to position [801, 0]
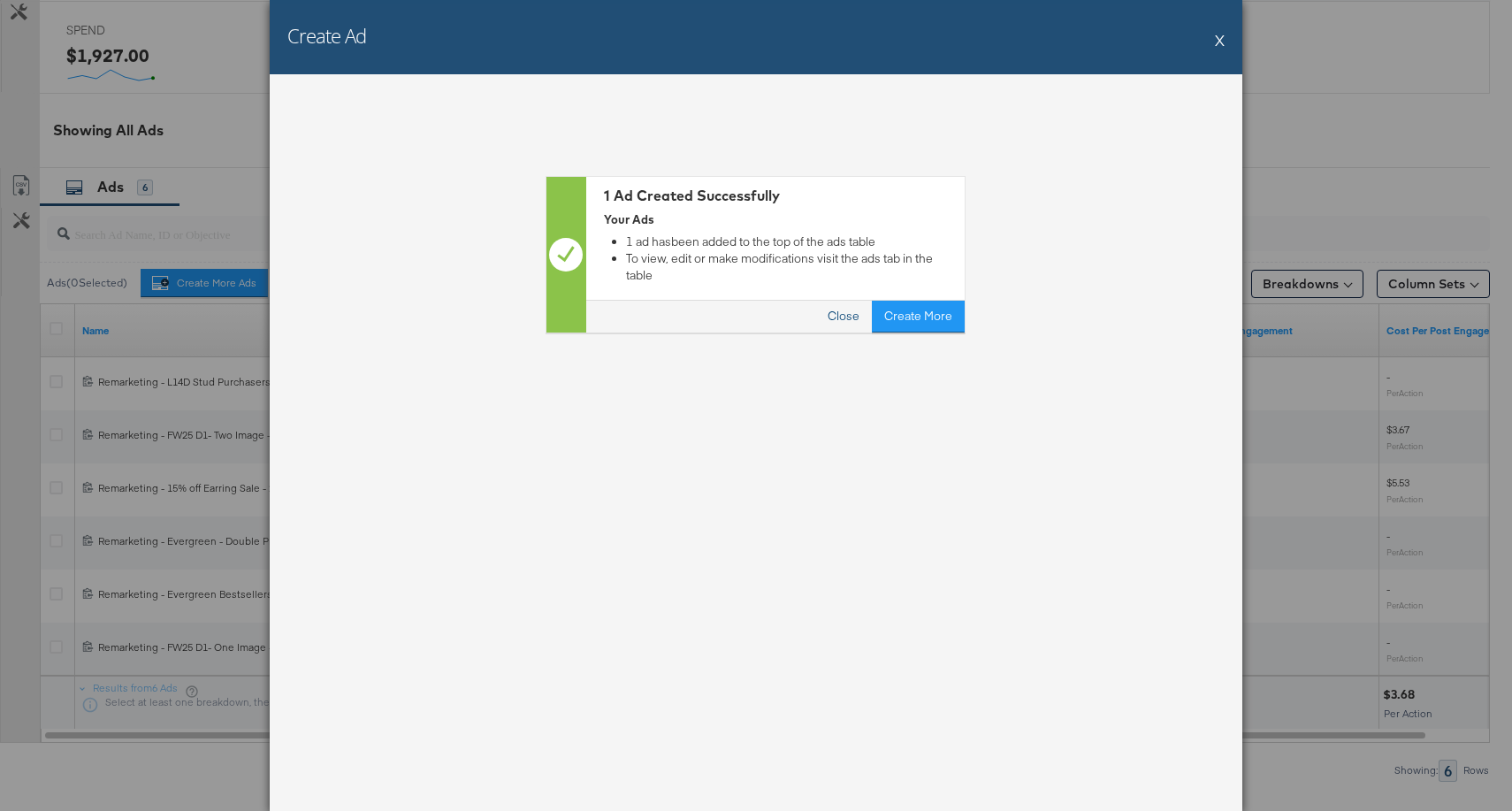
click at [851, 305] on button "Close" at bounding box center [844, 316] width 57 height 32
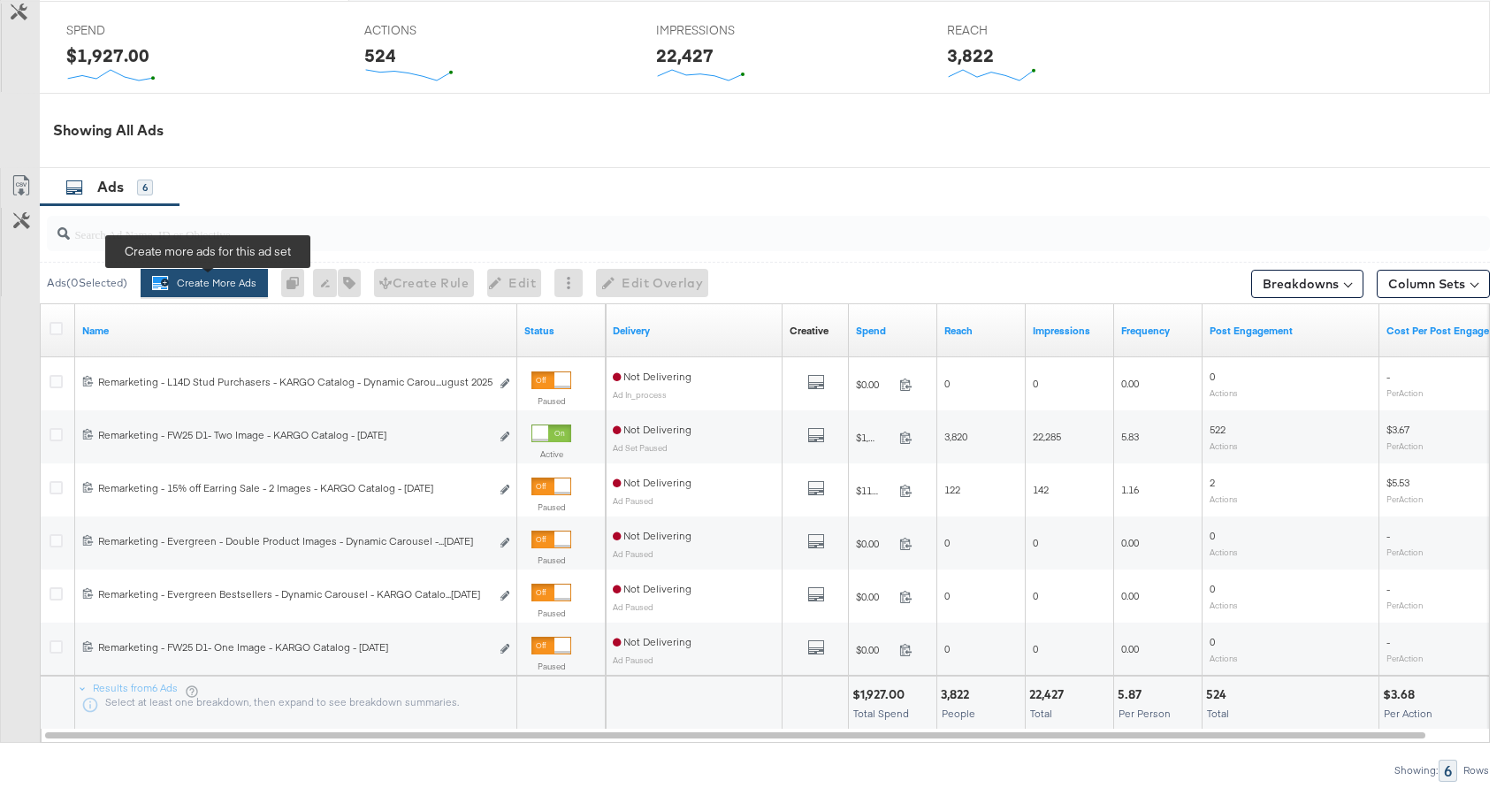
click at [217, 278] on button "Create More Ads Create more ads for this ad set" at bounding box center [204, 283] width 128 height 28
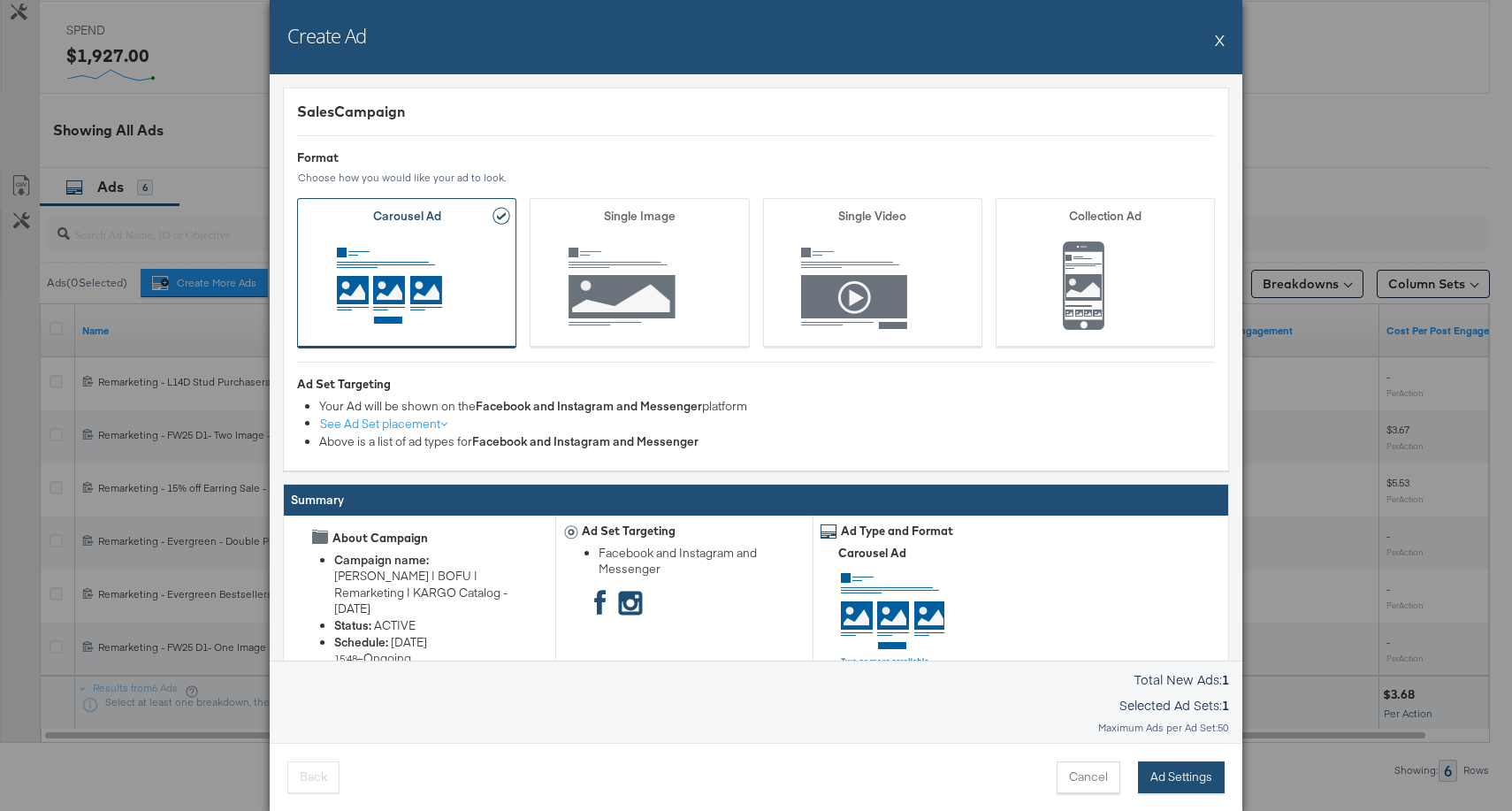
click at [1172, 783] on button "Ad Settings" at bounding box center [1181, 777] width 87 height 32
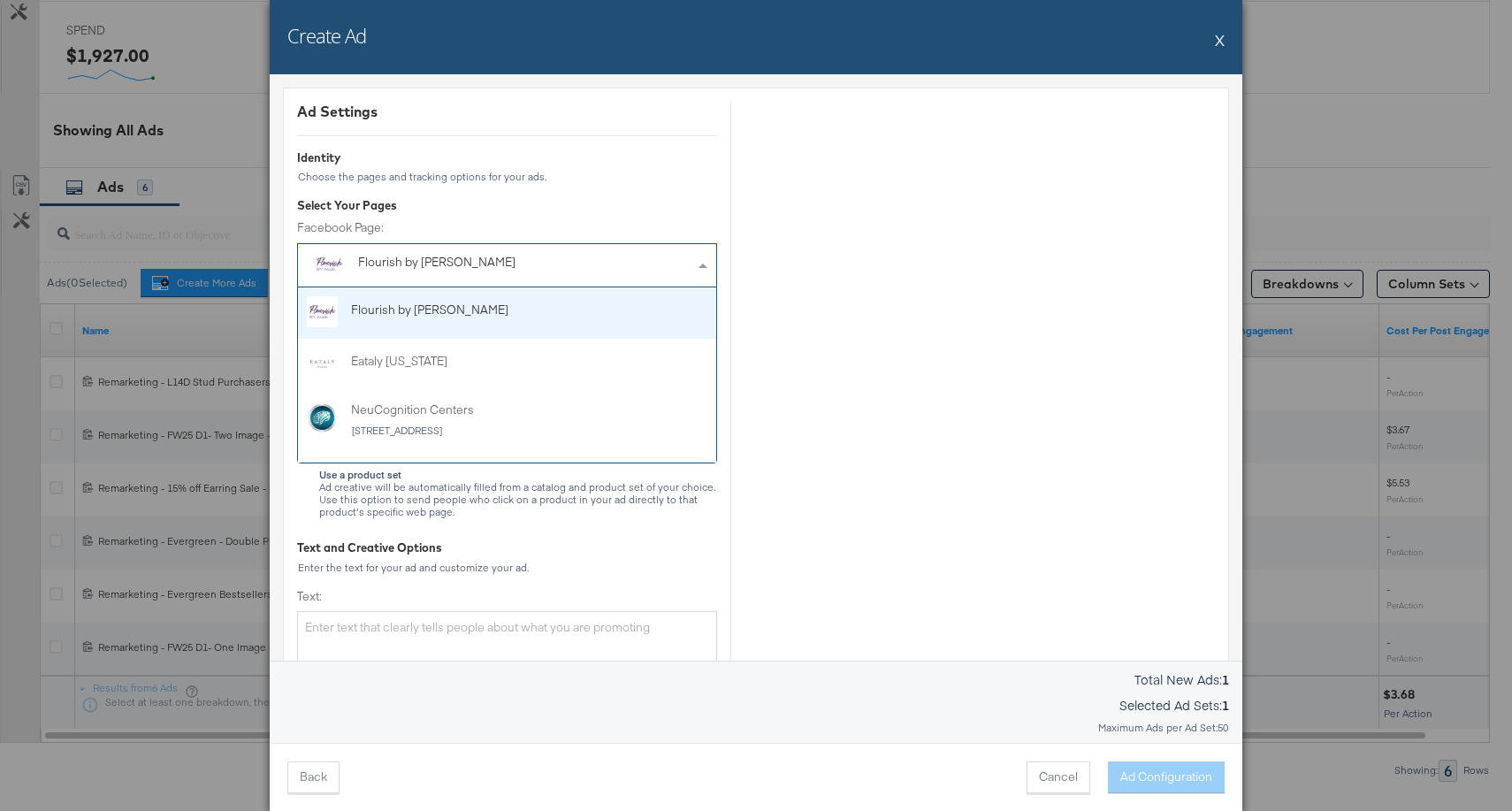
click at [578, 269] on div "Flourish by NOVA" at bounding box center [504, 265] width 291 height 23
type input "ale"
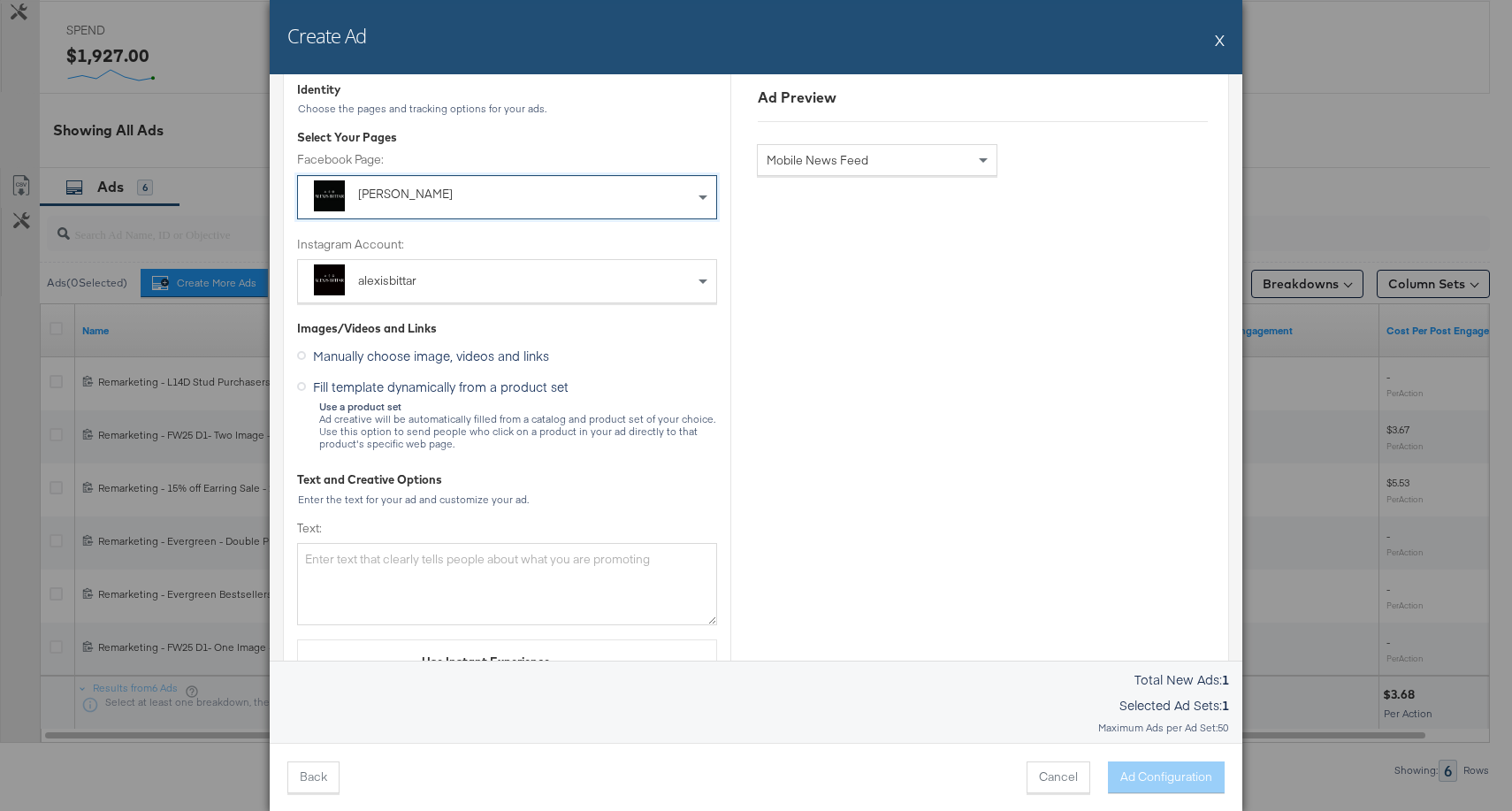
scroll to position [84, 0]
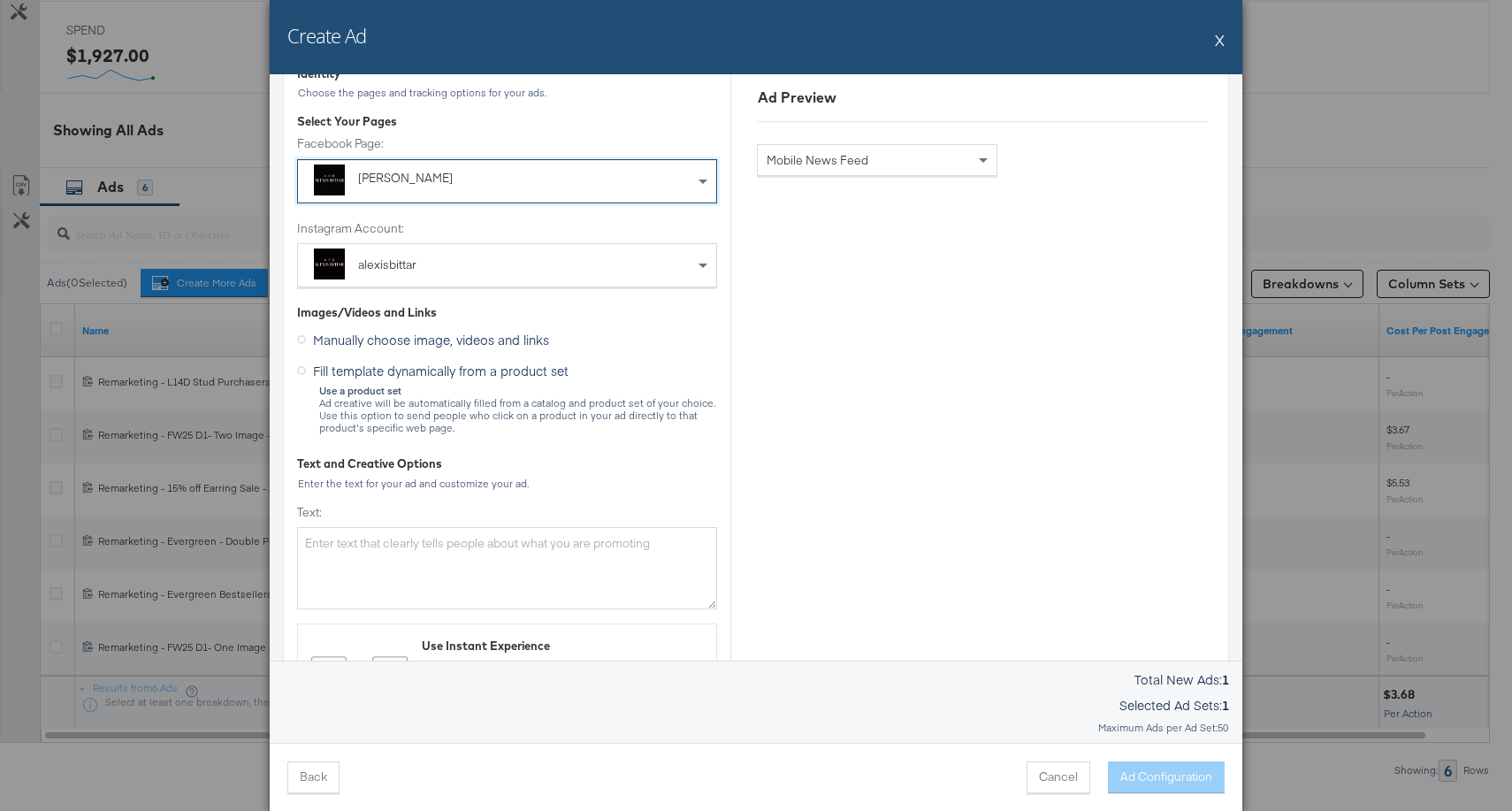
click at [327, 370] on span "Fill template dynamically from a product set" at bounding box center [441, 371] width 256 height 18
click at [0, 0] on input "Fill template dynamically from a product set" at bounding box center [0, 0] width 0 height 0
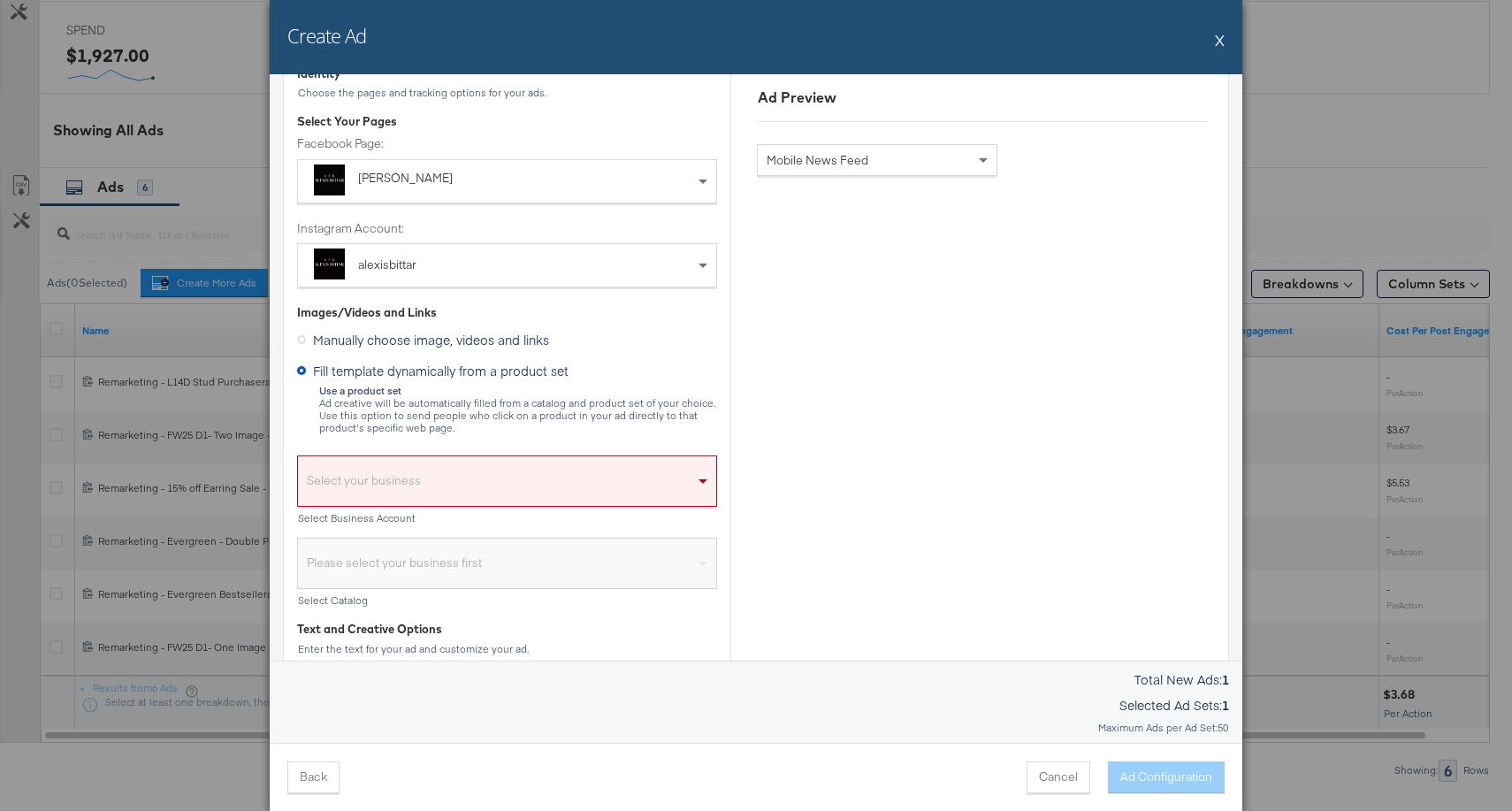
scroll to position [184, 0]
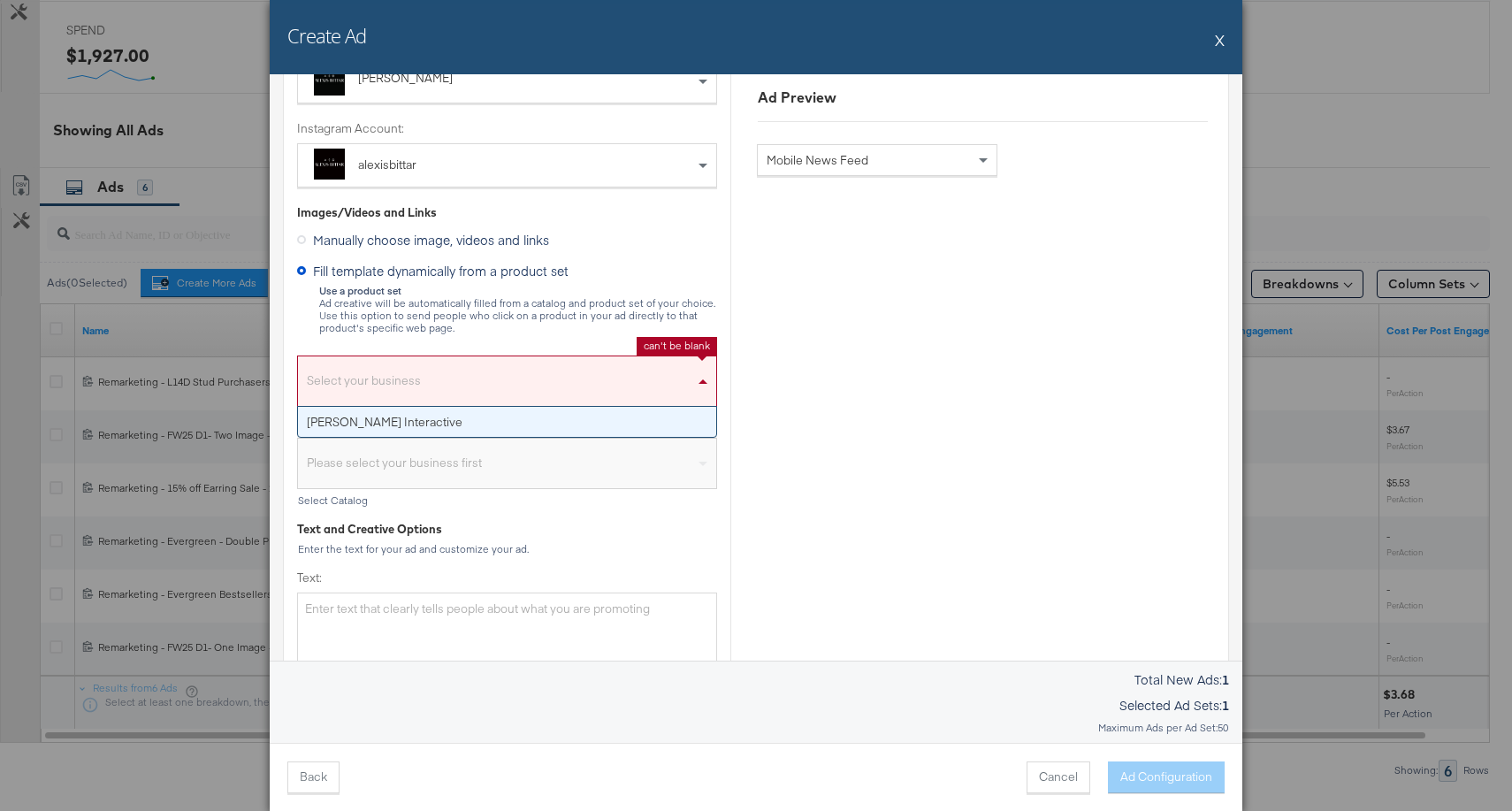
click at [496, 370] on div "Select your business" at bounding box center [507, 386] width 418 height 41
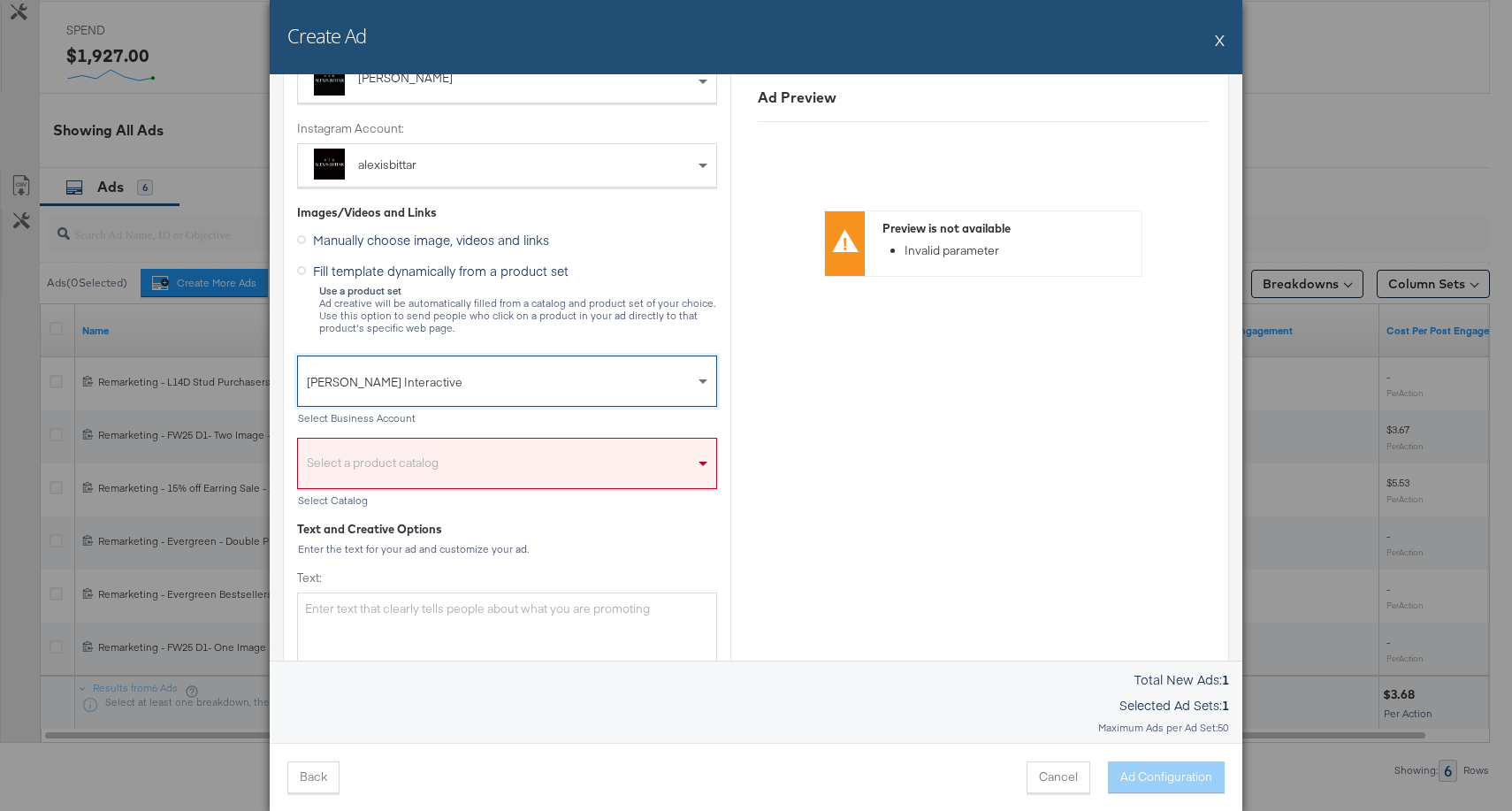
click at [469, 467] on div "Select a product catalog" at bounding box center [507, 468] width 418 height 41
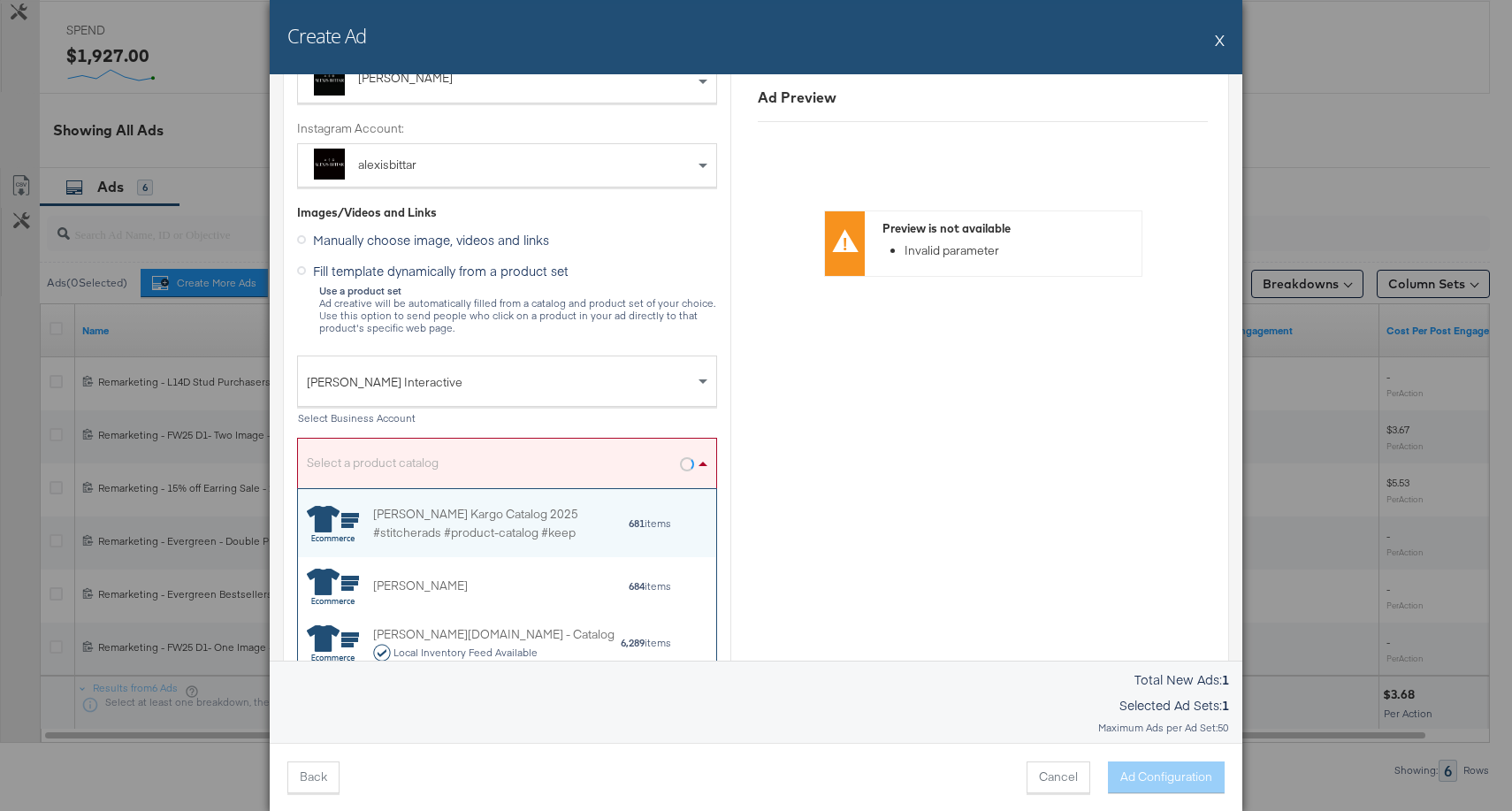
scroll to position [175, 418]
click at [457, 533] on div "Alexis Bittar Kargo Catalog 2025 #stitcherads #product-catalog #keep" at bounding box center [500, 523] width 255 height 37
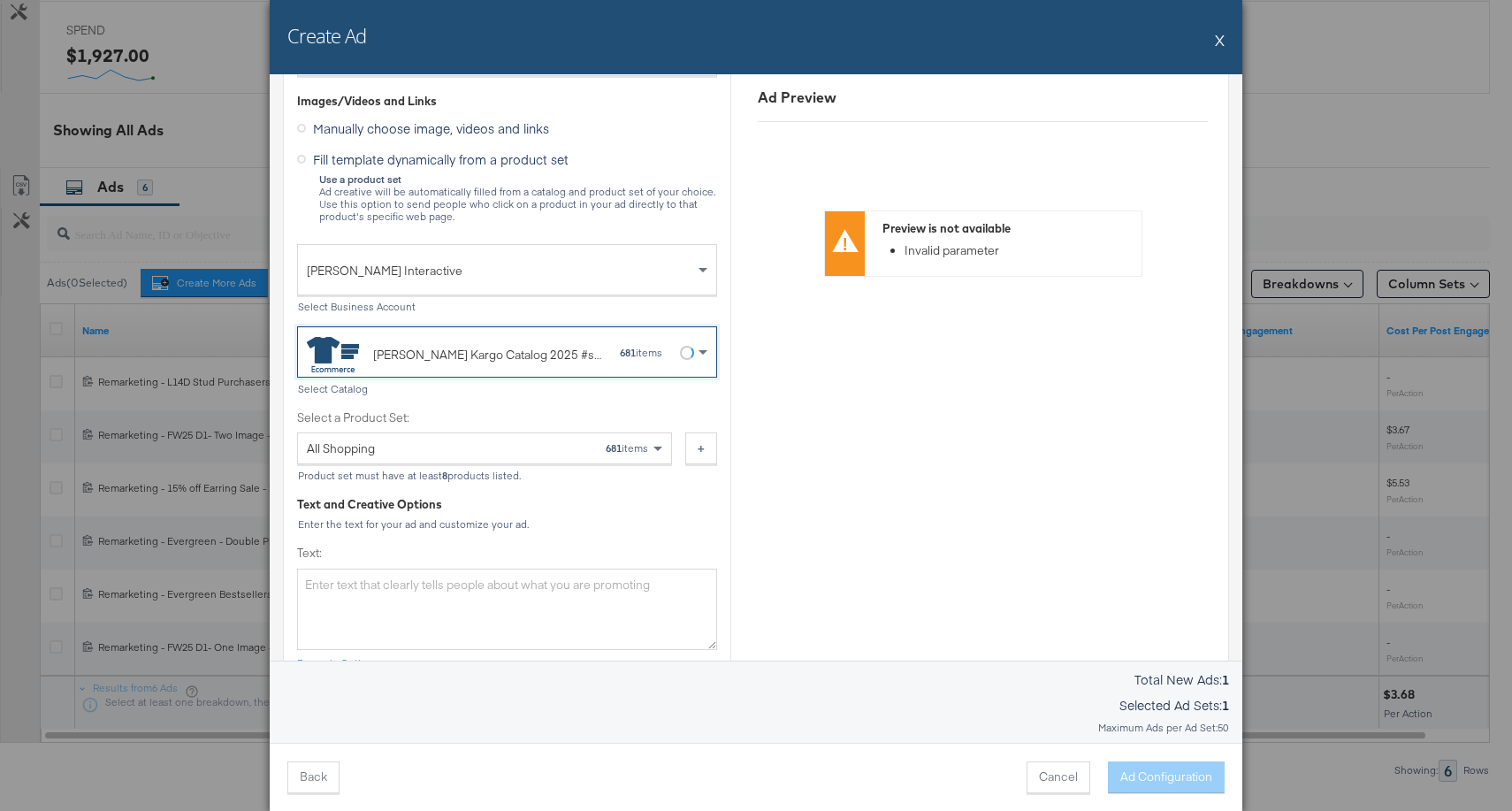
scroll to position [320, 0]
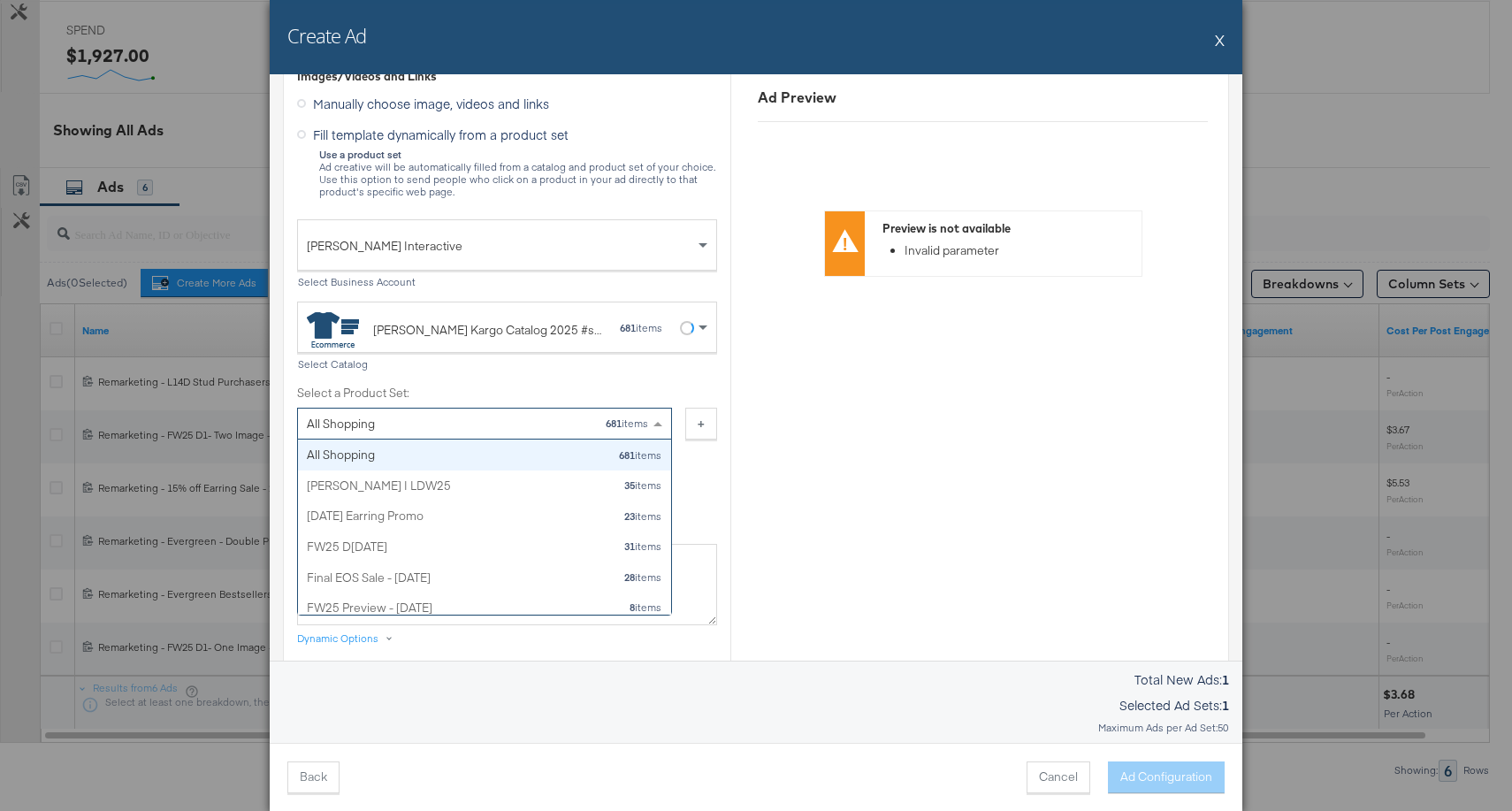
click at [501, 432] on div "All Shopping 681 items" at bounding box center [478, 424] width 342 height 30
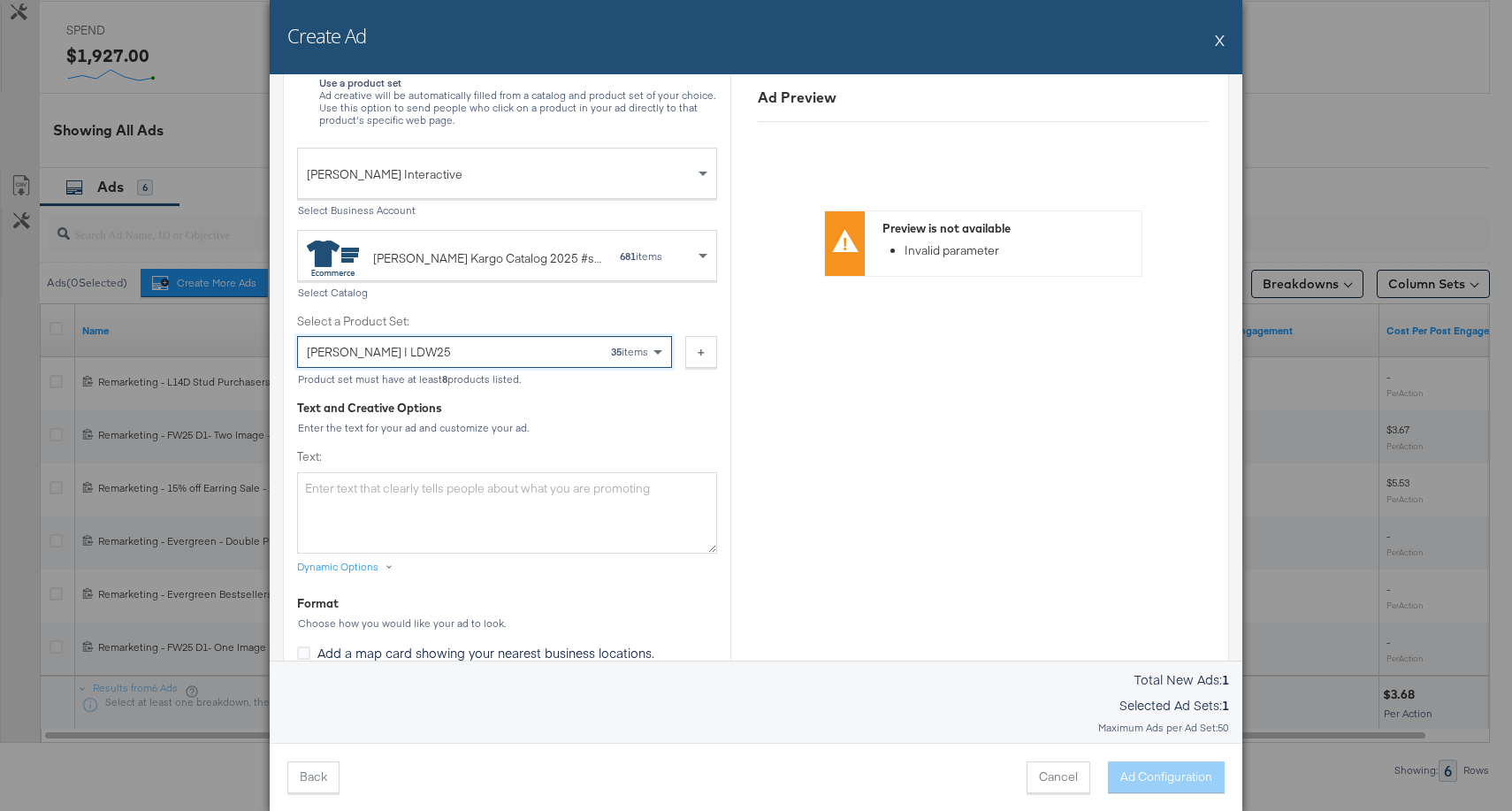
scroll to position [405, 0]
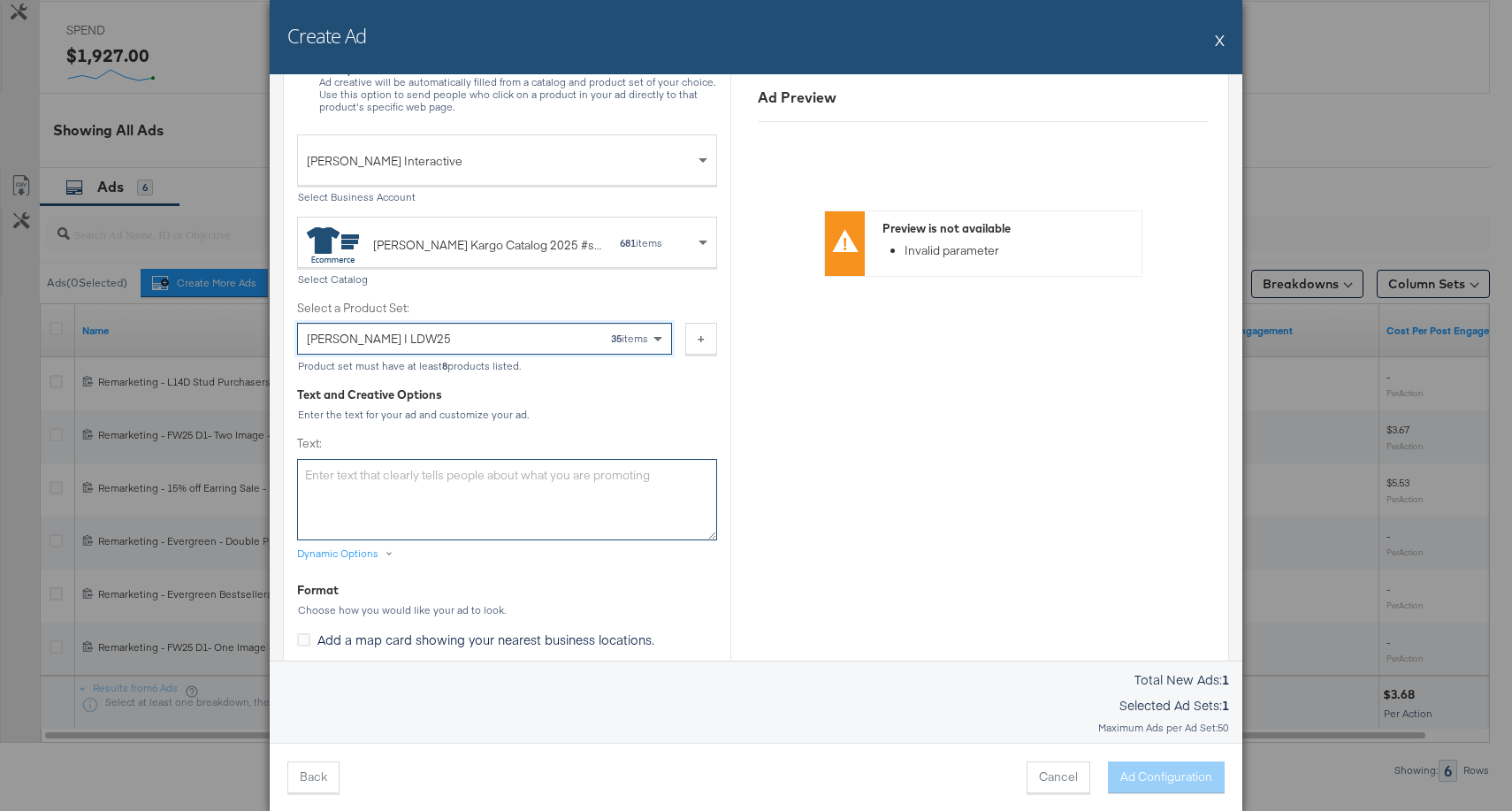
click at [593, 482] on textarea "Text:" at bounding box center [507, 499] width 420 height 81
paste textarea "Alexis Bittar pieces are designed to complement another. Create your signature …"
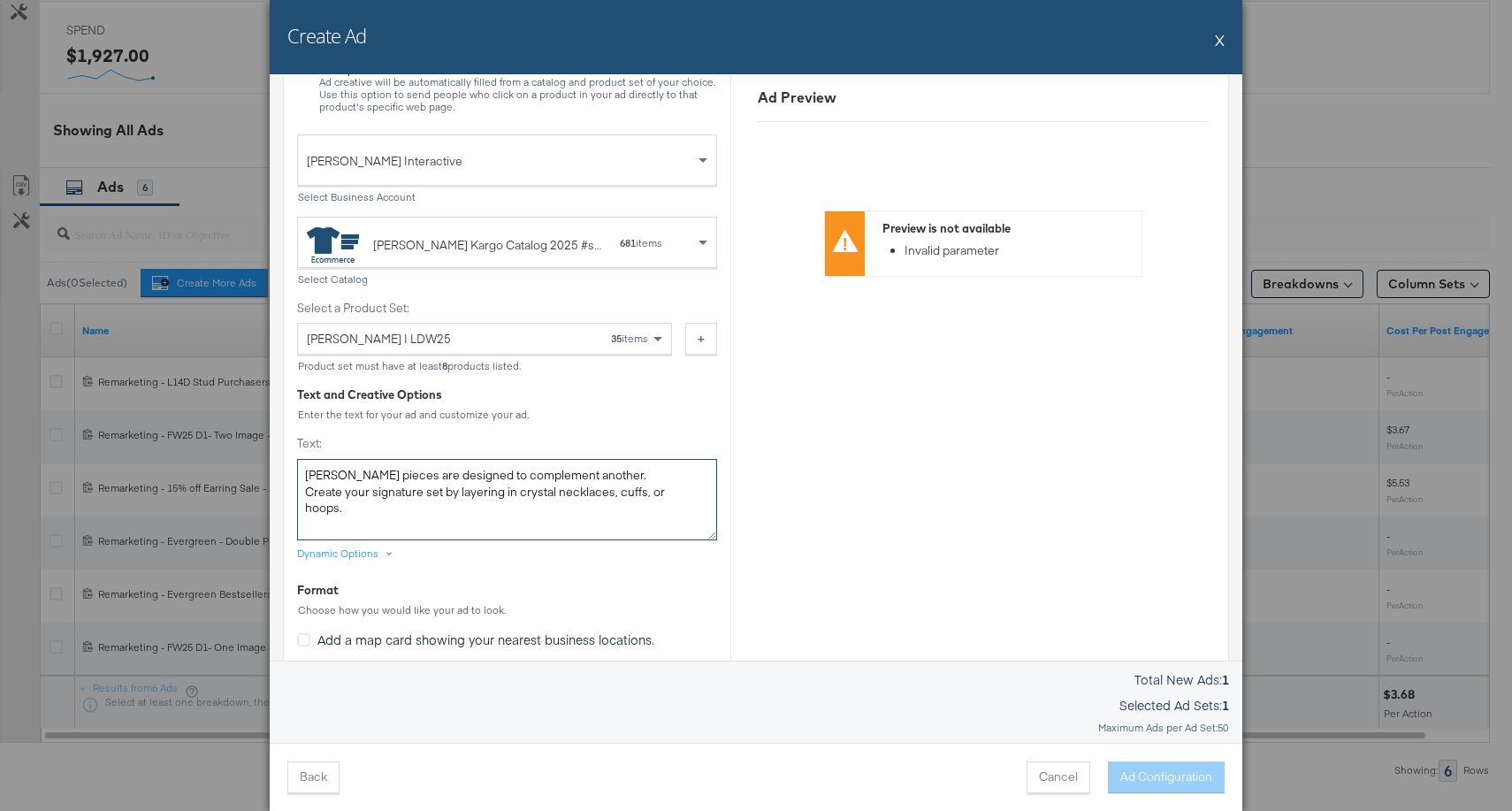
type textarea "Alexis Bittar pieces are designed to complement another. Create your signature …"
click at [893, 429] on div "Ad Preview Preview is not available Invalid parameter" at bounding box center [982, 720] width 504 height 2048
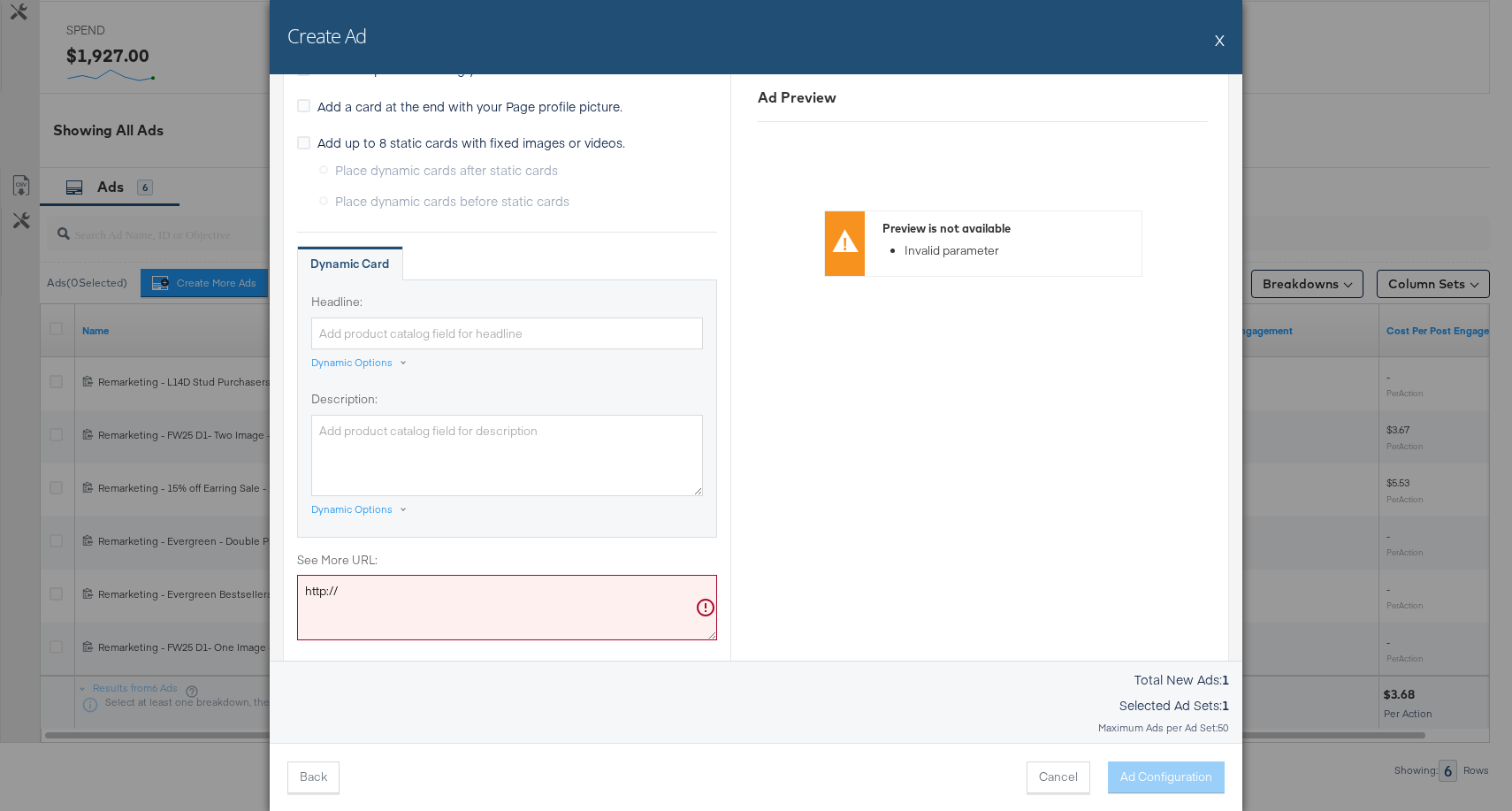
scroll to position [1000, 0]
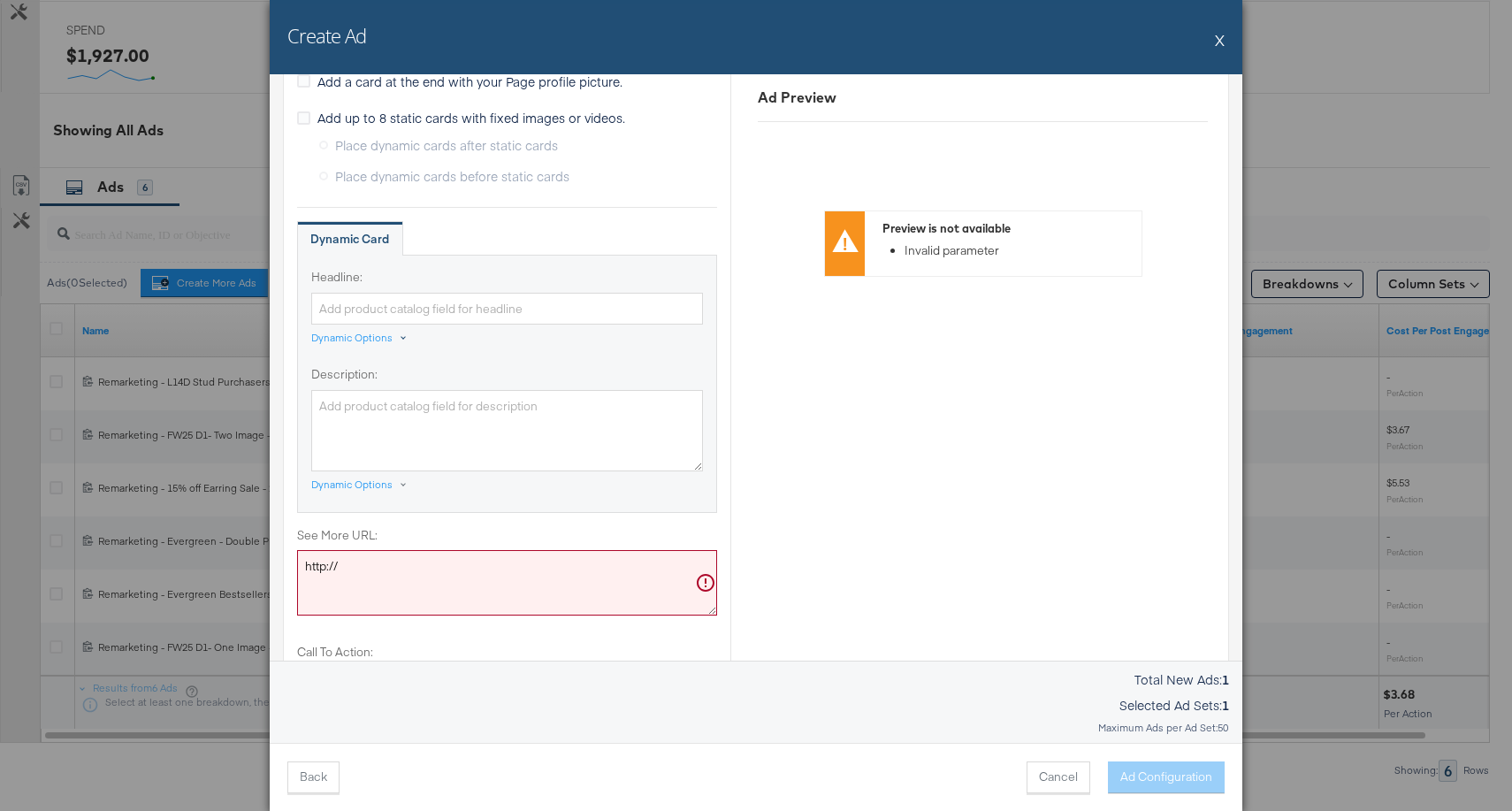
click at [363, 340] on div "Dynamic Options" at bounding box center [352, 338] width 81 height 14
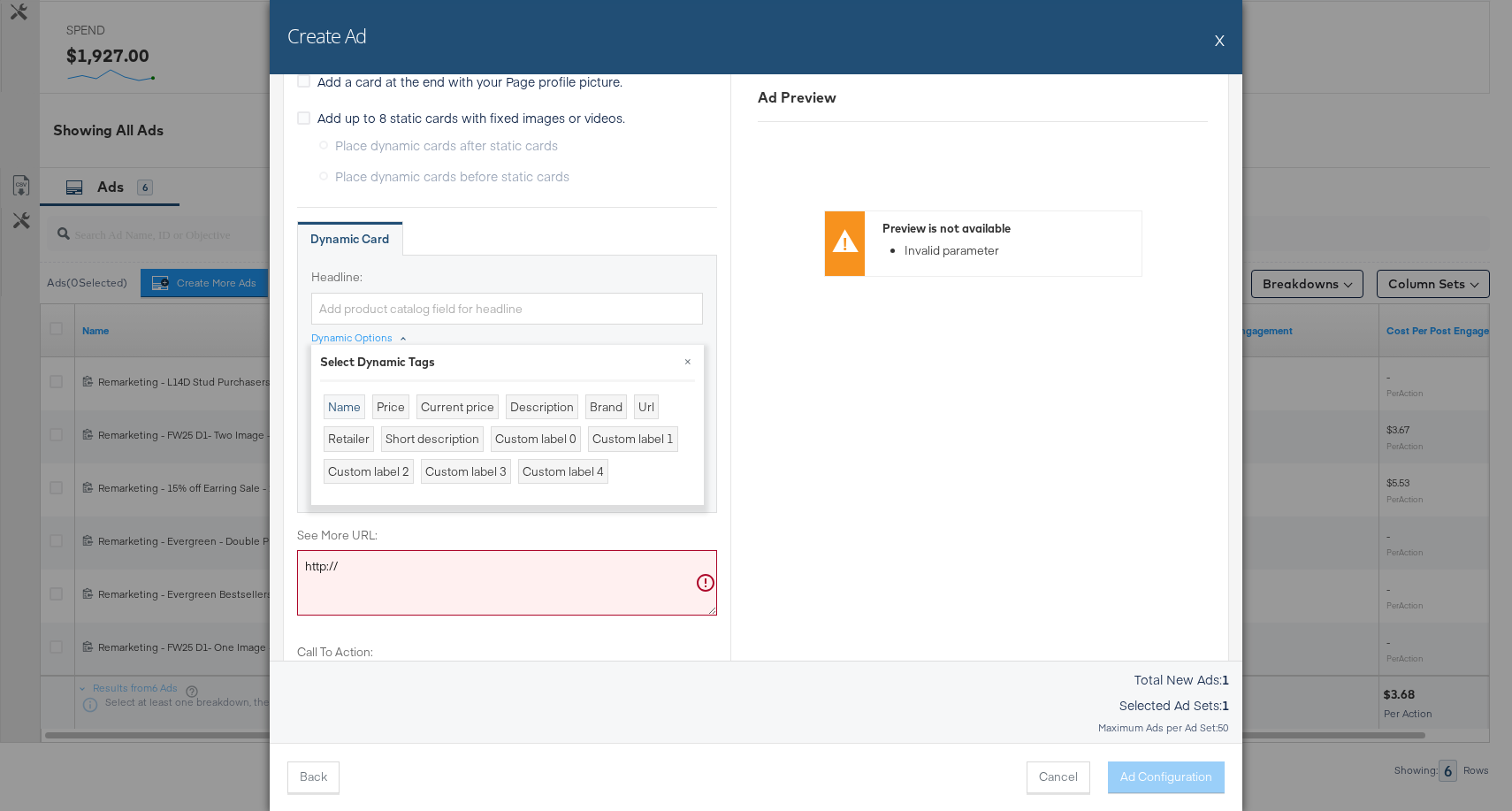
click at [353, 400] on div "Name" at bounding box center [344, 407] width 42 height 25
type input "{{product.name}}"
click at [689, 357] on button "×" at bounding box center [688, 361] width 32 height 32
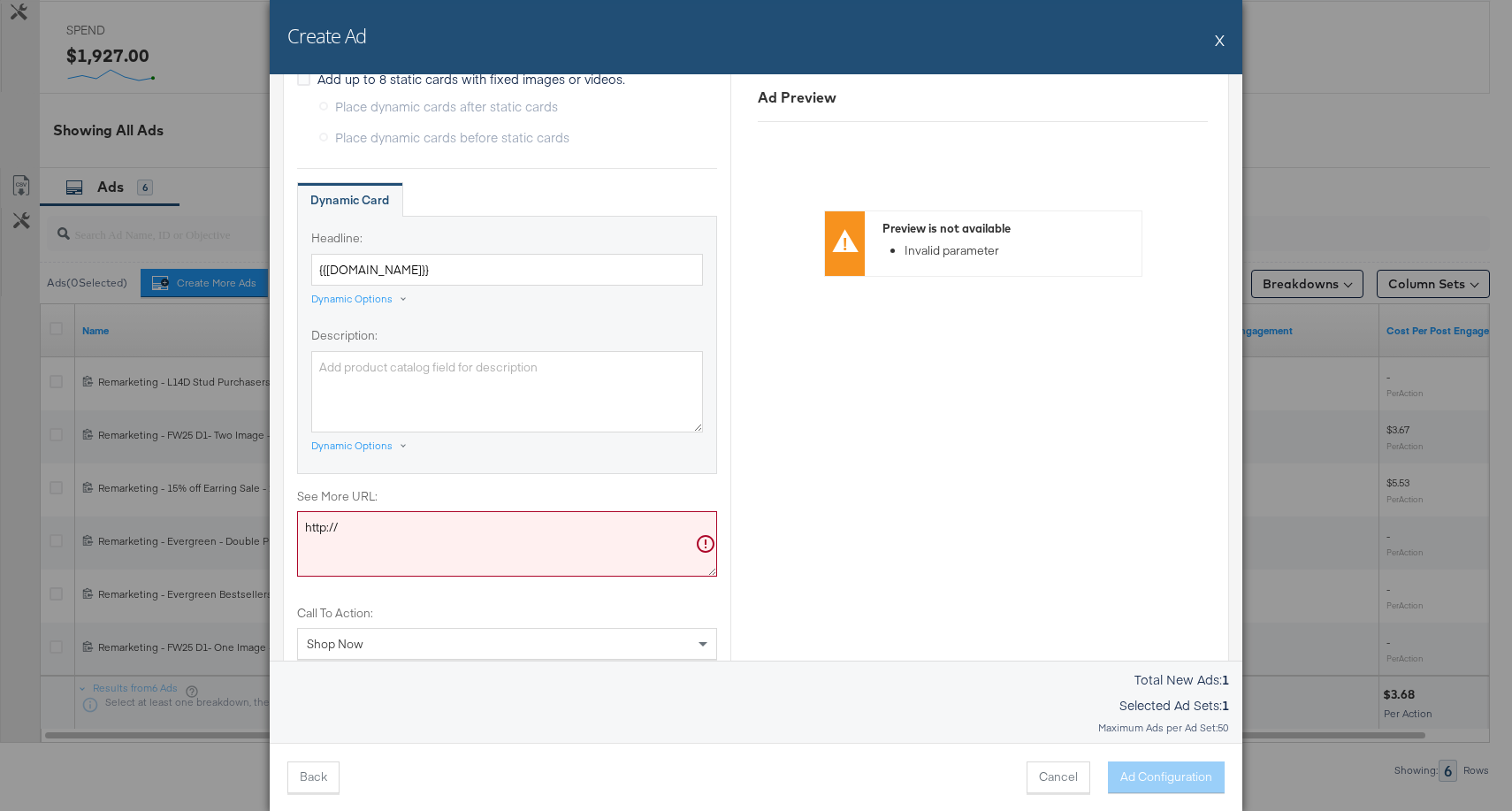
scroll to position [1042, 0]
click at [478, 538] on textarea "http://" at bounding box center [507, 542] width 420 height 65
paste textarea "s://www.alexisbittar.com/collections/solanales-asterales"
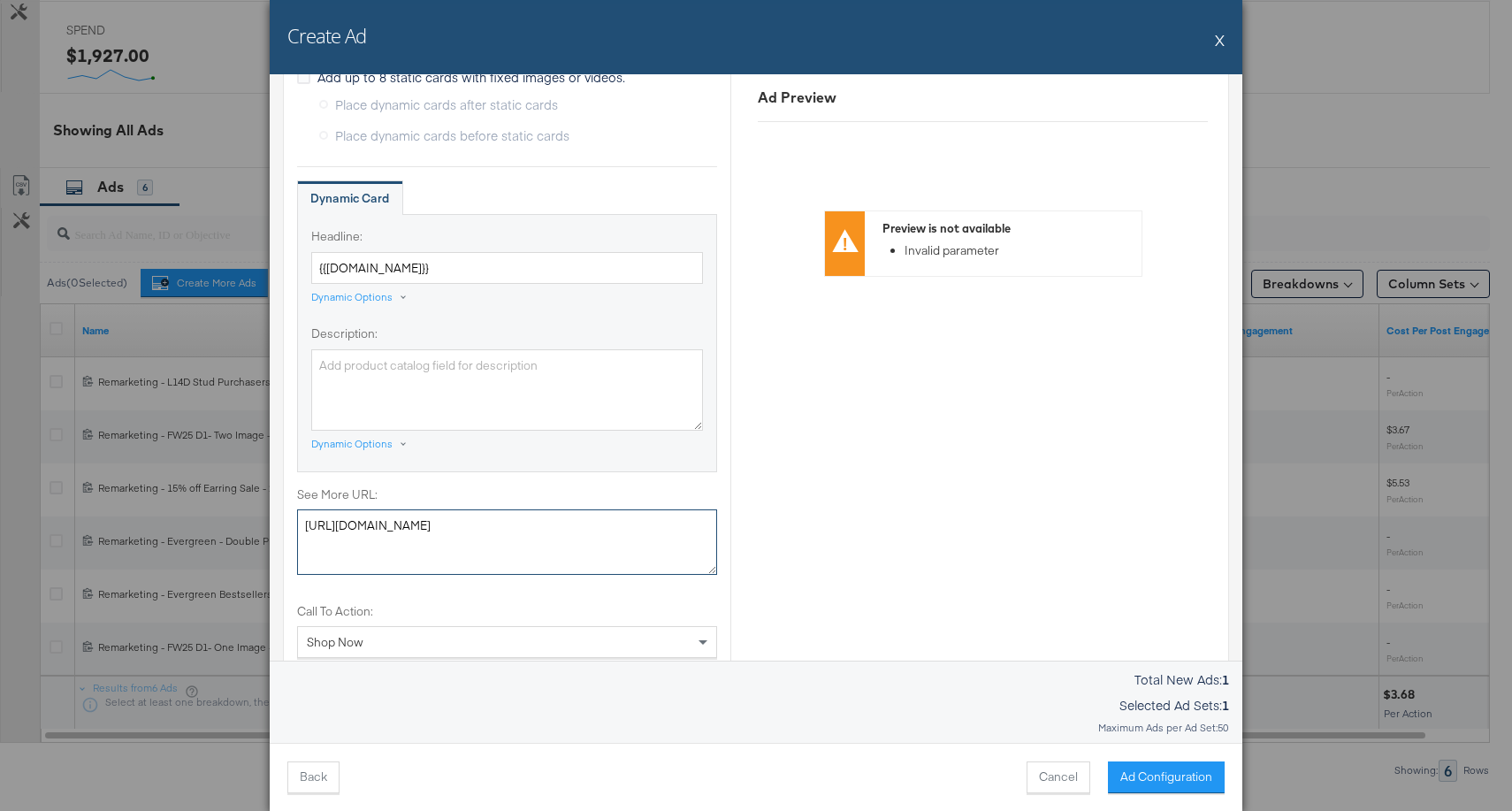
type textarea "https://www.alexisbittar.com/collections/solanales-asterales"
click at [825, 512] on div "Ad Preview Preview is not available Invalid parameter" at bounding box center [982, 84] width 504 height 2048
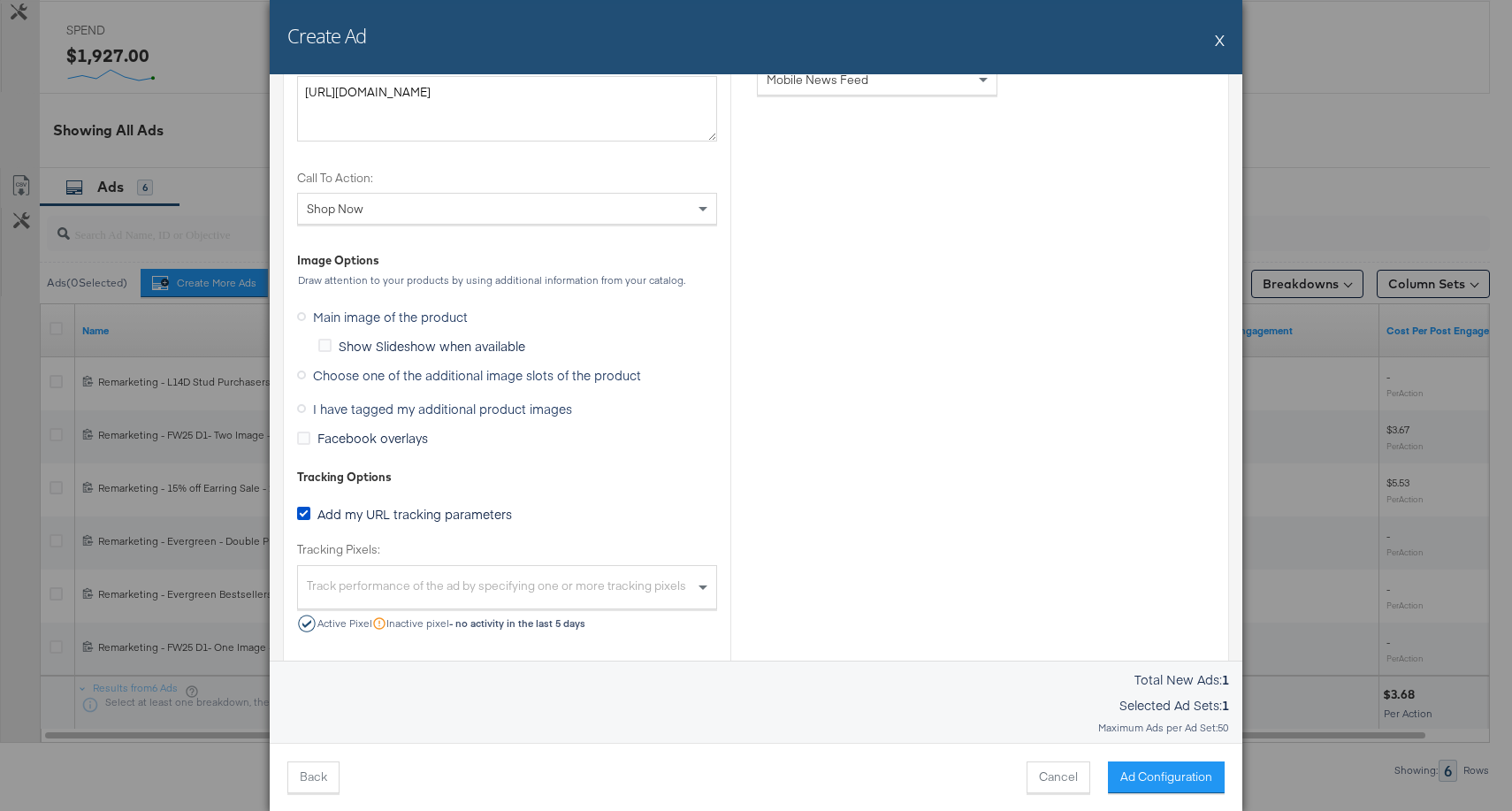
scroll to position [1475, 0]
click at [298, 404] on icon at bounding box center [301, 407] width 8 height 8
click at [0, 0] on input "I have tagged my additional product images" at bounding box center [0, 0] width 0 height 0
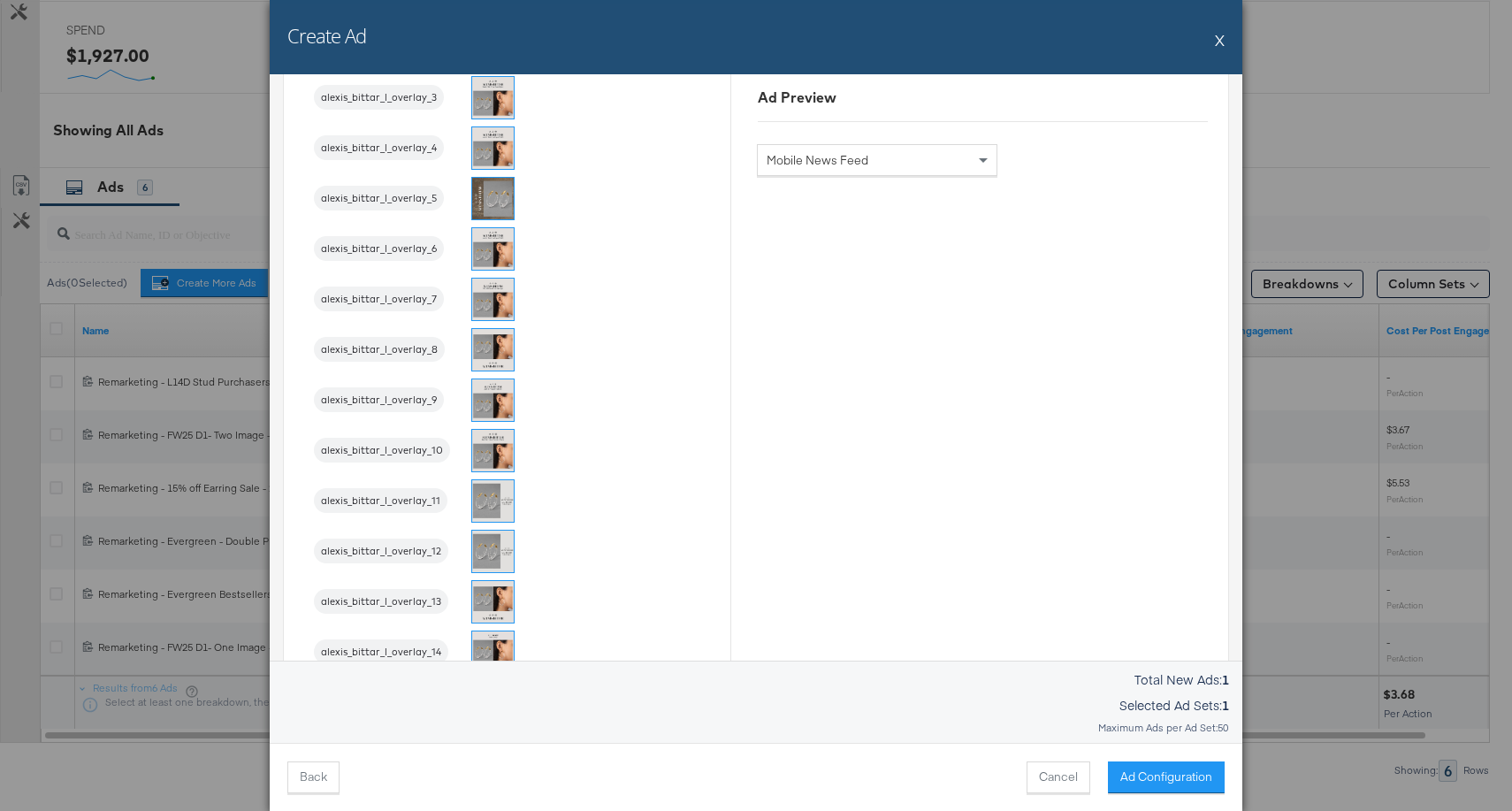
scroll to position [1713, 0]
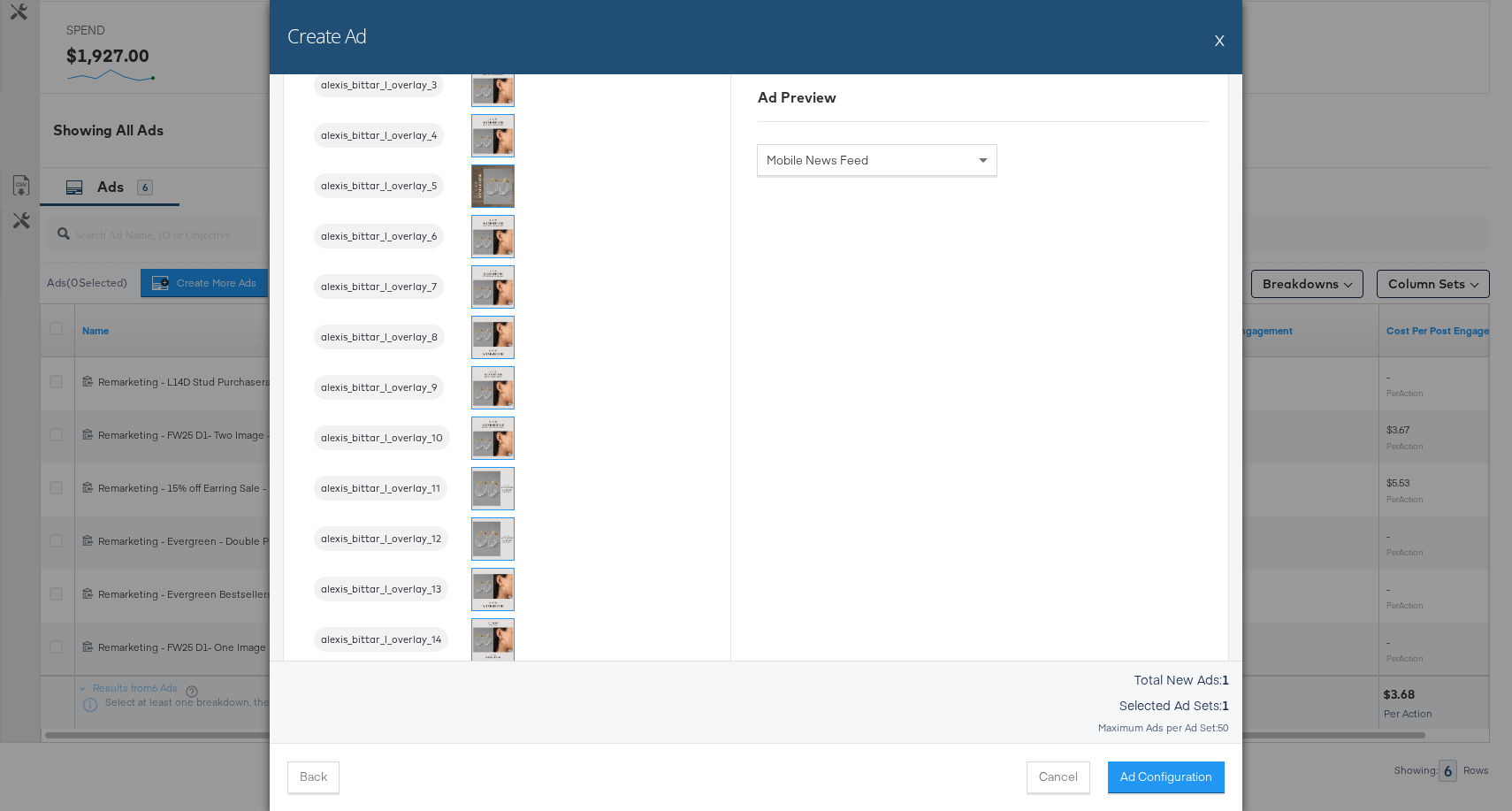
click at [491, 487] on img at bounding box center [492, 489] width 42 height 42
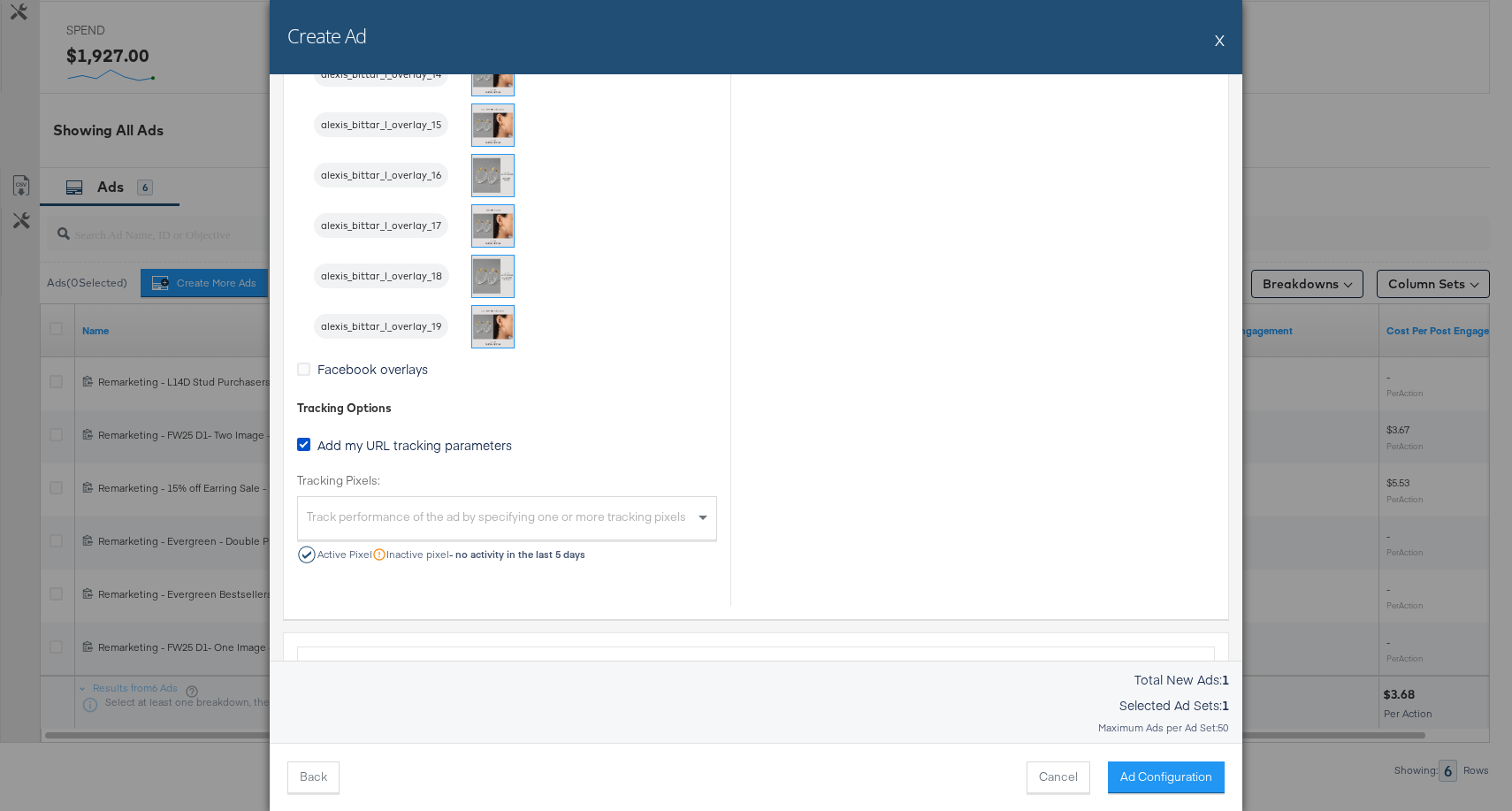
scroll to position [2325, 0]
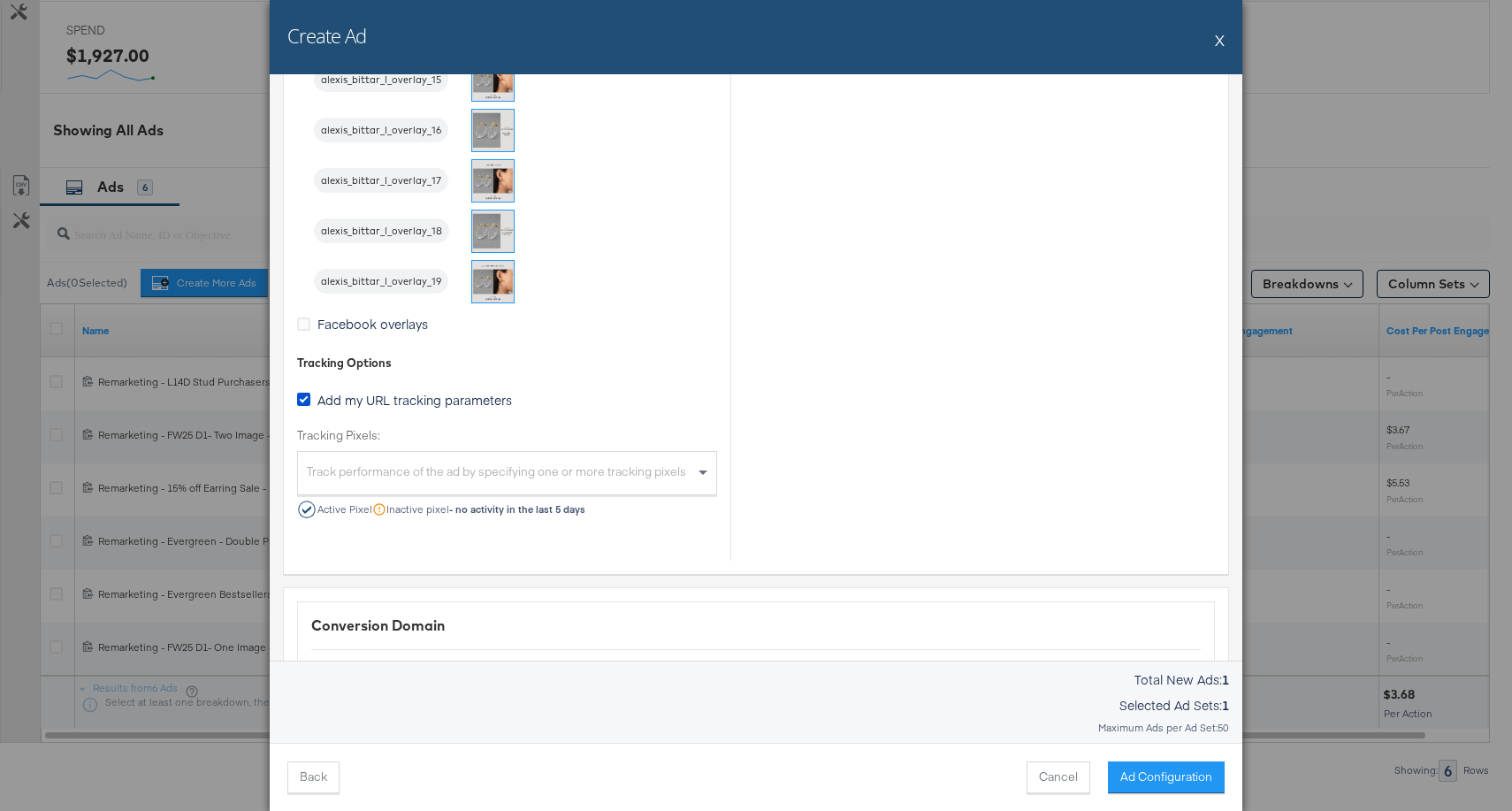
click at [586, 476] on div "Track performance of the ad by specifying one or more tracking pixels" at bounding box center [507, 475] width 418 height 38
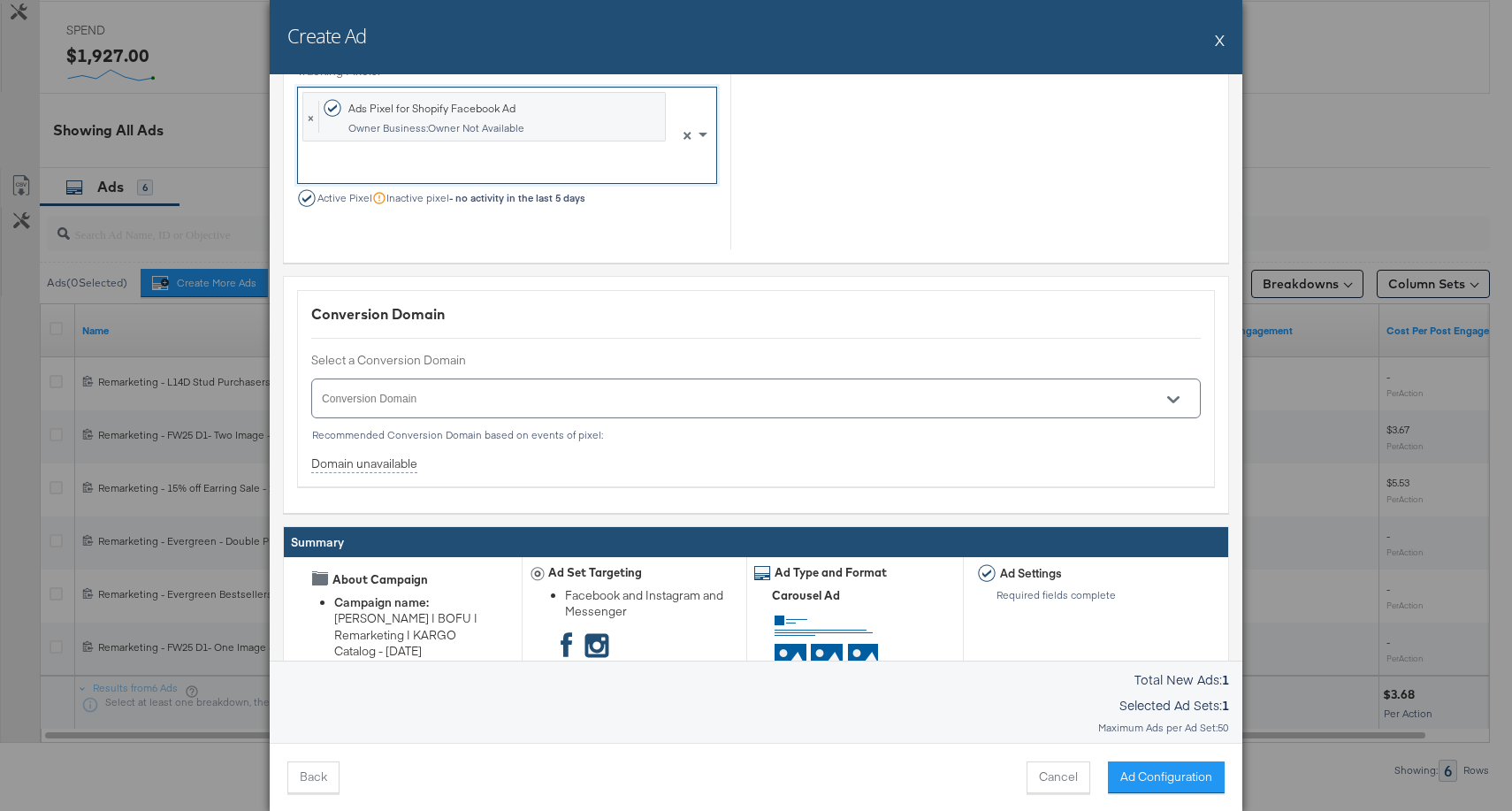
scroll to position [2731, 0]
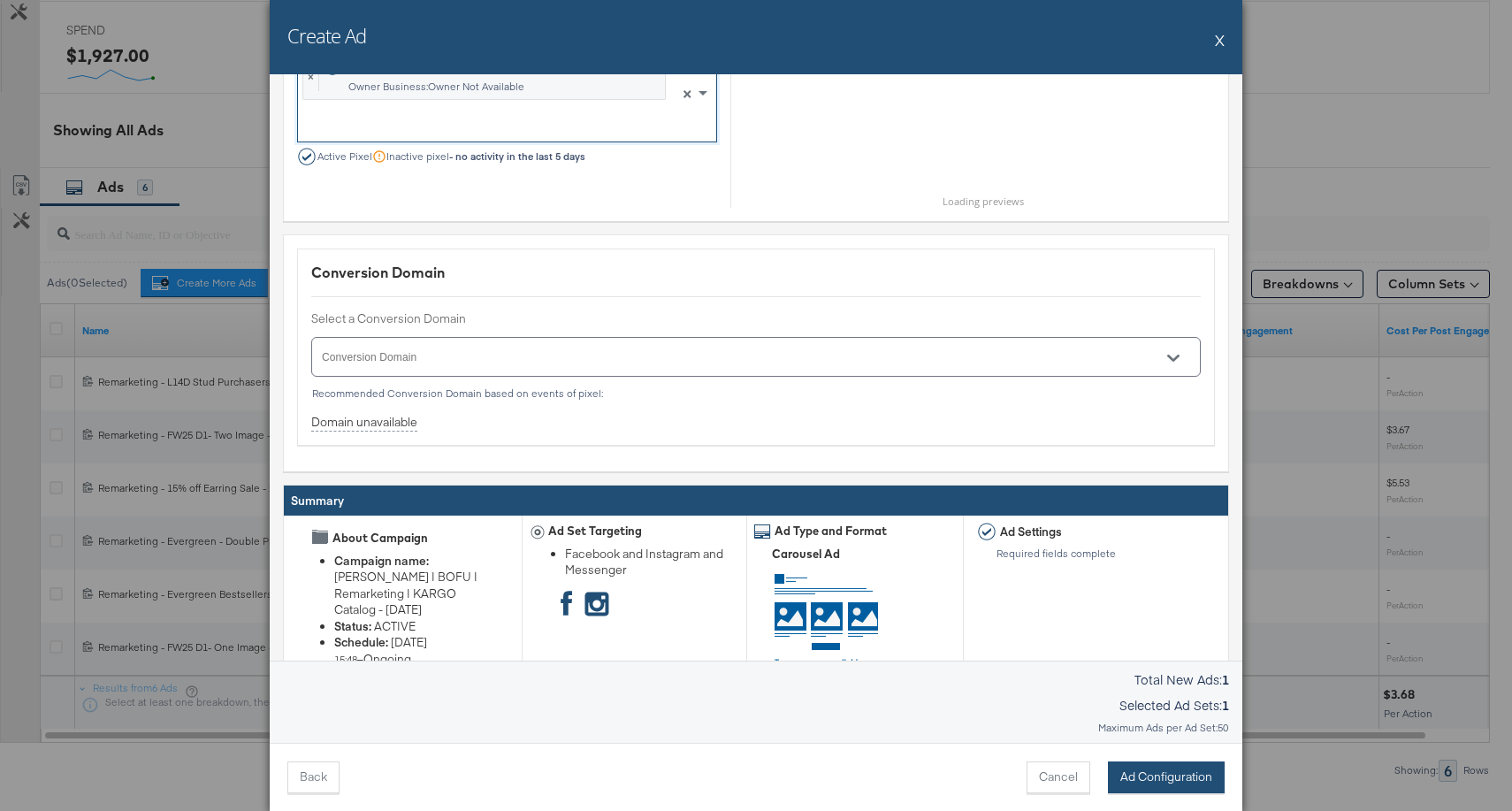
click at [1172, 764] on button "Ad Configuration" at bounding box center [1166, 777] width 117 height 32
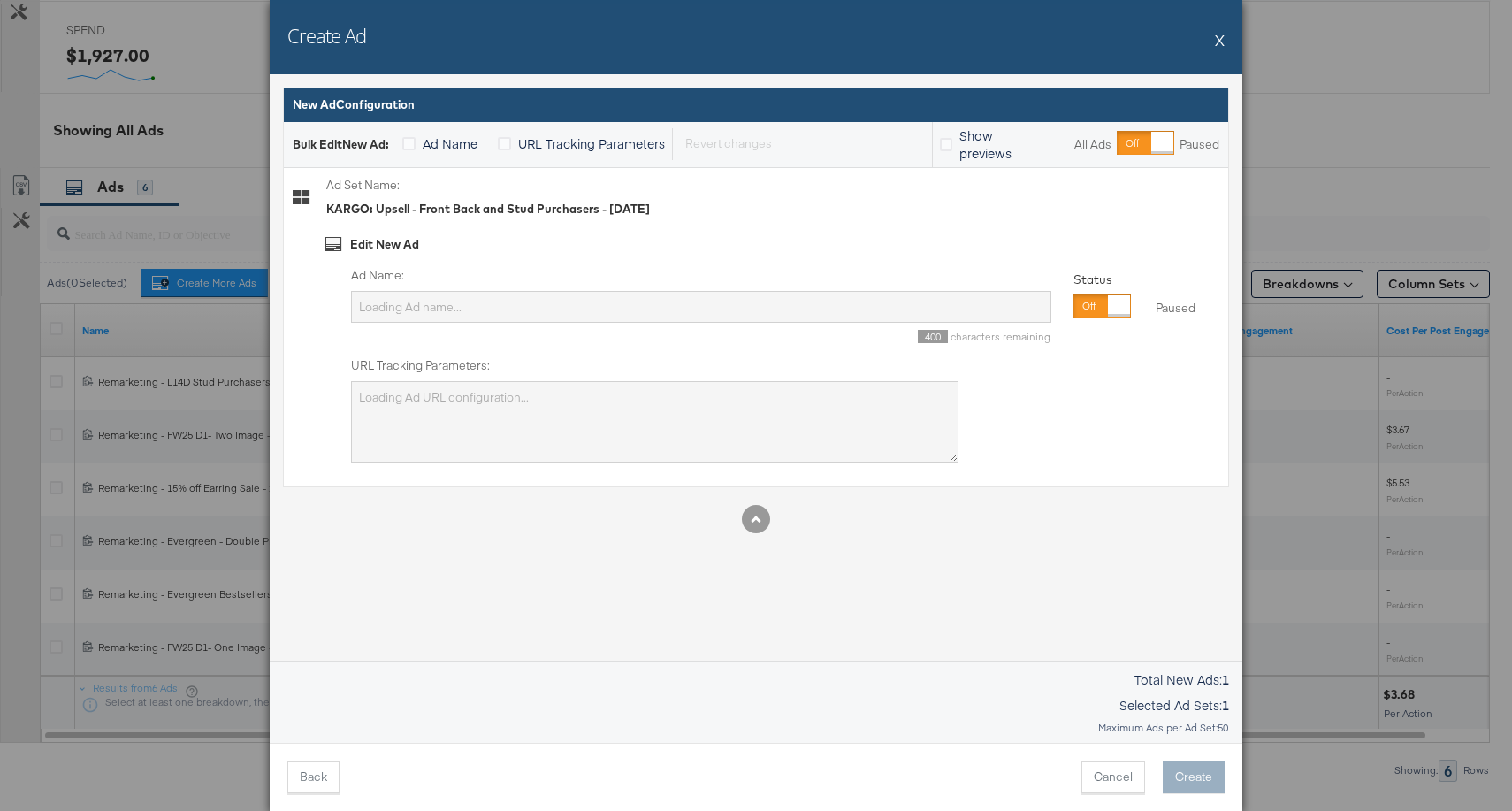
scroll to position [0, 0]
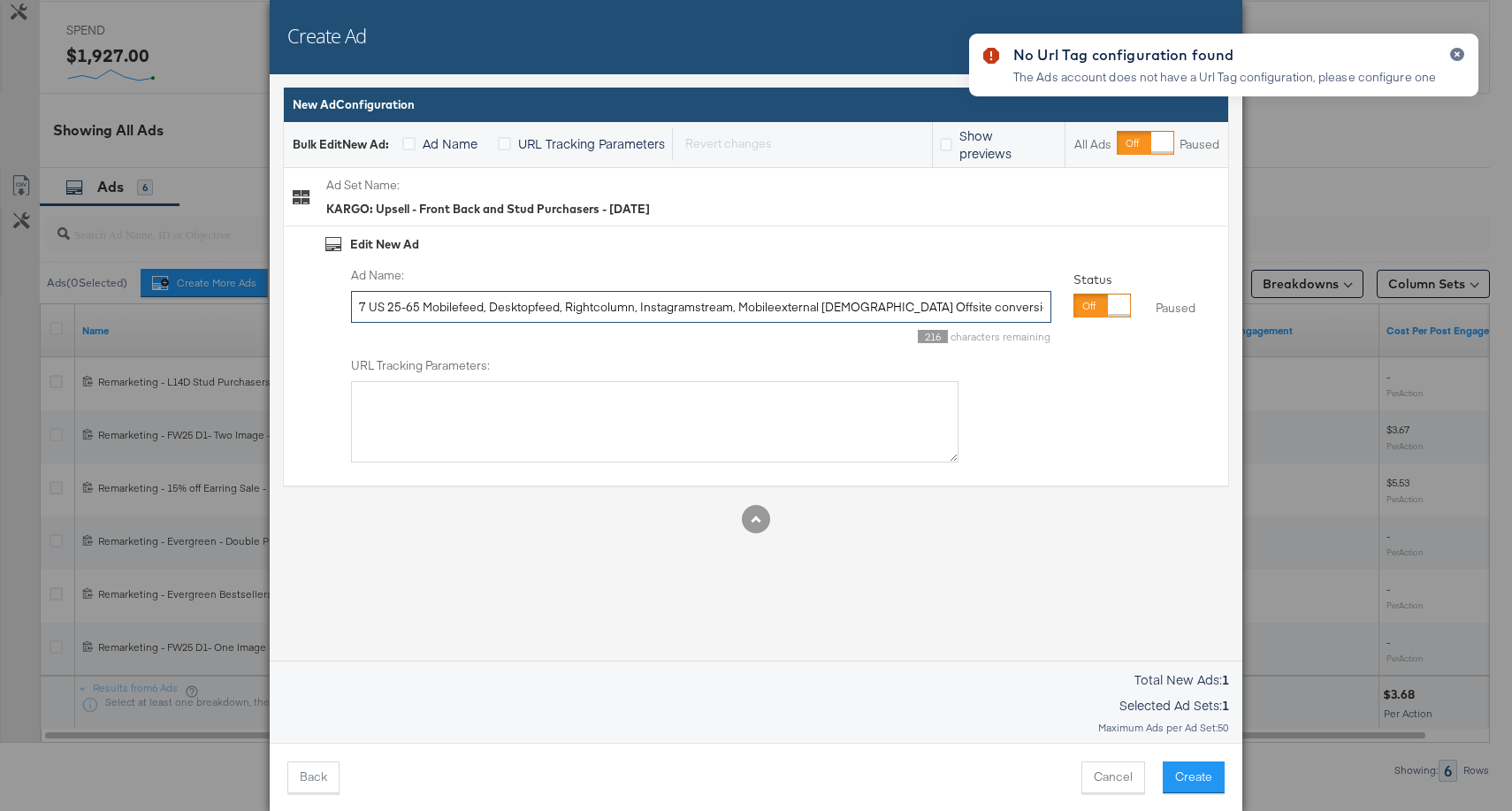
click at [617, 301] on input "7 US 25-65 Mobilefeed, Desktopfeed, Rightcolumn, Instagramstream, Mobileexterna…" at bounding box center [701, 307] width 701 height 33
paste input "Remarketing - L6M Stud Purchasers (excluding L14D) - KARGO Catalog - Dynamic Ca…"
type input "Remarketing - L6M Stud Purchasers (excluding L14D) - KARGO Catalog - Dynamic Ca…"
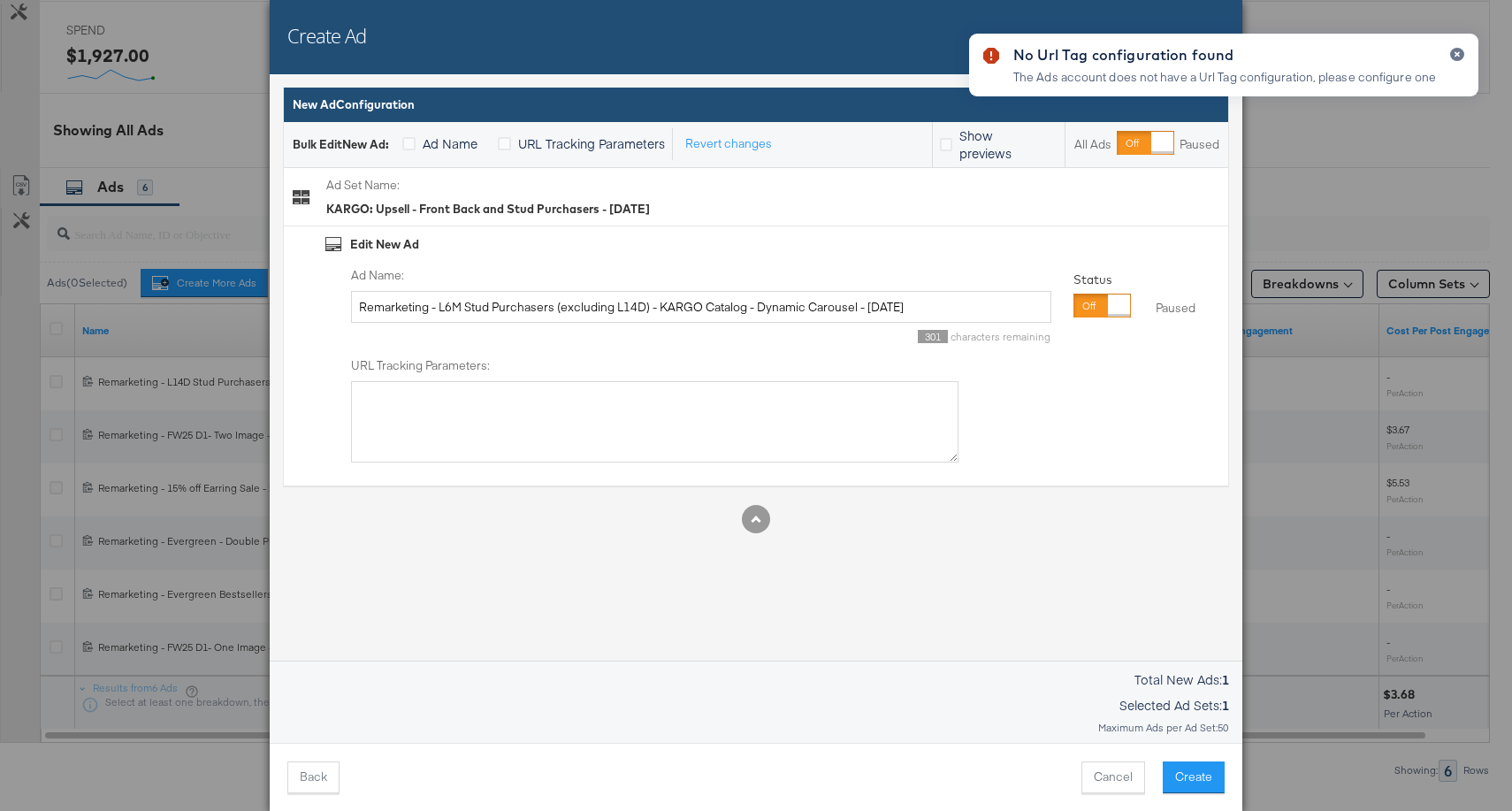
click at [1117, 432] on div "No Url Tag configuration found The Ads account does not have a Url Tag configur…" at bounding box center [1224, 373] width 545 height 716
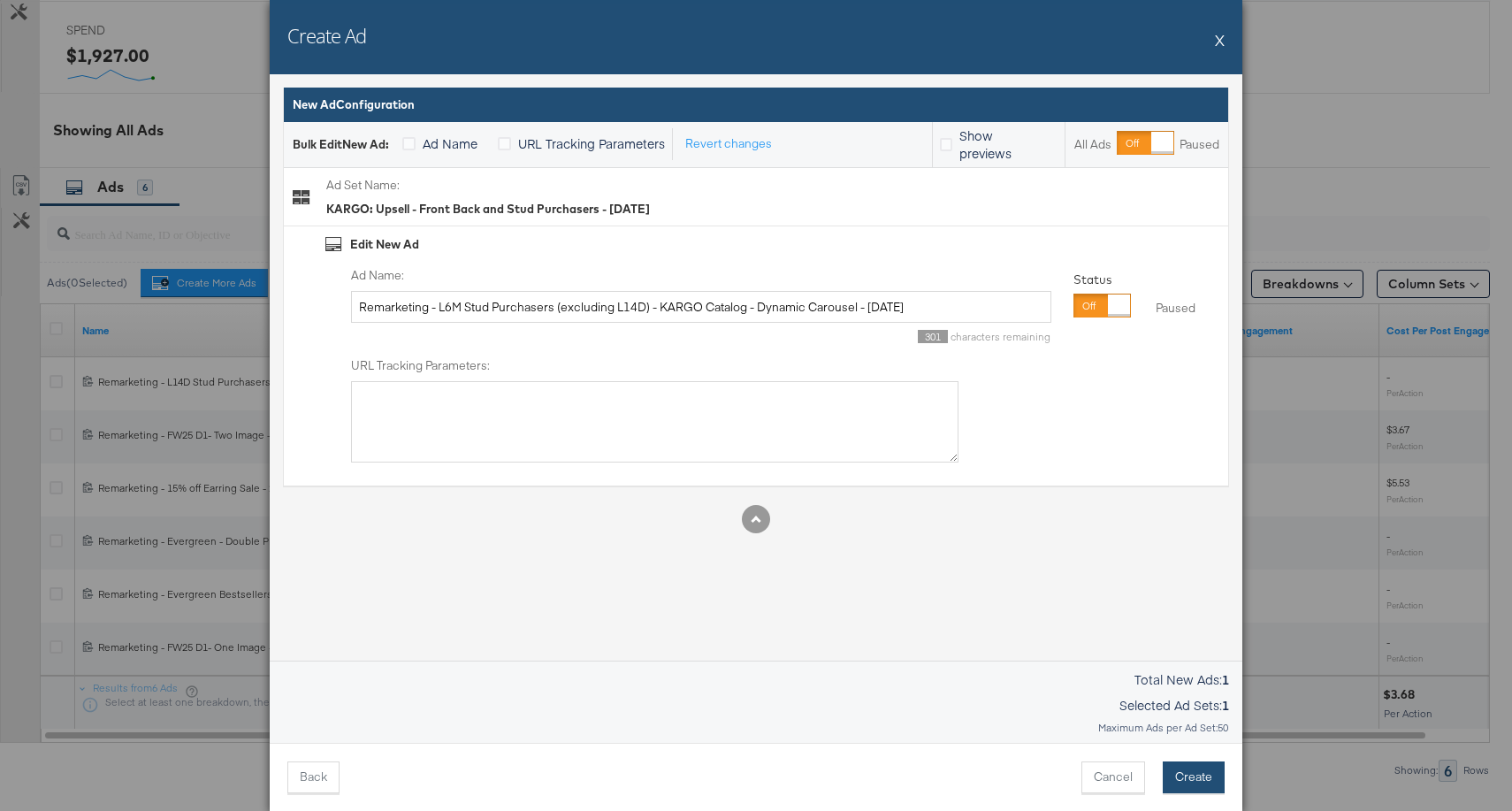
click at [1182, 776] on button "Create" at bounding box center [1194, 777] width 62 height 32
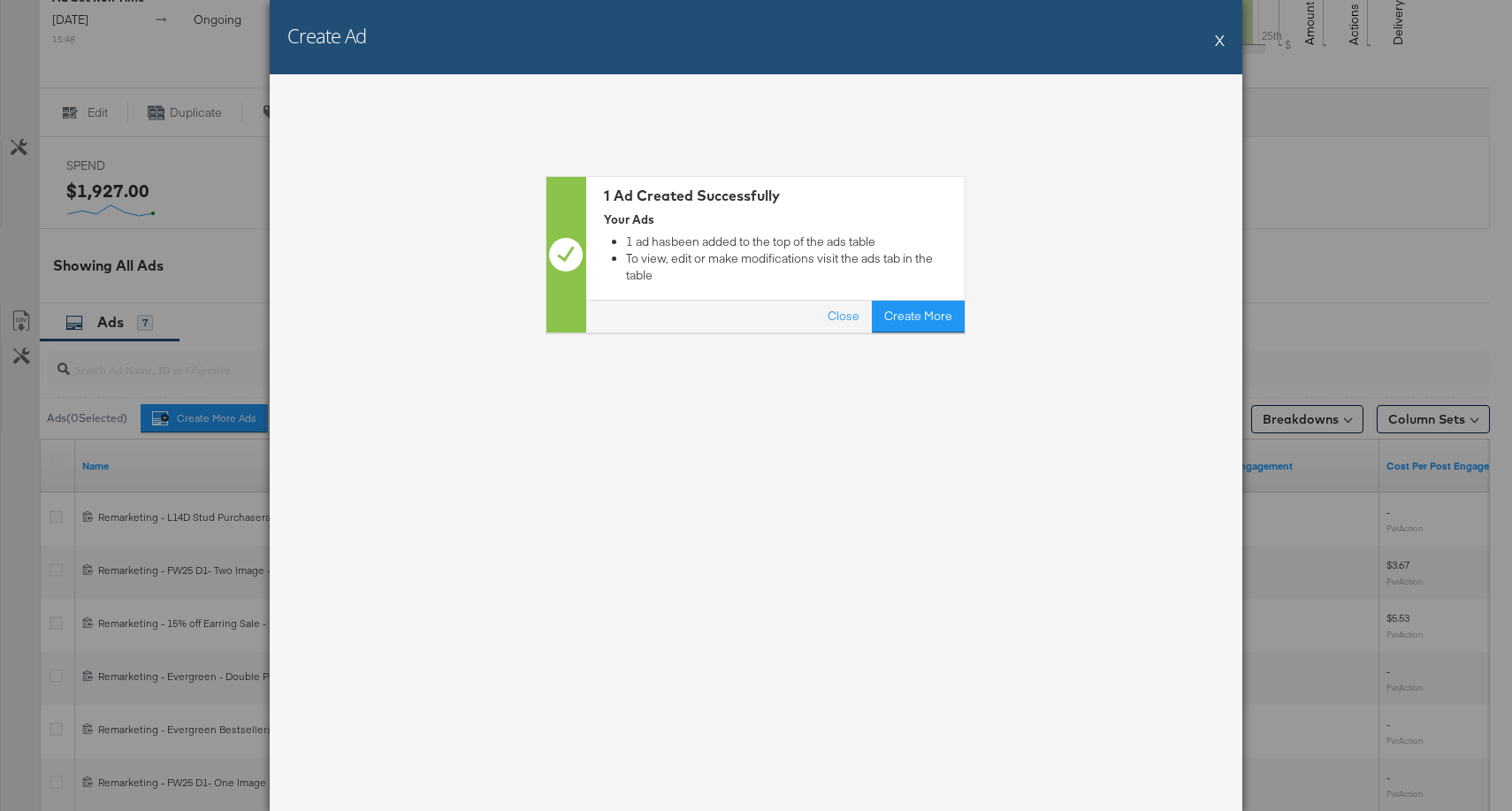
scroll to position [801, 0]
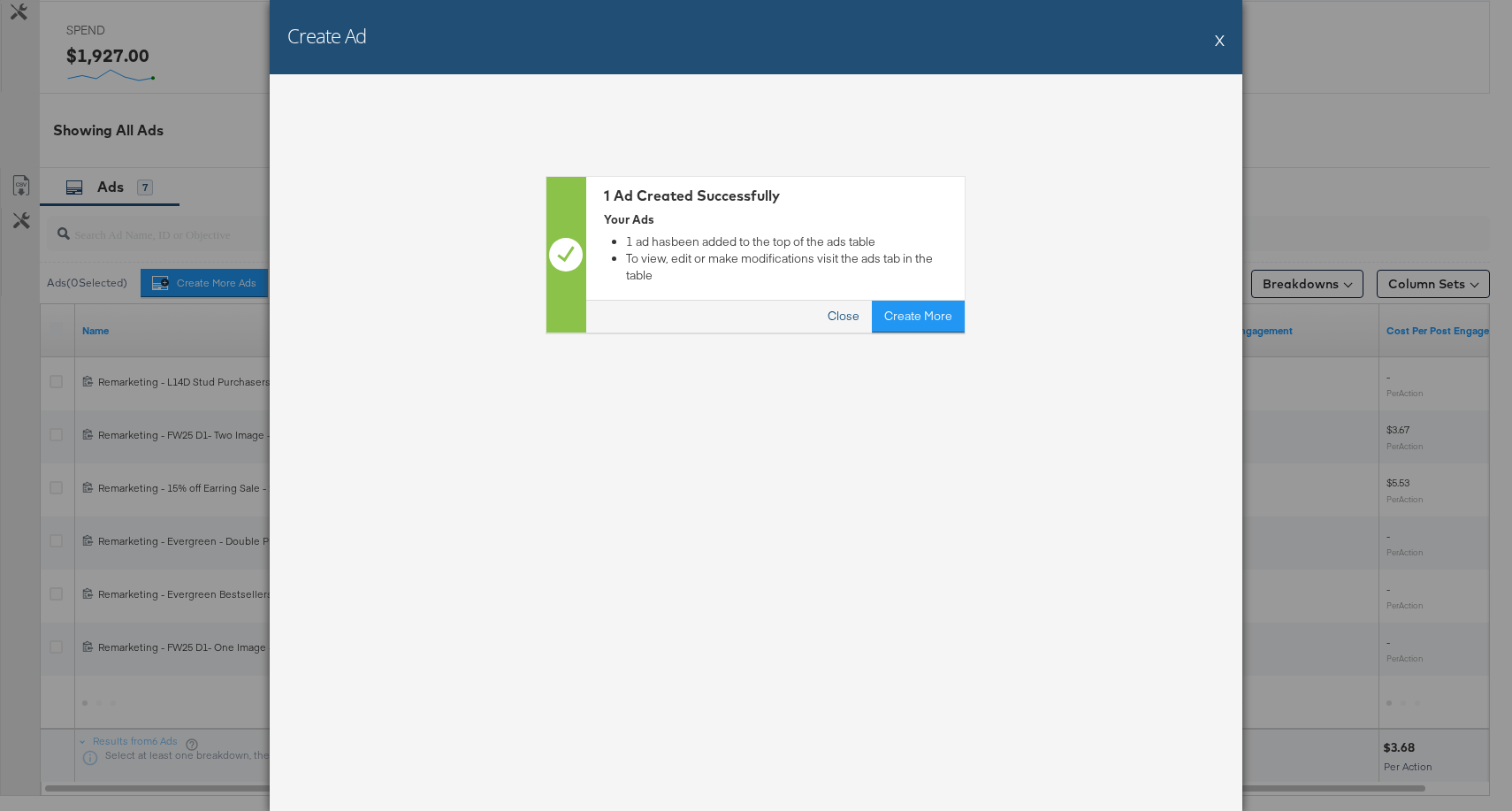
click at [853, 301] on button "Close" at bounding box center [844, 316] width 57 height 32
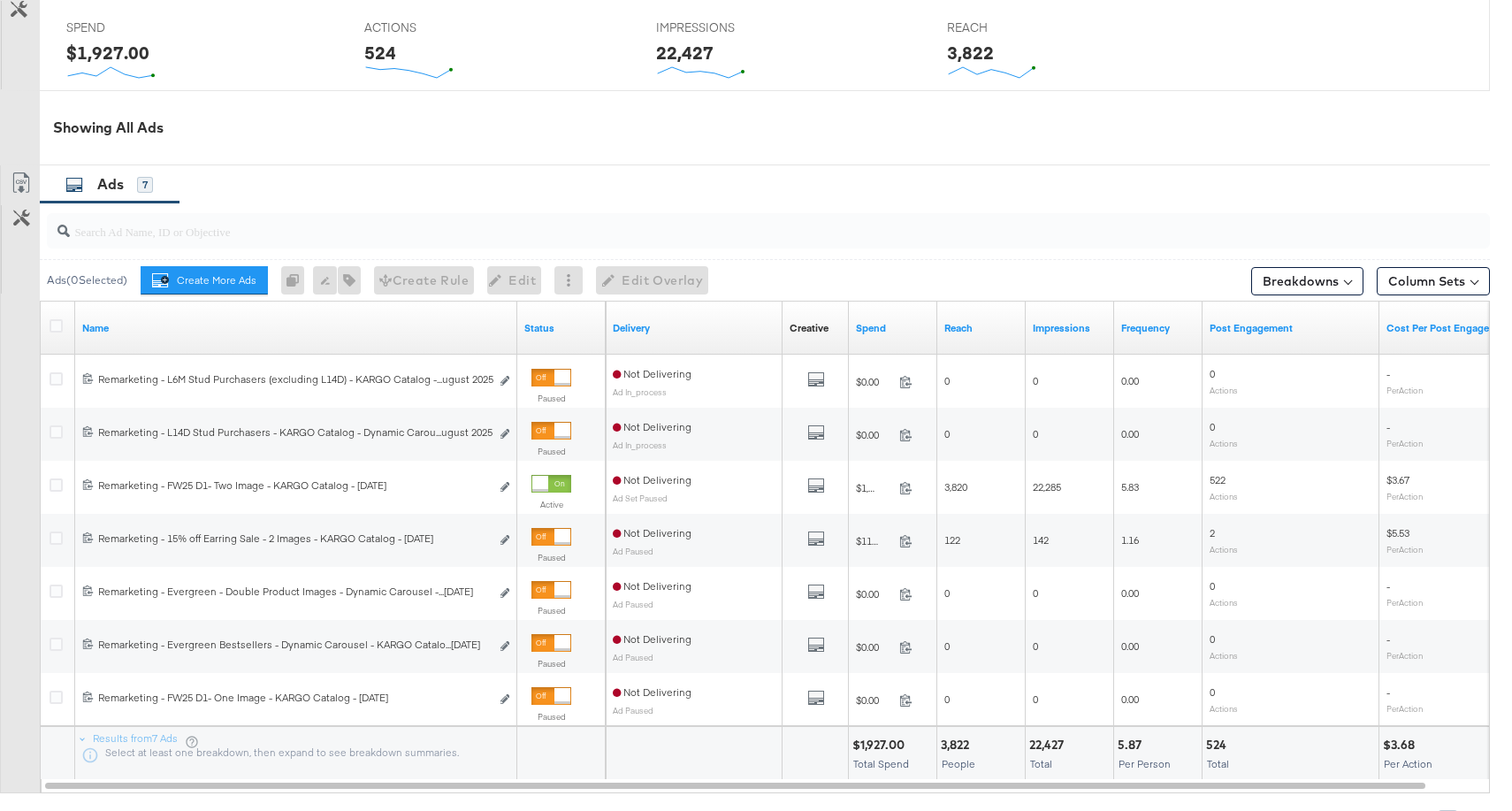
scroll to position [804, 0]
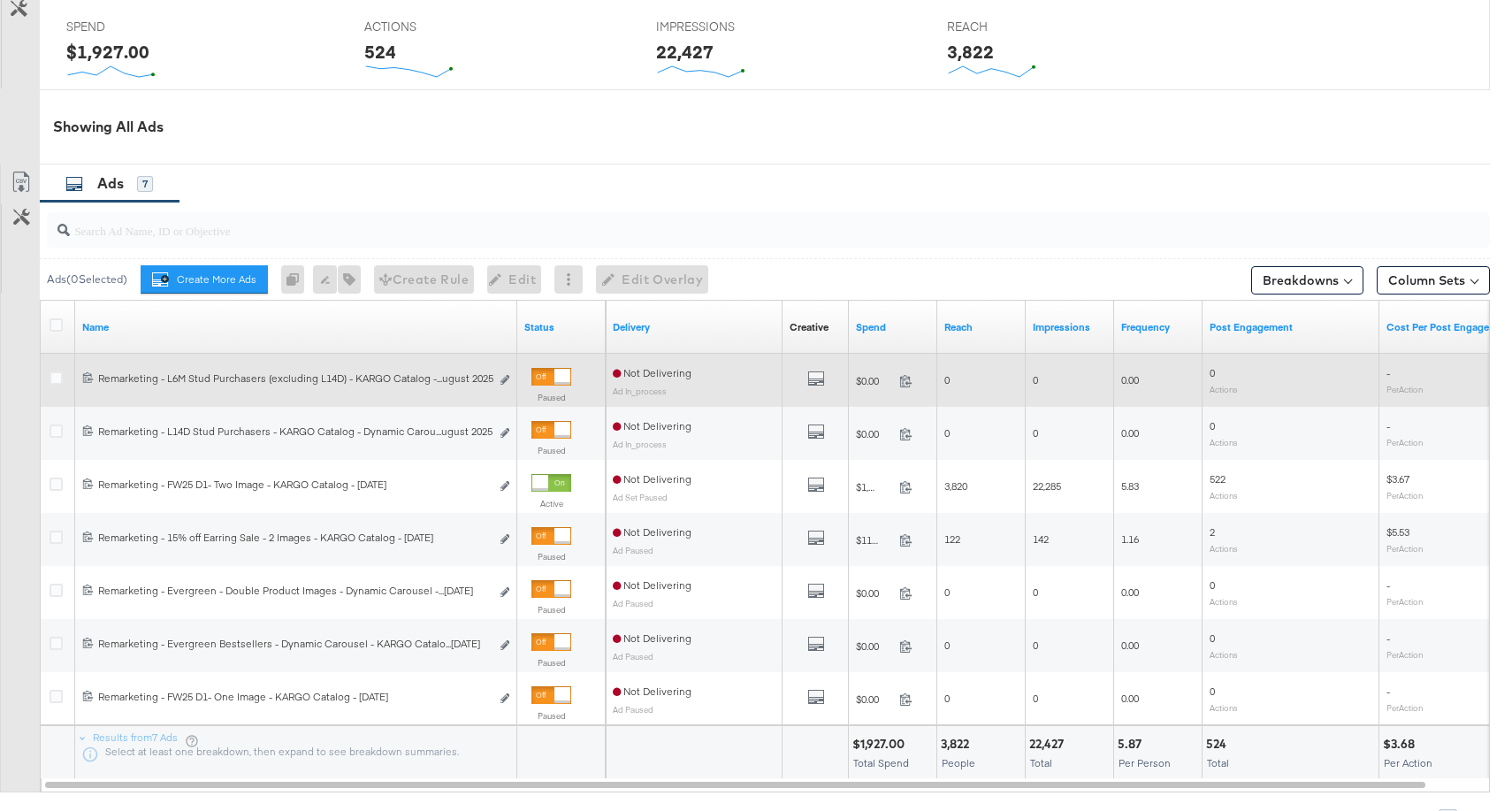
click at [280, 368] on div "120231416364750650 Remarketing - L6M Stud Purchasers (excluding L14D) - KARGO C…" at bounding box center [297, 381] width 442 height 33
click at [504, 376] on icon "link" at bounding box center [505, 380] width 8 height 9
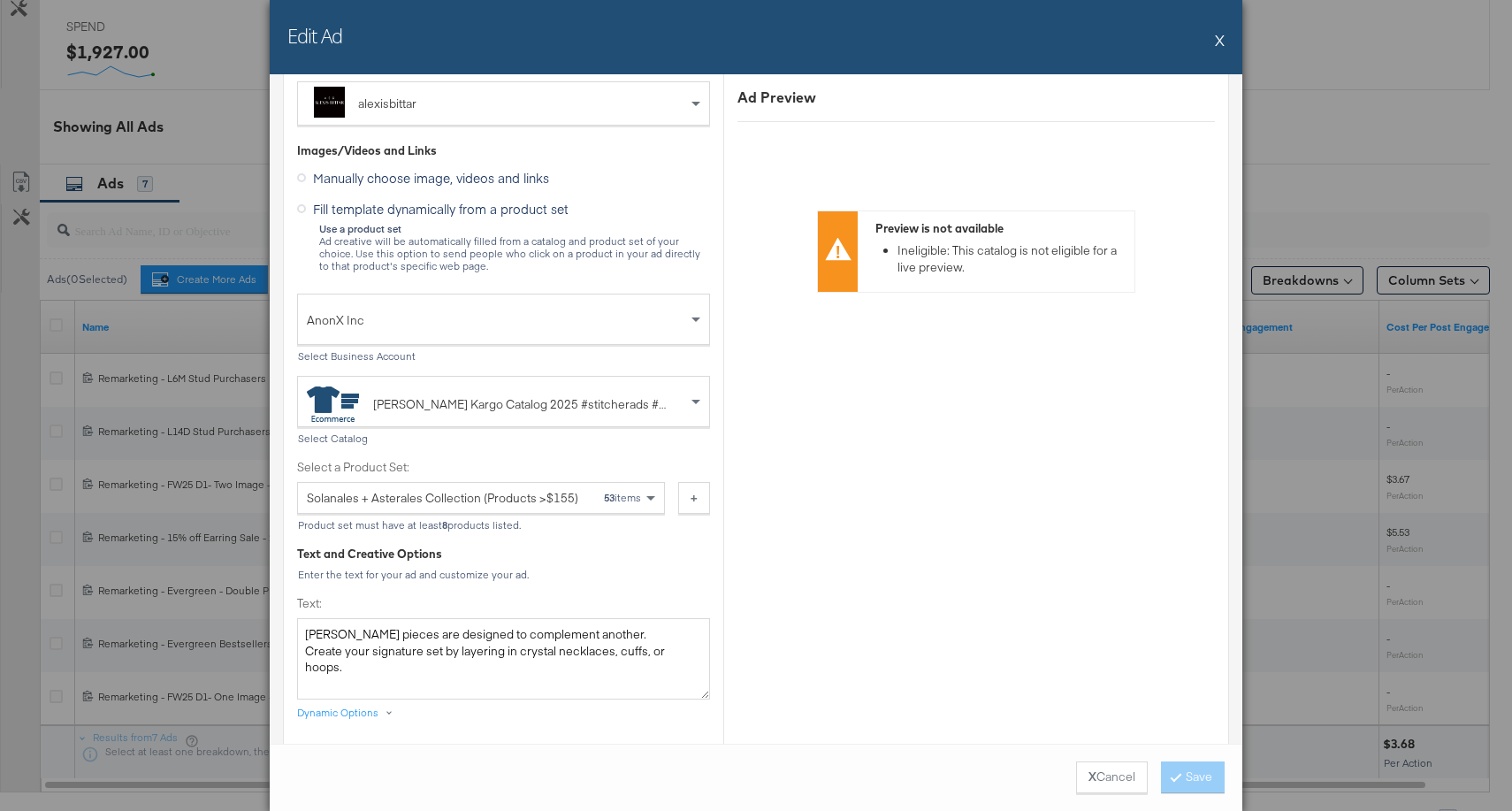
scroll to position [390, 0]
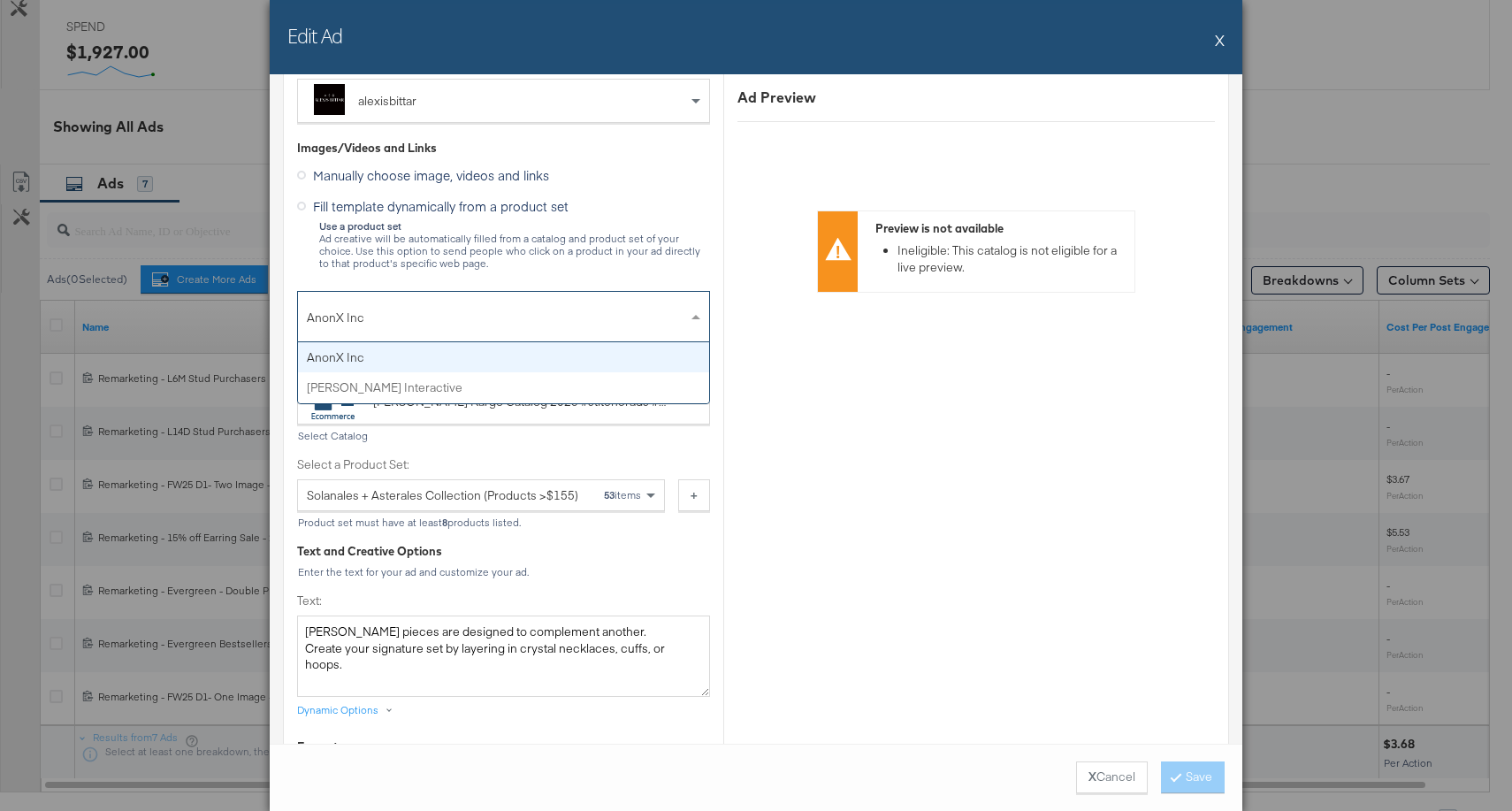
click at [601, 326] on span "AnonX Inc" at bounding box center [497, 317] width 381 height 30
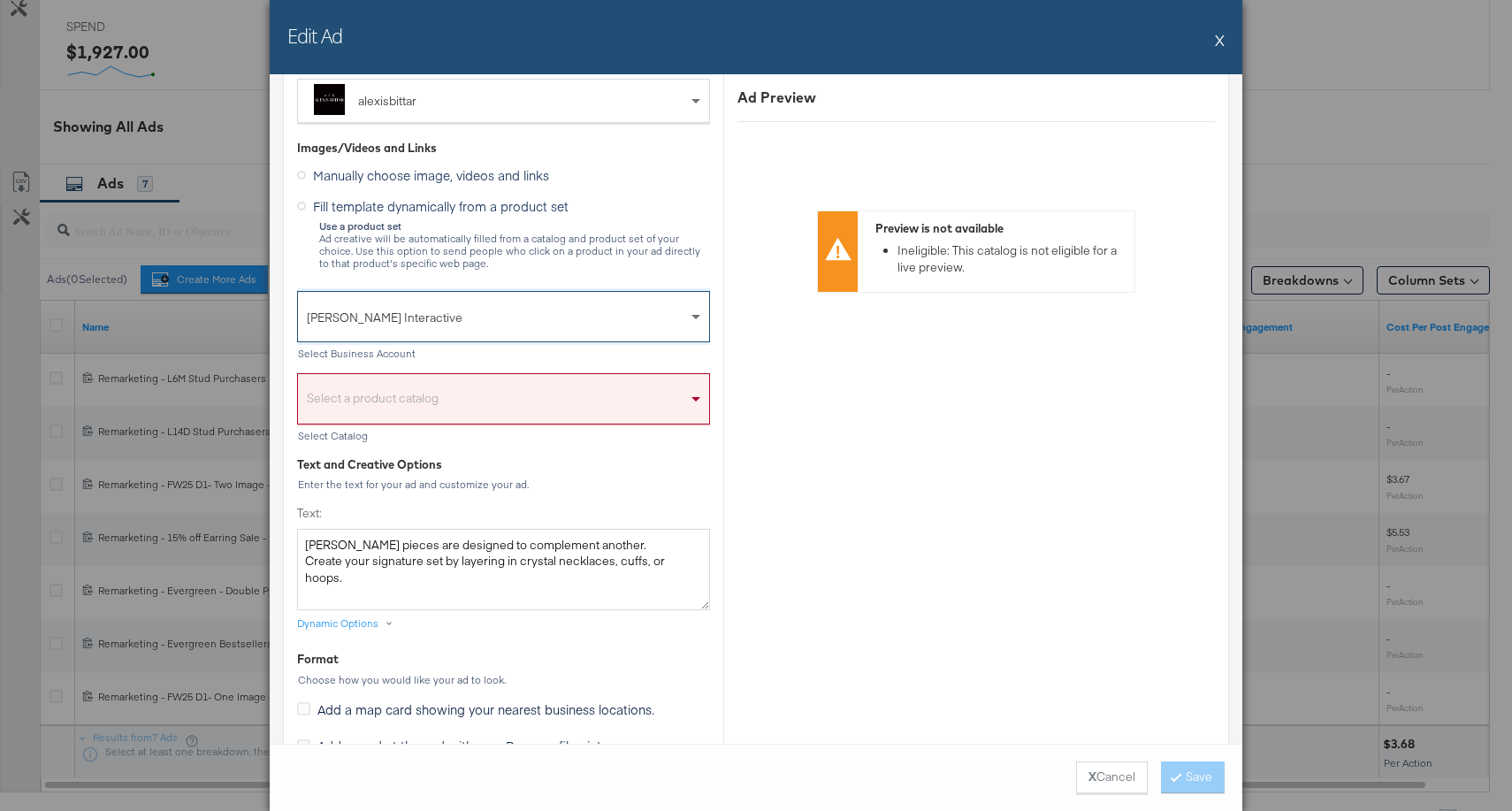
click at [536, 394] on div "Select a product catalog" at bounding box center [504, 404] width 411 height 41
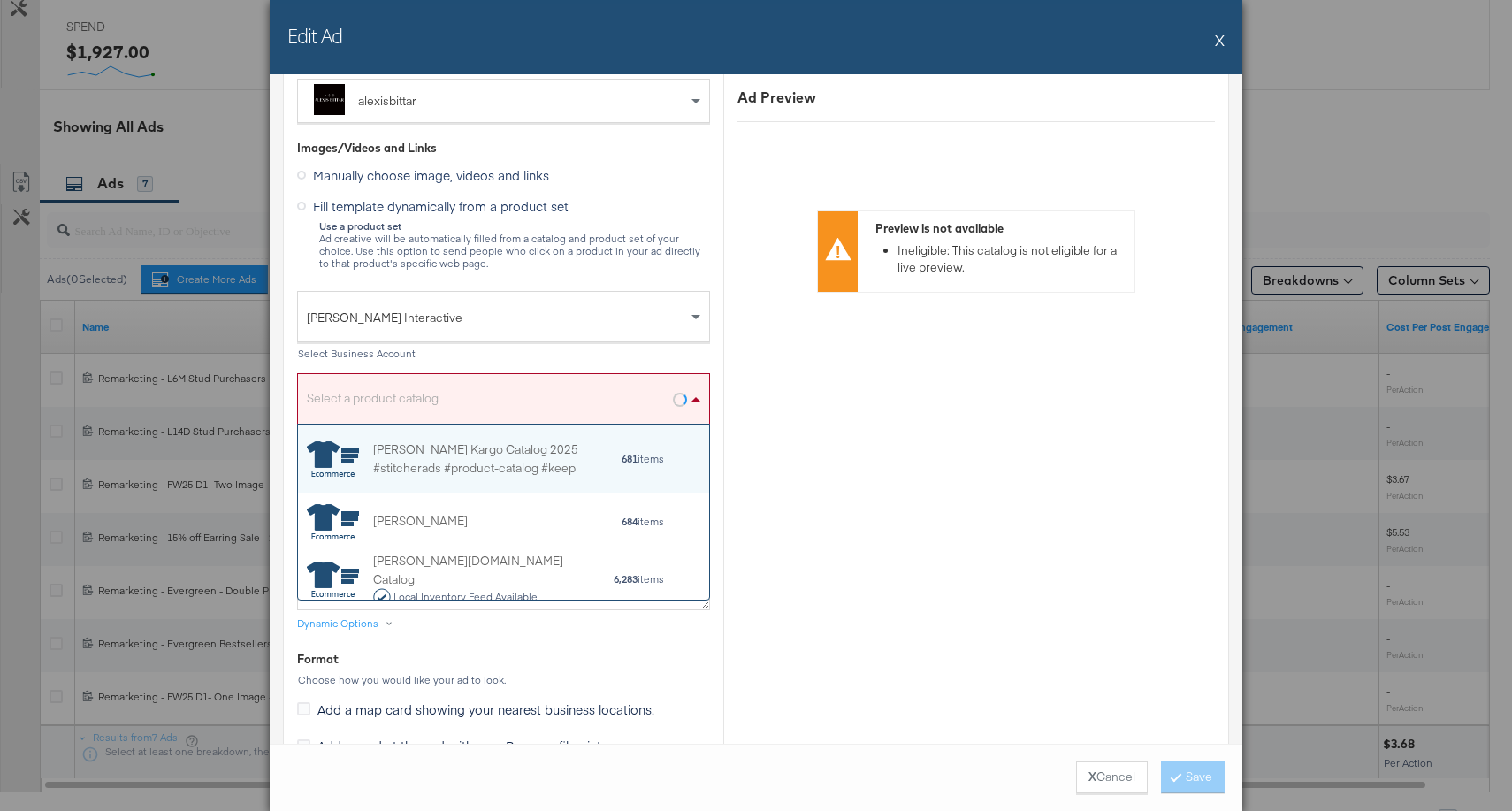
scroll to position [175, 411]
click at [482, 449] on div "Alexis Bittar Kargo Catalog 2025 #stitcherads #product-catalog #keep" at bounding box center [496, 459] width 247 height 37
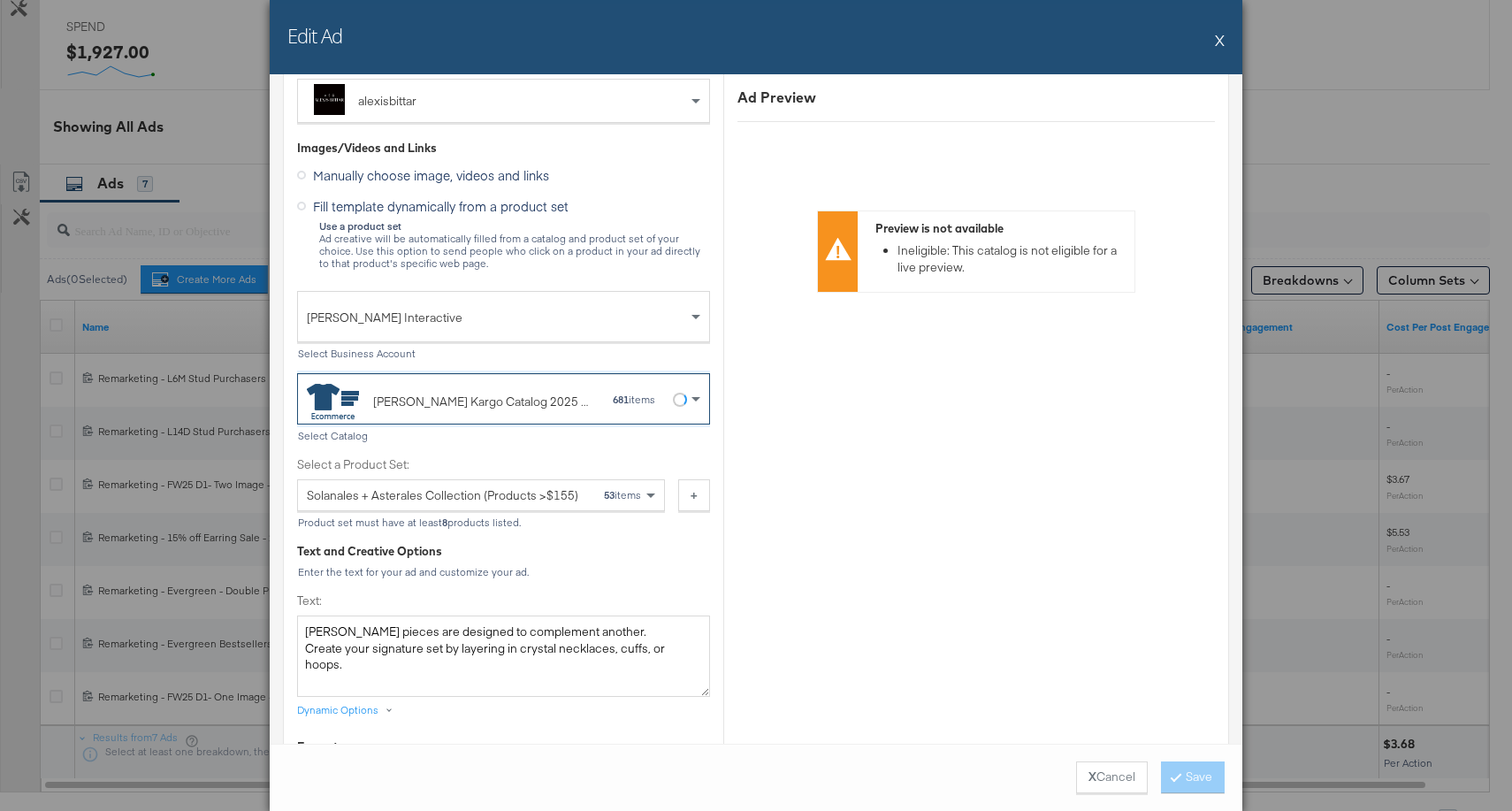
click at [538, 450] on div "Select a Product Set: Solanales + Asterales Collection (Products >$155) 53 items" at bounding box center [488, 477] width 381 height 70
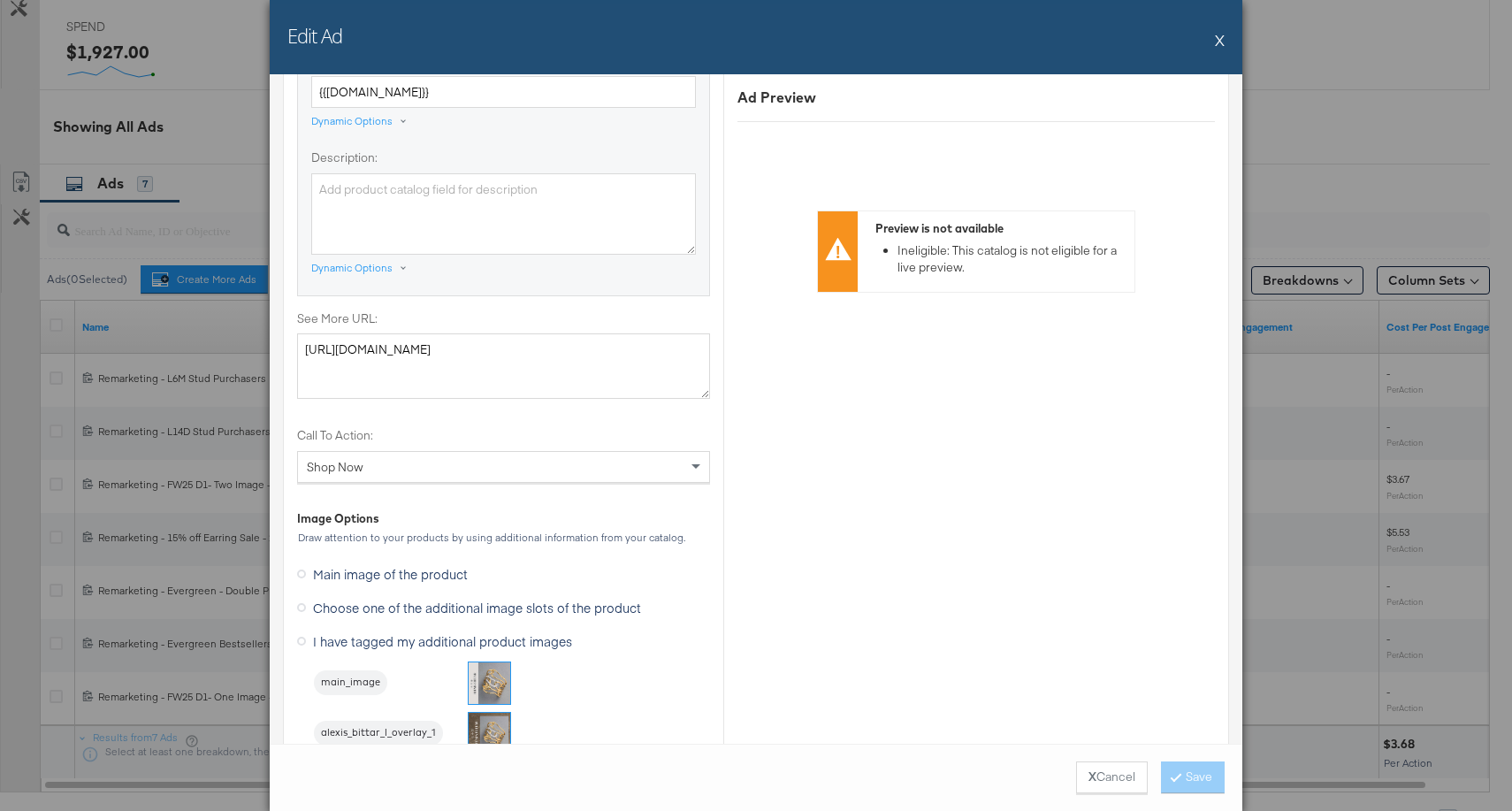
scroll to position [1356, 0]
click at [298, 614] on label "Choose one of the additional image slots of the product" at bounding box center [473, 610] width 351 height 26
click at [0, 0] on input "Choose one of the additional image slots of the product" at bounding box center [0, 0] width 0 height 0
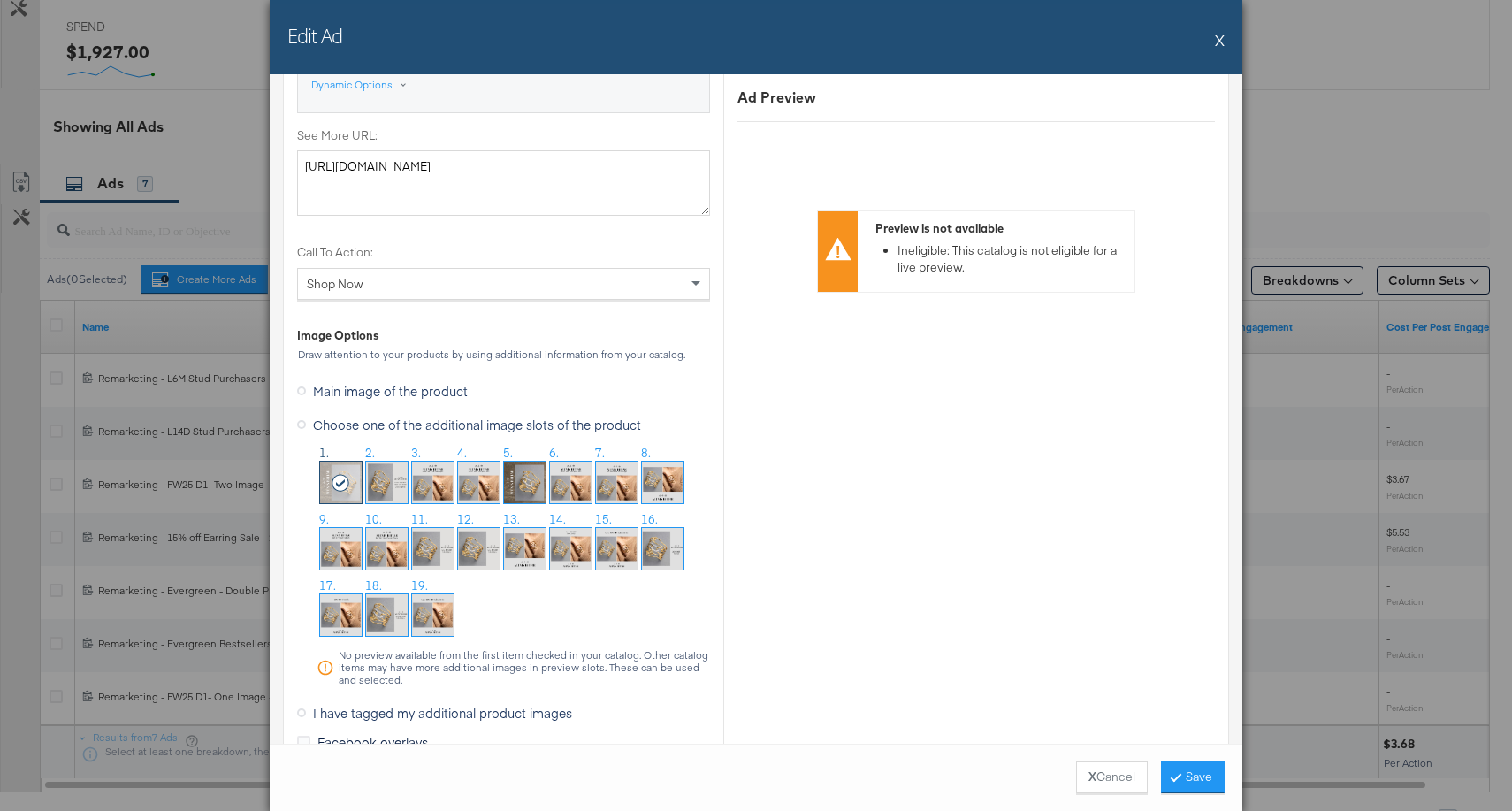
scroll to position [1544, 0]
click at [439, 555] on img at bounding box center [433, 547] width 42 height 42
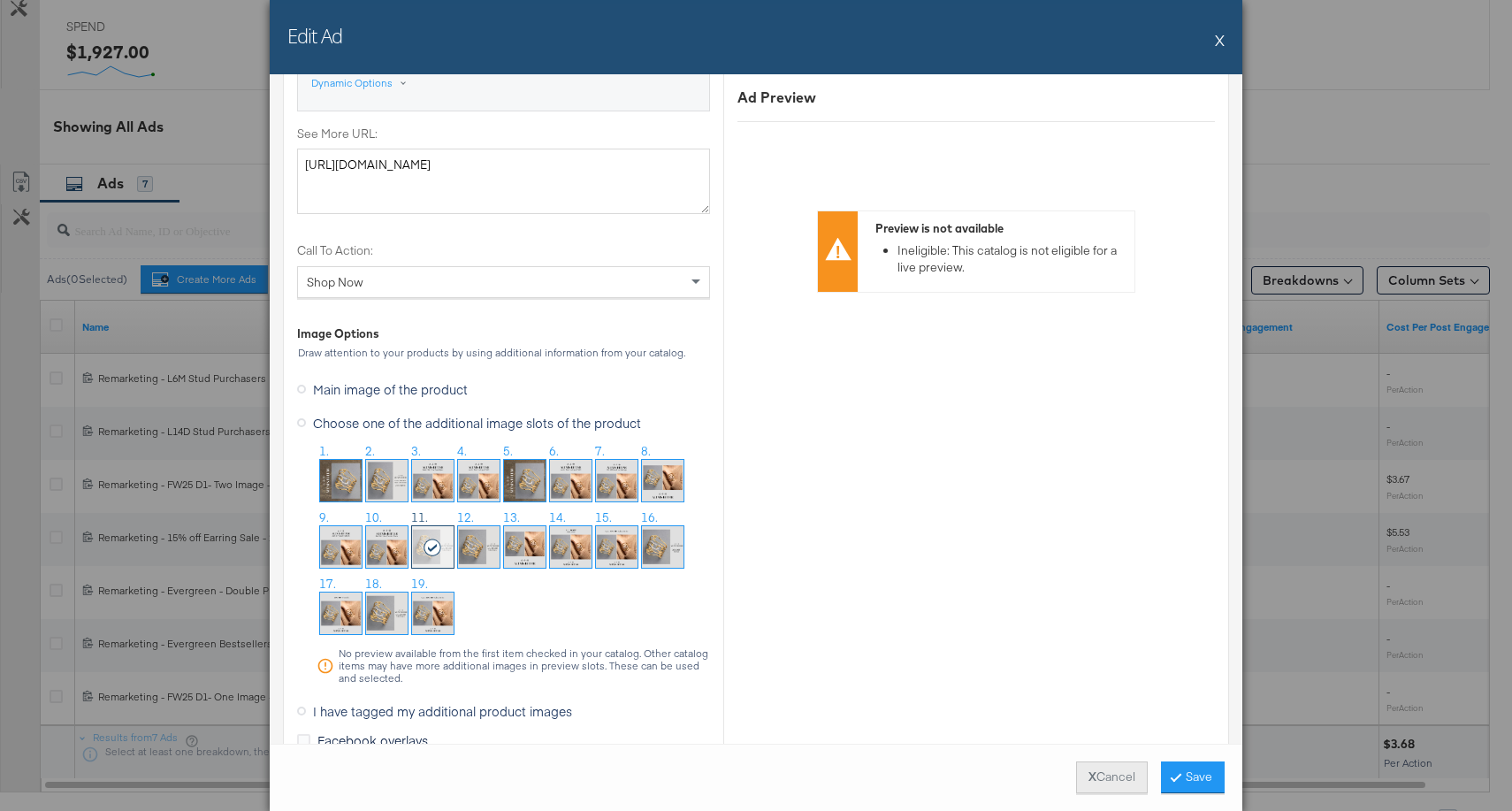
click at [1105, 765] on button "X Cancel" at bounding box center [1112, 777] width 72 height 32
